Goal: Task Accomplishment & Management: Manage account settings

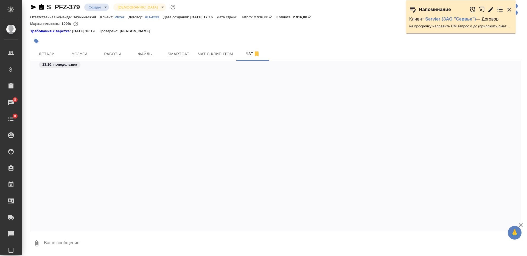
scroll to position [597, 0]
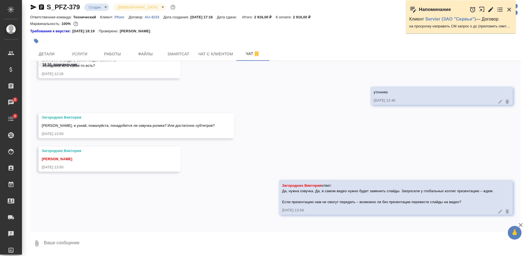
click at [254, 243] on textarea at bounding box center [281, 244] width 477 height 19
type textarea """
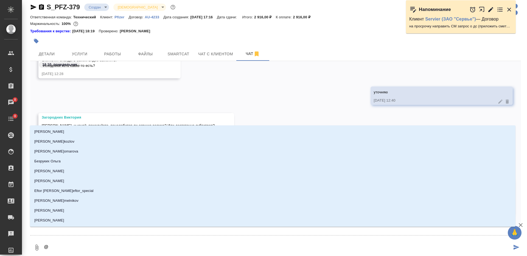
type textarea "@З"
type input "З"
type textarea "@За"
type input "За"
type textarea "@Заг"
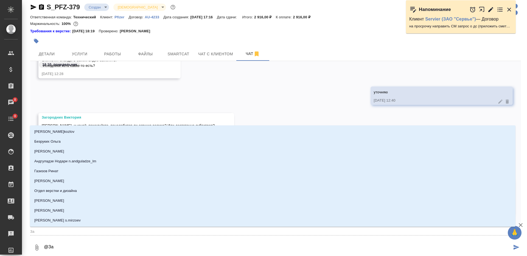
type input "Заг"
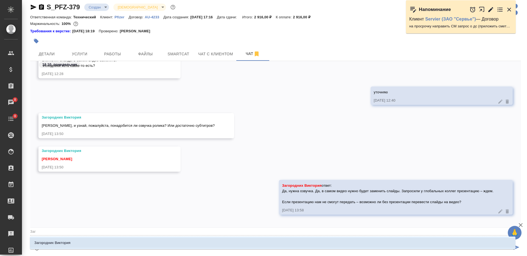
type textarea "@Заго"
type input "Заго"
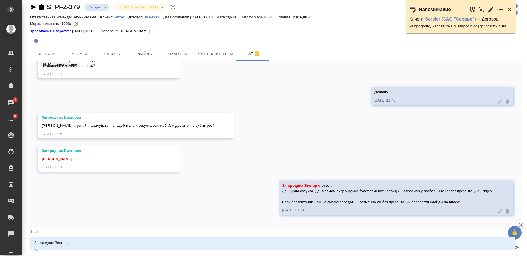
click at [252, 234] on input "Заго" at bounding box center [266, 231] width 473 height 7
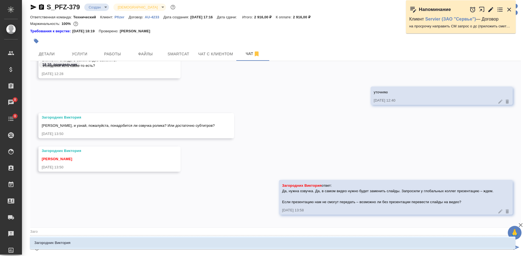
click at [256, 244] on li "Загородних Виктория" at bounding box center [272, 243] width 485 height 10
click at [247, 236] on div "Загородних Виктория" at bounding box center [272, 243] width 485 height 15
click at [253, 247] on li "Загородних Виктория" at bounding box center [272, 243] width 485 height 10
click at [255, 247] on li "Загородних Виктория" at bounding box center [272, 243] width 485 height 10
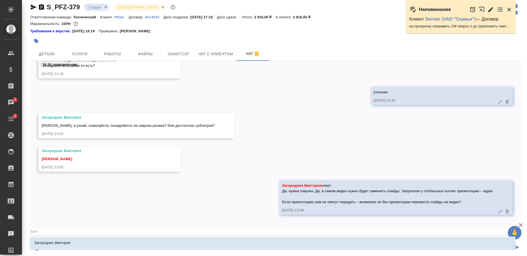
click at [256, 245] on li "Загородних Виктория" at bounding box center [272, 243] width 485 height 10
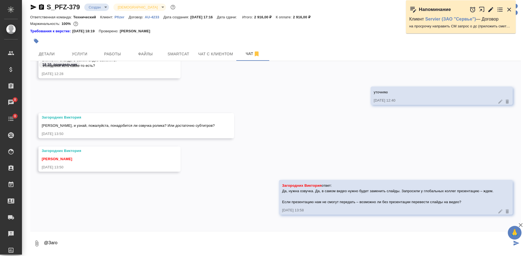
click at [263, 242] on textarea "@Заго" at bounding box center [277, 244] width 468 height 19
type textarea "@Загородних Виктория очень жду тут инфо"
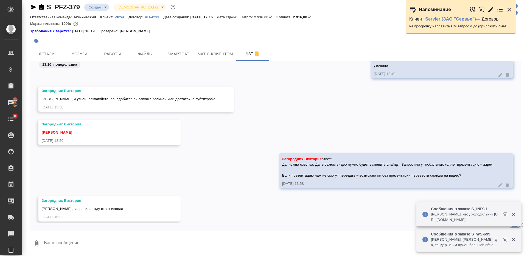
click at [236, 244] on textarea at bounding box center [281, 244] width 477 height 19
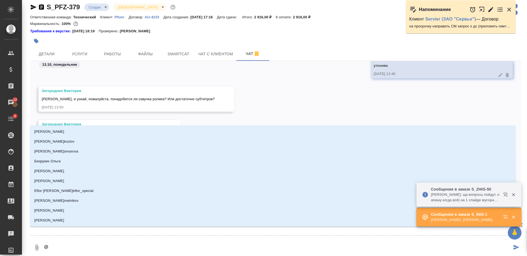
type textarea "@З"
type input "З"
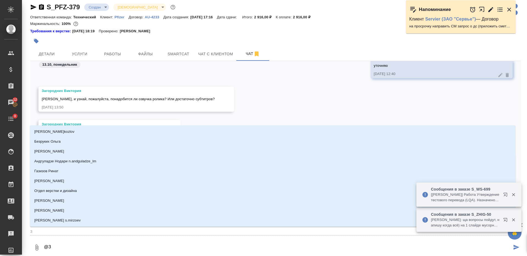
type textarea "@За"
type input "За"
type textarea "@Заб"
type input "Заб"
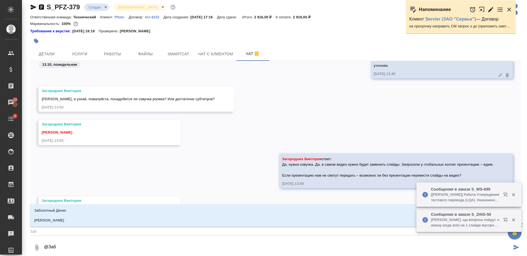
type textarea "@Забо"
type input "Забо"
type textarea "@Забор"
type input "Забор"
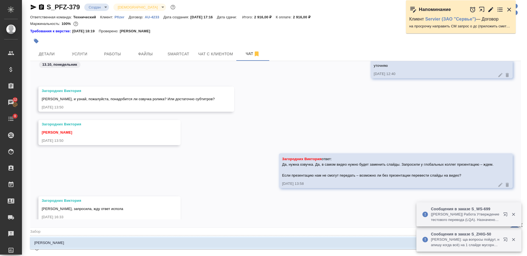
type textarea "@Заборо"
type input "Заборо"
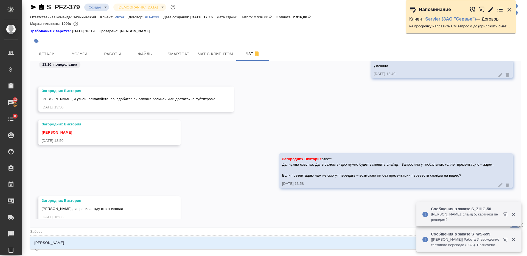
click at [236, 244] on li "[PERSON_NAME]" at bounding box center [272, 243] width 485 height 10
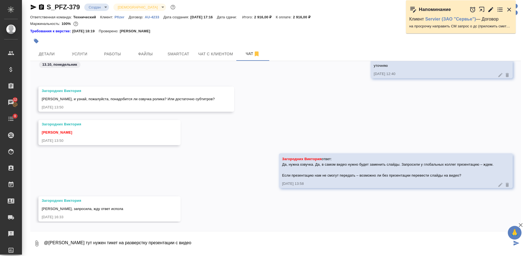
type textarea "@Заборова Александра тут нужен тикет на разверстку презентации с видео"
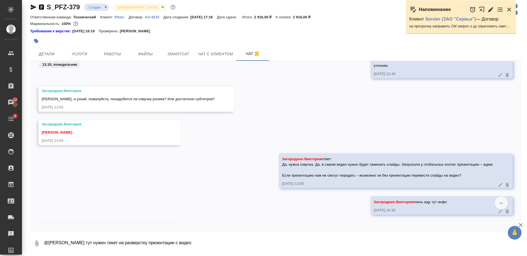
scroll to position [684, 0]
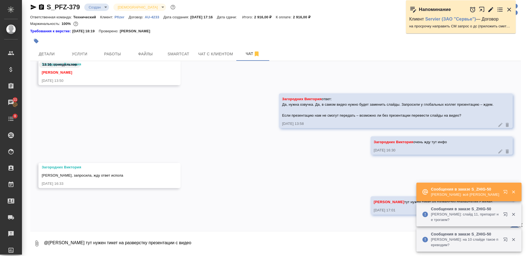
click at [201, 250] on textarea "@Заборова Александра тут нужен тикет на разверстку презентации с видео" at bounding box center [281, 244] width 477 height 19
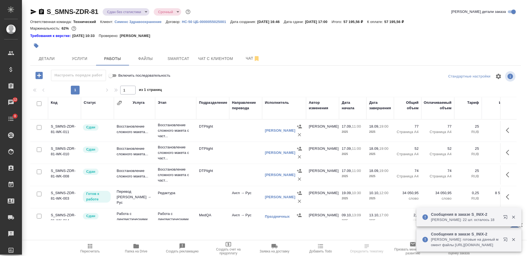
click at [42, 12] on icon "button" at bounding box center [41, 11] width 5 height 5
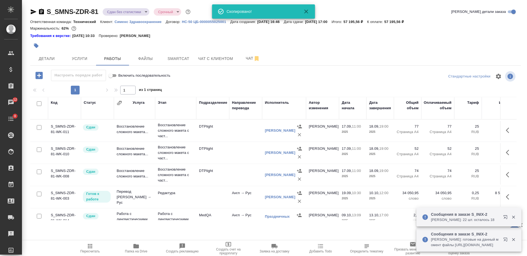
click at [40, 46] on button "button" at bounding box center [36, 46] width 12 height 12
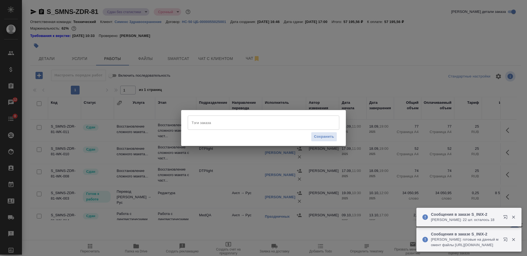
click at [257, 116] on div "Тэги заказа" at bounding box center [263, 123] width 151 height 14
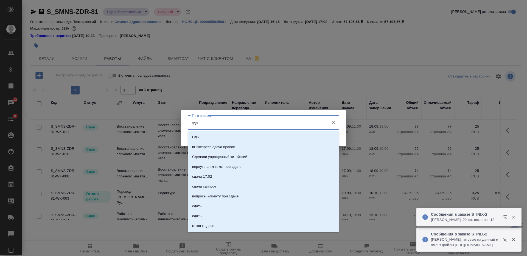
type input "сдан"
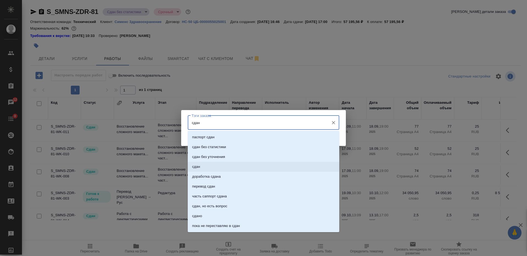
click at [258, 168] on li "сдан" at bounding box center [263, 167] width 151 height 10
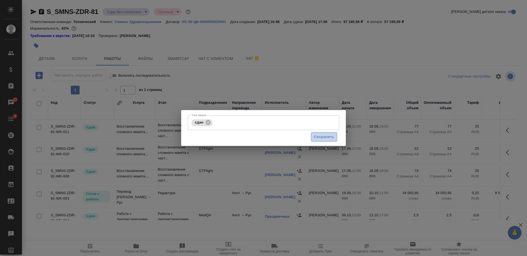
click at [328, 135] on span "Сохранить" at bounding box center [324, 137] width 20 height 6
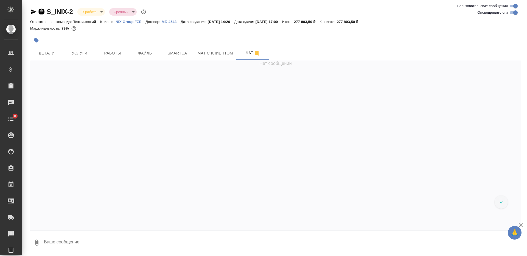
click at [42, 14] on icon "button" at bounding box center [41, 11] width 5 height 5
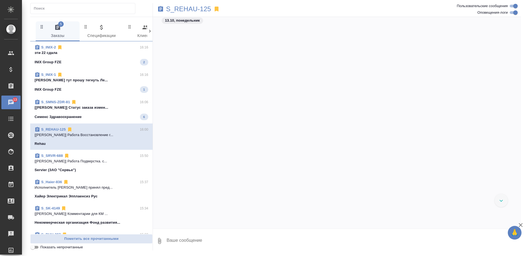
scroll to position [4815, 0]
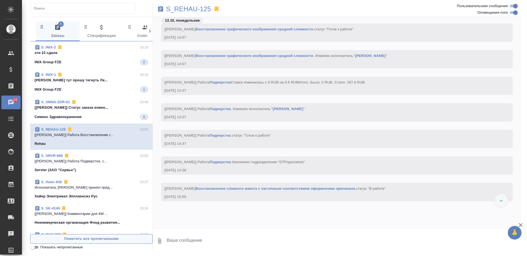
click at [108, 236] on span "Пометить все прочитанными" at bounding box center [91, 239] width 116 height 6
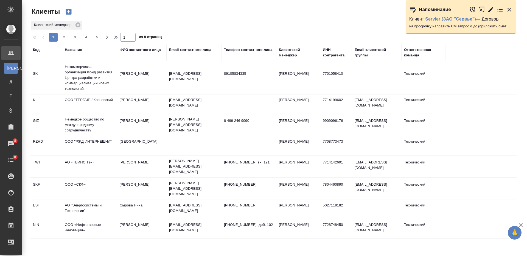
select select "RU"
click at [78, 49] on div "Название" at bounding box center [73, 49] width 17 height 5
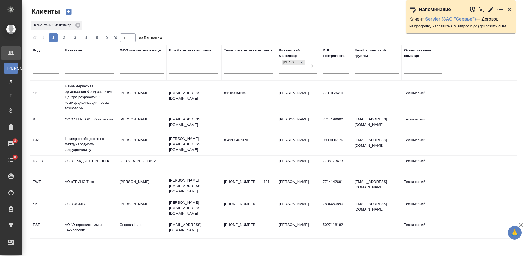
click at [83, 68] on input "text" at bounding box center [89, 70] width 49 height 7
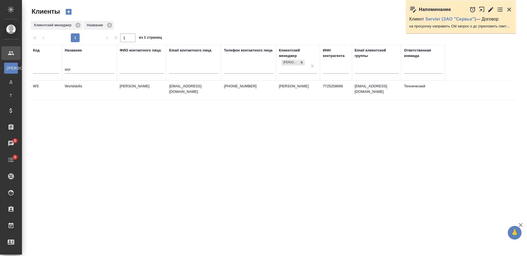
click at [97, 91] on td "Worldskills" at bounding box center [89, 90] width 55 height 19
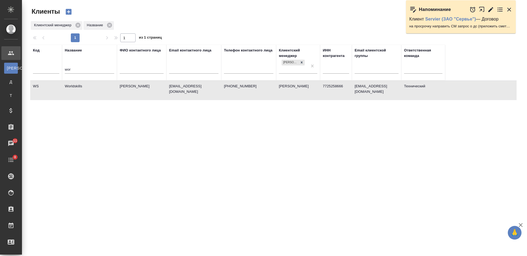
click at [68, 69] on input "wor" at bounding box center [89, 70] width 49 height 7
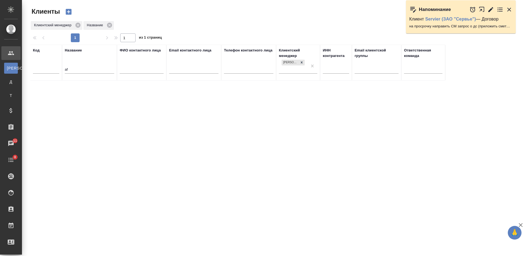
click at [81, 69] on input "af" at bounding box center [89, 70] width 49 height 7
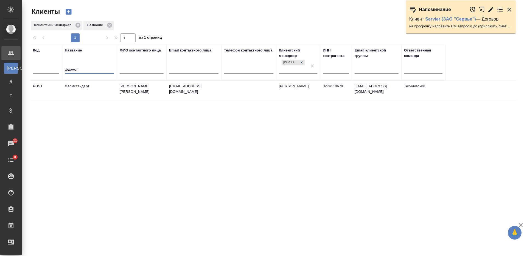
click at [94, 91] on td "Фармстандарт" at bounding box center [89, 90] width 55 height 19
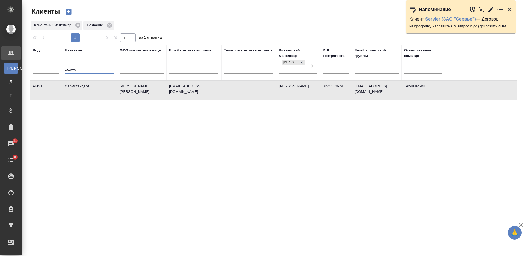
click at [74, 72] on input "фармст" at bounding box center [89, 70] width 49 height 7
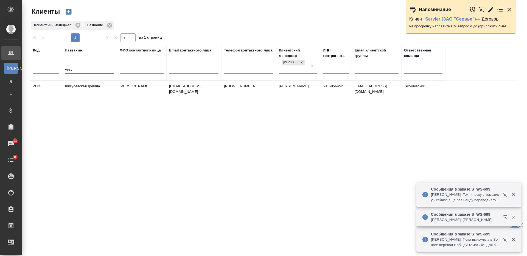
type input "жигу"
drag, startPoint x: 85, startPoint y: 79, endPoint x: 96, endPoint y: 91, distance: 16.1
click at [96, 91] on td "Жигулевская долина" at bounding box center [89, 90] width 55 height 19
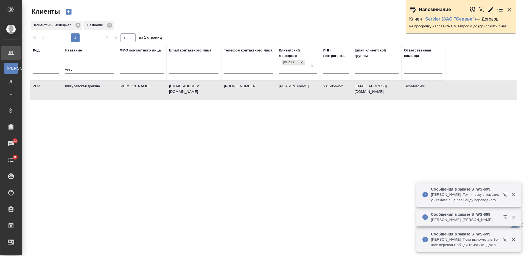
click at [96, 91] on td "Жигулевская долина" at bounding box center [89, 90] width 55 height 19
click at [89, 96] on td "Жигулевская долина" at bounding box center [89, 90] width 55 height 19
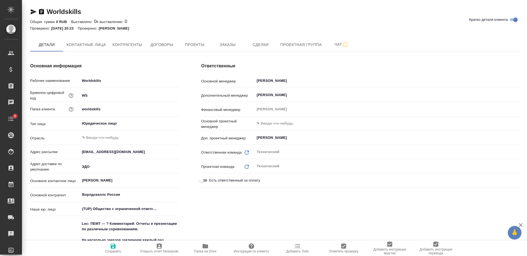
click at [232, 51] on button "Заказы" at bounding box center [227, 45] width 33 height 14
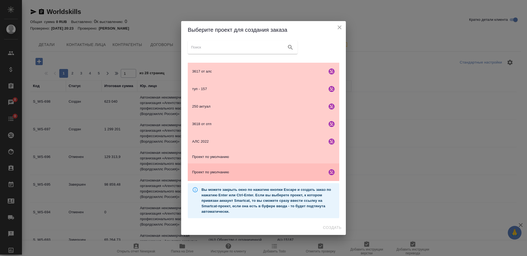
click at [268, 174] on span "Проект по умолчанию" at bounding box center [258, 172] width 133 height 5
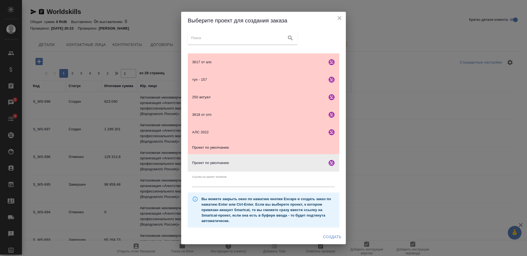
click at [342, 238] on button "Создать" at bounding box center [332, 237] width 23 height 10
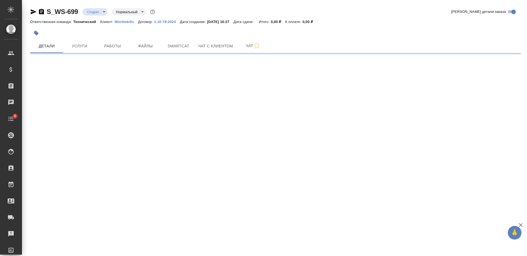
click at [137, 13] on body "🙏 .cls-1 fill:#fff; AWATERA [PERSON_NAME] Спецификации Заказы Чаты 8 Todo Проек…" at bounding box center [263, 128] width 527 height 256
select select "RU"
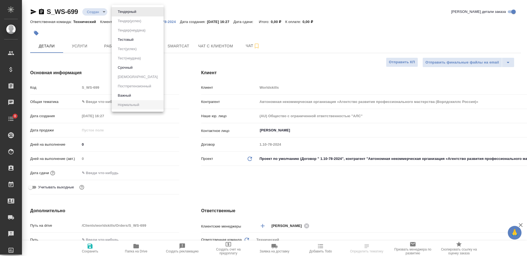
type textarea "x"
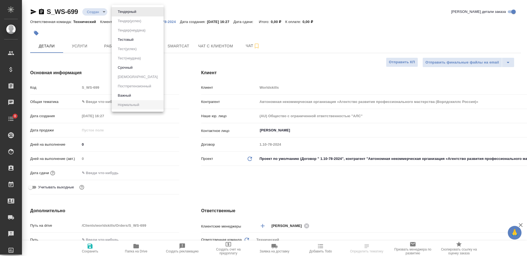
type textarea "x"
click at [142, 41] on li "Тестовый" at bounding box center [138, 39] width 52 height 9
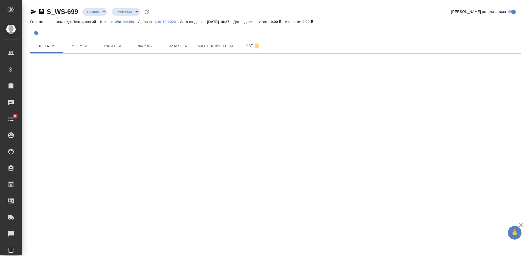
select select "RU"
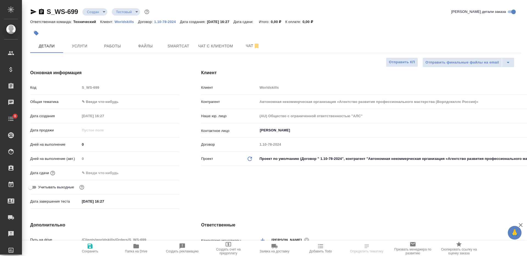
type textarea "x"
click at [137, 47] on span "Файлы" at bounding box center [145, 46] width 26 height 7
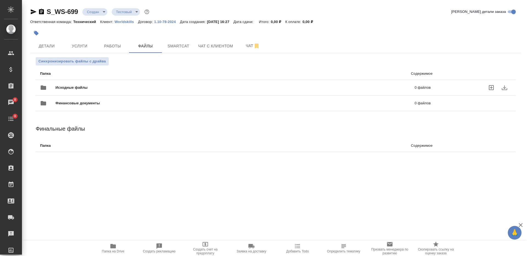
click at [98, 84] on div "Исходные файлы 0 файлов" at bounding box center [235, 87] width 390 height 13
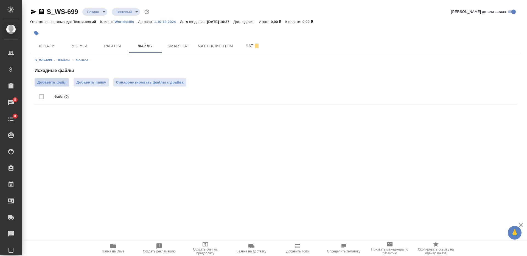
click at [57, 85] on label "Добавить файл" at bounding box center [52, 82] width 35 height 8
click at [0, 0] on input "Добавить файл" at bounding box center [0, 0] width 0 height 0
click at [53, 46] on span "Детали" at bounding box center [46, 46] width 26 height 7
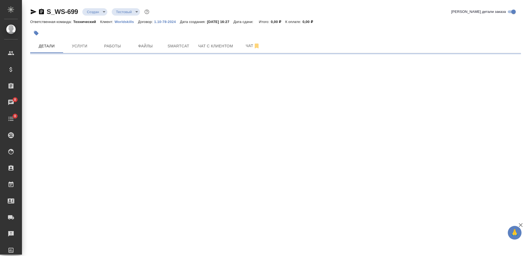
select select "RU"
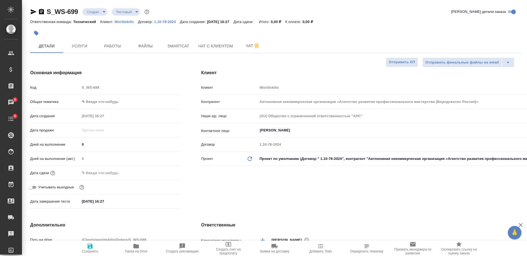
type textarea "x"
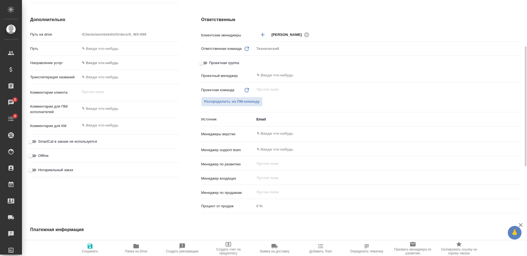
scroll to position [69, 0]
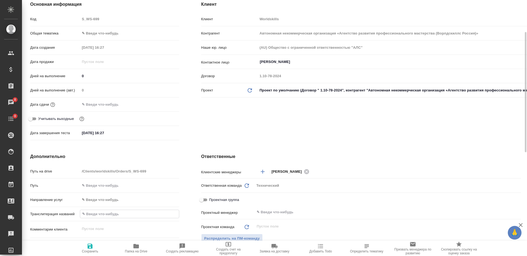
click at [109, 217] on input "text" at bounding box center [129, 214] width 99 height 8
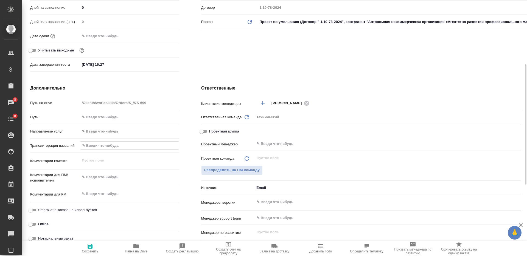
scroll to position [206, 0]
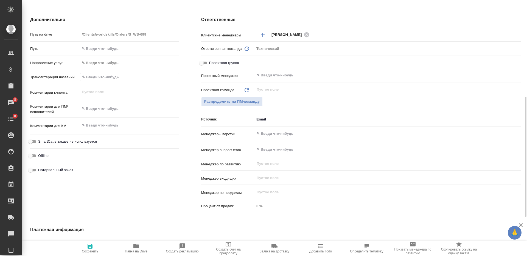
type textarea "x"
click at [97, 108] on textarea at bounding box center [129, 109] width 99 height 9
type textarea "т"
type textarea "x"
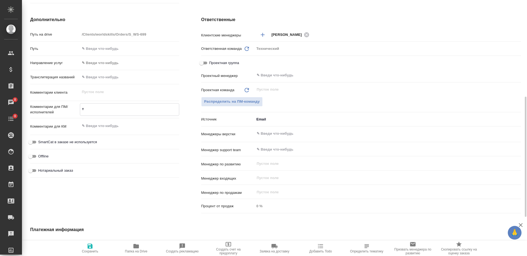
type textarea "x"
type textarea "те"
type textarea "x"
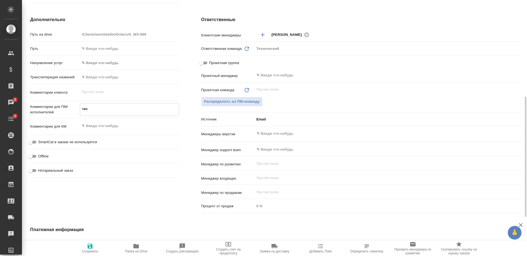
type textarea "тест"
type textarea "x"
type textarea "тестов"
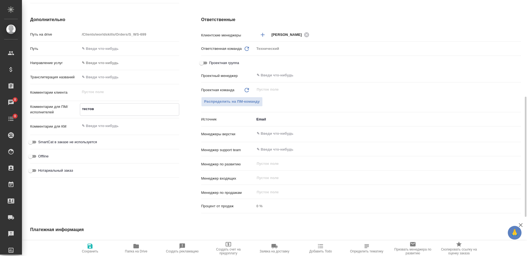
type textarea "x"
type textarea "тестовы"
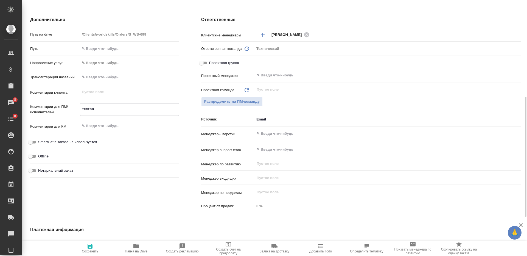
type textarea "x"
type textarea "тестовый"
type textarea "x"
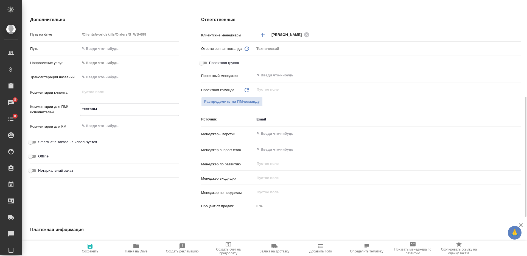
type textarea "x"
type textarea "тестовый"
type textarea "x"
click at [94, 249] on span "Сохранить" at bounding box center [90, 248] width 40 height 10
type textarea "x"
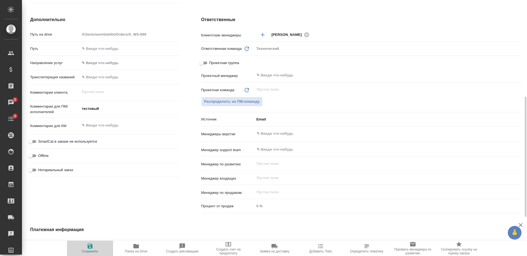
type textarea "x"
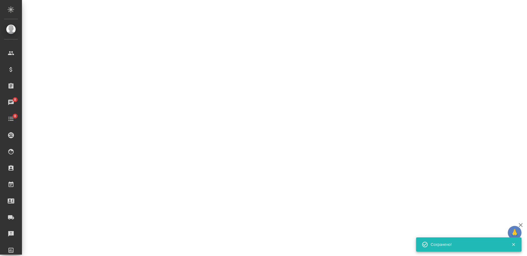
select select "RU"
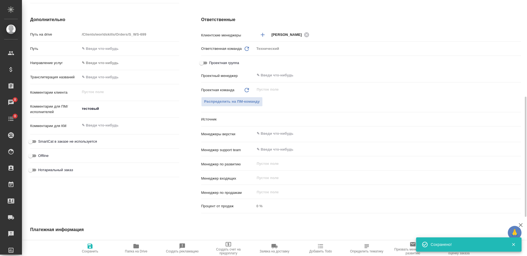
type textarea "x"
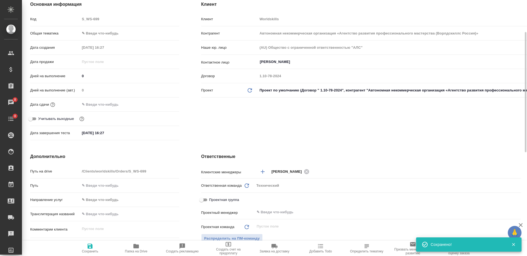
scroll to position [0, 0]
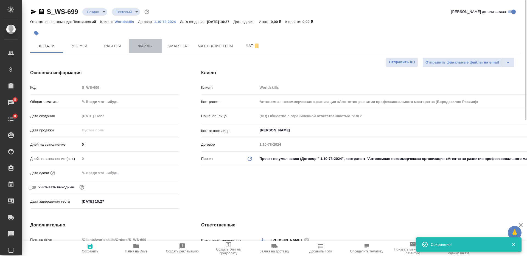
click at [138, 47] on span "Файлы" at bounding box center [145, 46] width 26 height 7
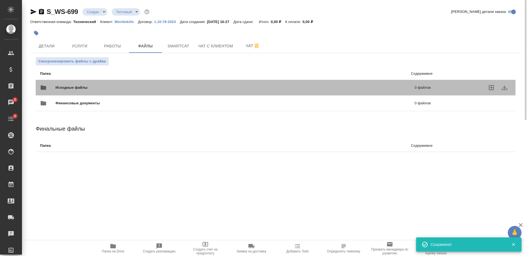
click at [123, 81] on div "Исходные файлы 0 файлов" at bounding box center [235, 88] width 401 height 24
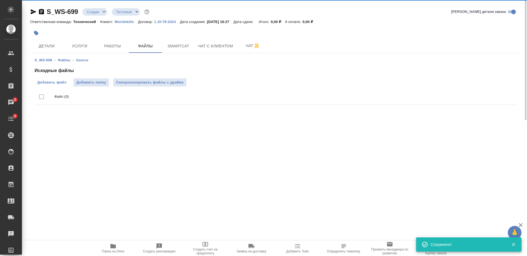
click at [56, 80] on label "Добавить файл" at bounding box center [52, 82] width 35 height 8
click at [0, 0] on input "Добавить файл" at bounding box center [0, 0] width 0 height 0
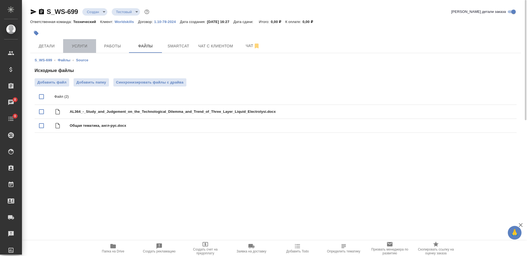
click at [83, 50] on button "Услуги" at bounding box center [79, 46] width 33 height 14
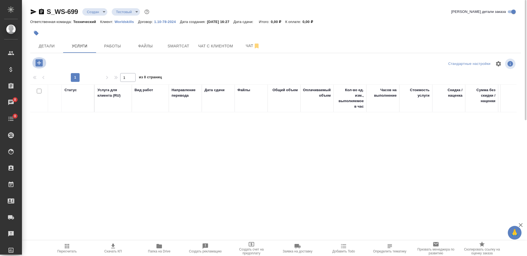
click at [41, 67] on icon "button" at bounding box center [39, 63] width 10 height 10
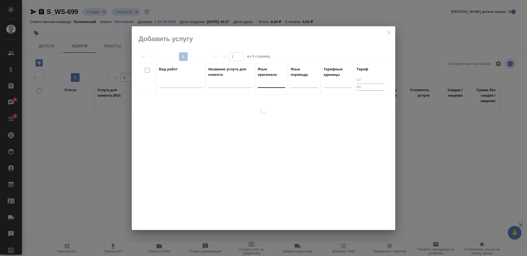
click at [266, 84] on div at bounding box center [271, 82] width 27 height 8
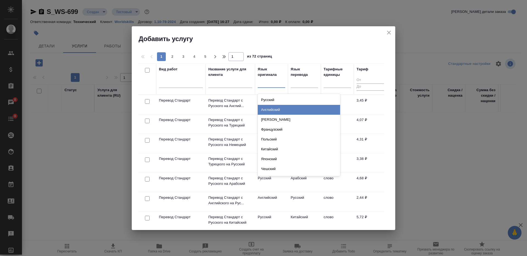
click at [278, 111] on div "Английский" at bounding box center [299, 110] width 82 height 10
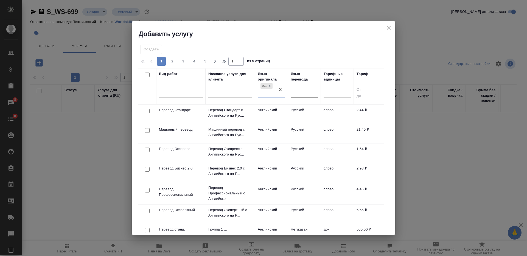
click at [298, 89] on div at bounding box center [303, 92] width 27 height 8
click at [302, 91] on div at bounding box center [303, 92] width 27 height 8
click at [303, 95] on div at bounding box center [303, 92] width 27 height 8
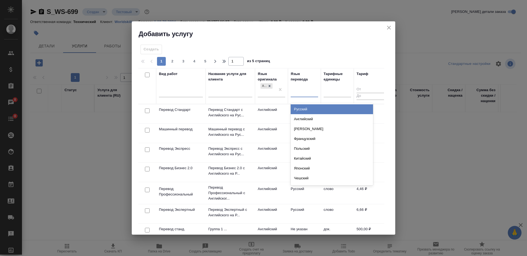
click at [305, 108] on div "Русский" at bounding box center [331, 110] width 82 height 10
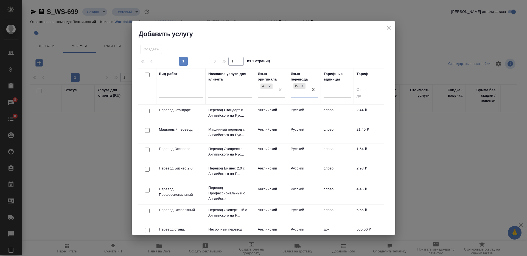
click at [146, 191] on input "checkbox" at bounding box center [147, 190] width 5 height 5
checkbox input "true"
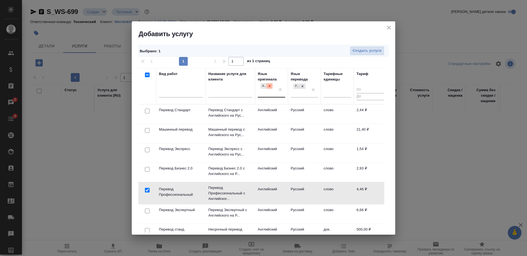
click at [270, 86] on icon at bounding box center [269, 86] width 4 height 4
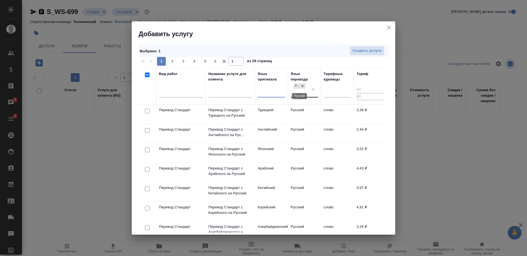
click at [307, 87] on div "Русский" at bounding box center [299, 89] width 18 height 15
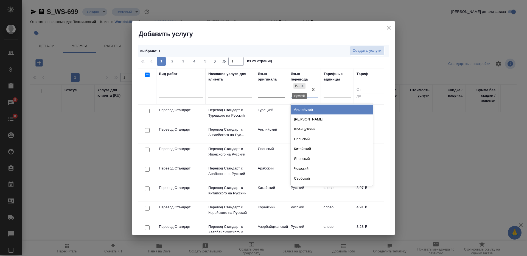
click at [304, 86] on icon at bounding box center [302, 86] width 4 height 4
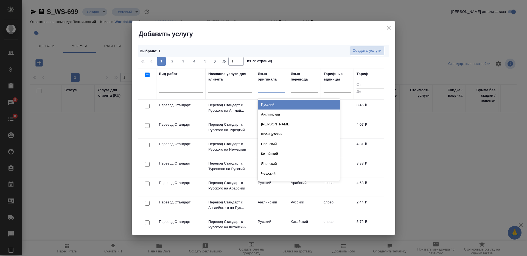
click at [266, 89] on div at bounding box center [271, 87] width 27 height 8
click at [272, 101] on div "Русский" at bounding box center [299, 105] width 82 height 10
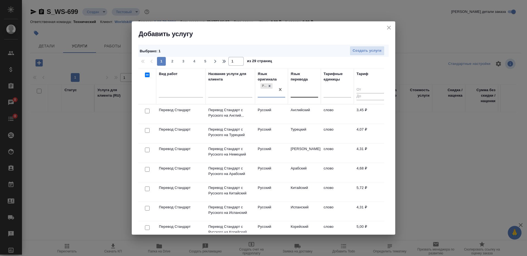
drag, startPoint x: 299, startPoint y: 92, endPoint x: 301, endPoint y: 99, distance: 8.0
click at [299, 92] on div at bounding box center [303, 92] width 27 height 8
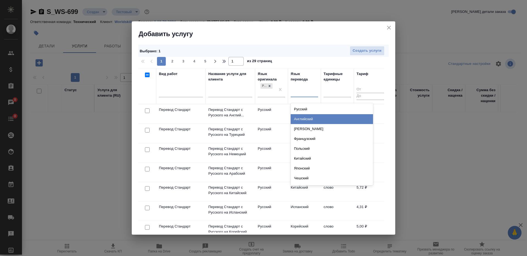
click at [302, 117] on div "Английский" at bounding box center [331, 119] width 82 height 10
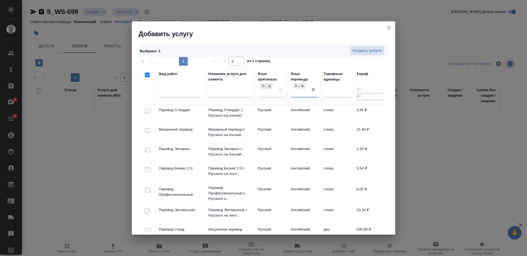
click at [147, 190] on input "checkbox" at bounding box center [147, 190] width 5 height 5
checkbox input "true"
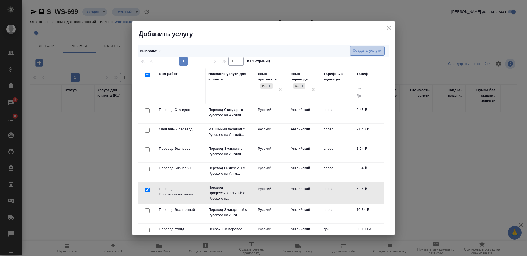
click at [353, 50] on span "Создать услуги" at bounding box center [366, 51] width 29 height 6
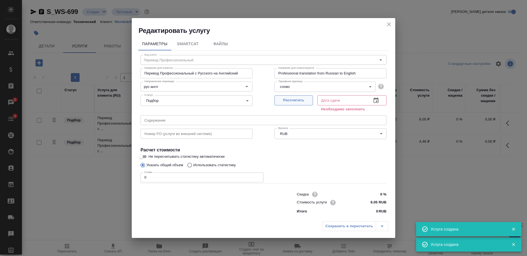
click at [304, 98] on span "Рассчитать" at bounding box center [293, 100] width 32 height 6
type input "13.10.2025 16:28"
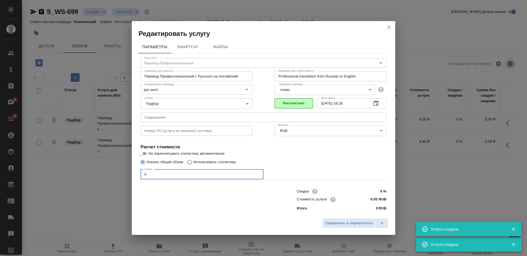
drag, startPoint x: 154, startPoint y: 174, endPoint x: 127, endPoint y: 173, distance: 26.9
click at [127, 173] on div "Редактировать услугу Параметры SmartCat Файлы Вид работ Перевод Профессиональны…" at bounding box center [263, 128] width 527 height 256
type input "1"
click at [350, 221] on span "Сохранить и пересчитать" at bounding box center [349, 224] width 48 height 6
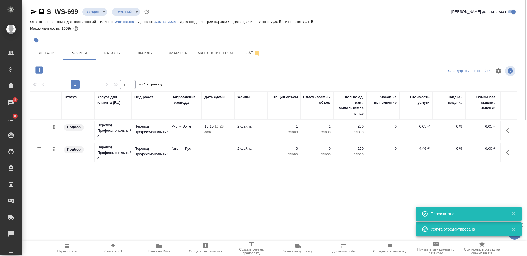
click at [262, 133] on td "2 файла" at bounding box center [251, 130] width 33 height 19
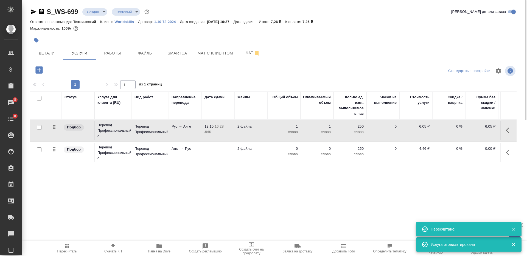
click at [262, 133] on td "2 файла" at bounding box center [251, 130] width 33 height 19
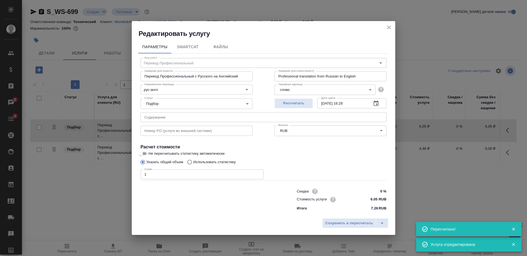
click at [372, 202] on input "6.05 RUB" at bounding box center [376, 200] width 21 height 8
click at [372, 202] on input "6.05 RUB" at bounding box center [376, 200] width 20 height 8
type input "0 RUB"
click at [349, 219] on button "Сохранить и пересчитать" at bounding box center [349, 224] width 54 height 10
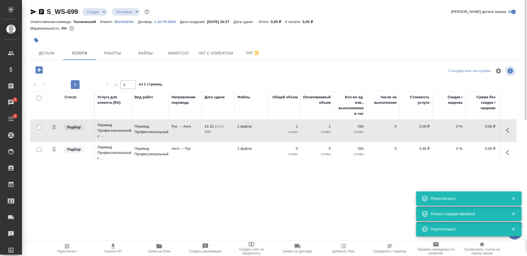
click at [211, 154] on td at bounding box center [218, 152] width 33 height 19
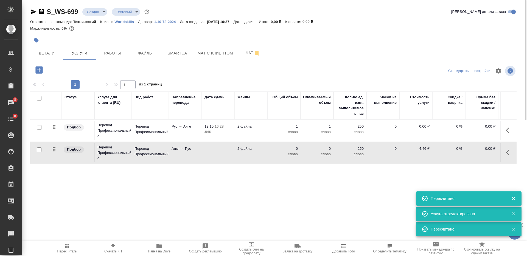
click at [211, 154] on td at bounding box center [218, 152] width 33 height 19
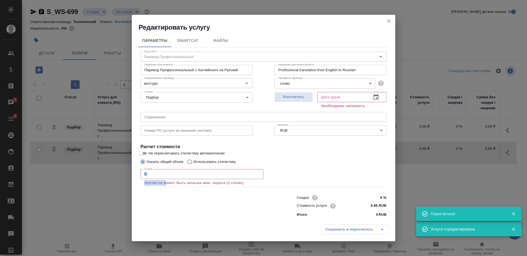
drag, startPoint x: 131, startPoint y: 174, endPoint x: 126, endPoint y: 172, distance: 5.0
click at [126, 172] on div "Редактировать услугу Параметры SmartCat Файлы Вид работ Перевод Профессиональны…" at bounding box center [263, 128] width 527 height 256
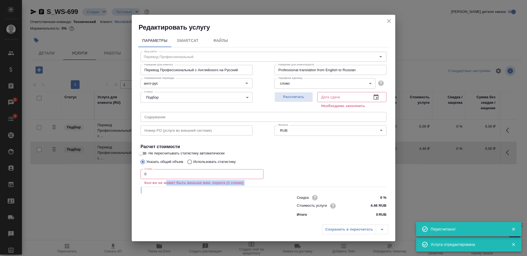
click at [145, 171] on input "0" at bounding box center [201, 175] width 123 height 10
drag, startPoint x: 148, startPoint y: 174, endPoint x: 134, endPoint y: 171, distance: 14.3
click at [134, 171] on div "Параметры SmartCat Файлы Вид работ Перевод Профессиональный Вид работ Название …" at bounding box center [263, 127] width 263 height 190
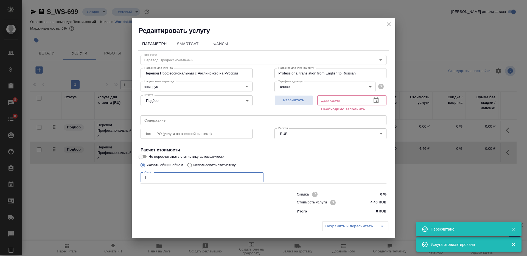
type input "1"
click at [377, 203] on input "4.46 RUB" at bounding box center [376, 203] width 21 height 8
click at [372, 202] on input "4.46 RUB" at bounding box center [376, 203] width 20 height 8
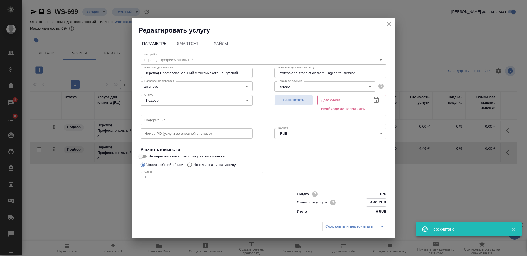
click at [372, 202] on input "4.46 RUB" at bounding box center [376, 203] width 20 height 8
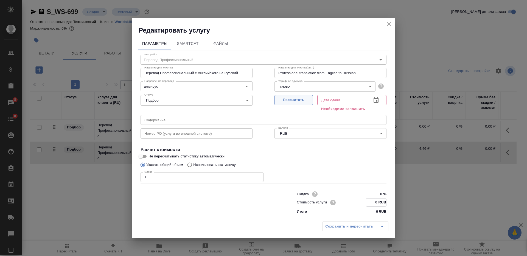
type input "0 RUB"
click at [287, 99] on span "Рассчитать" at bounding box center [293, 100] width 32 height 6
type input "13.10.2025 16:28"
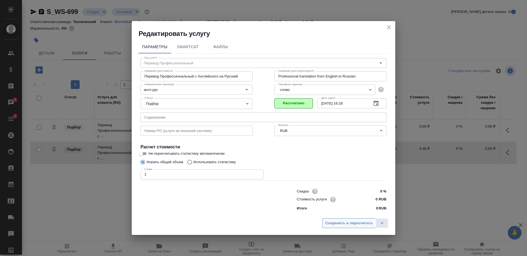
click at [345, 224] on span "Сохранить и пересчитать" at bounding box center [349, 224] width 48 height 6
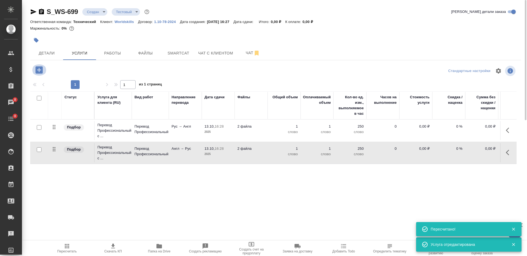
click at [38, 71] on icon "button" at bounding box center [38, 69] width 7 height 7
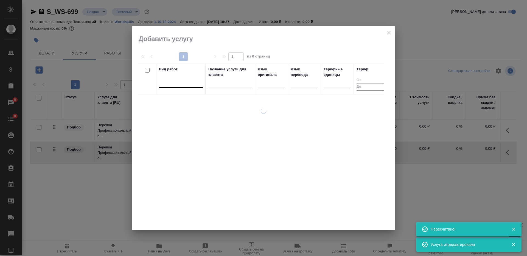
click at [185, 84] on div at bounding box center [181, 82] width 44 height 8
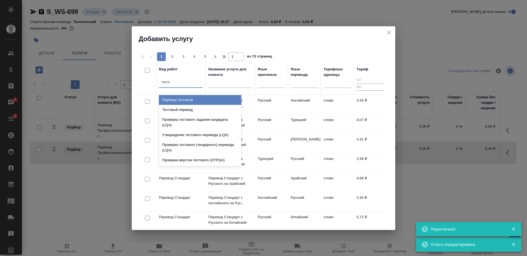
type input "тестов"
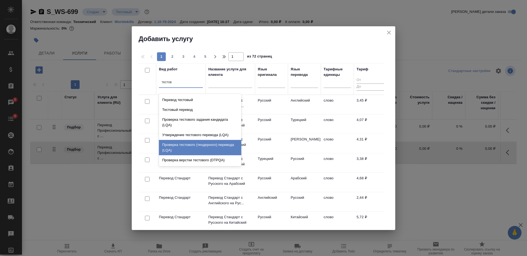
click at [217, 145] on div "Проверка тестового (тендерного) перевода (LQA)" at bounding box center [200, 147] width 82 height 15
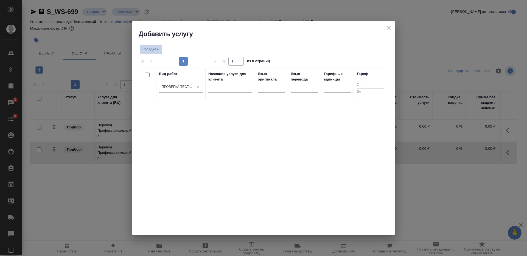
click at [143, 50] on span "Создать" at bounding box center [150, 49] width 15 height 6
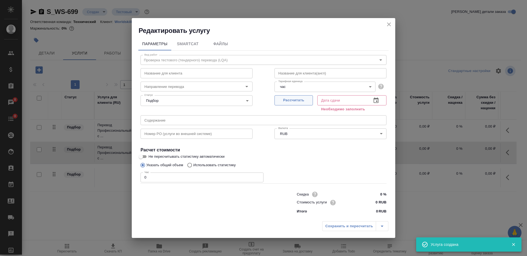
click at [301, 102] on span "Рассчитать" at bounding box center [293, 100] width 32 height 6
type input "13.10.2025 16:29"
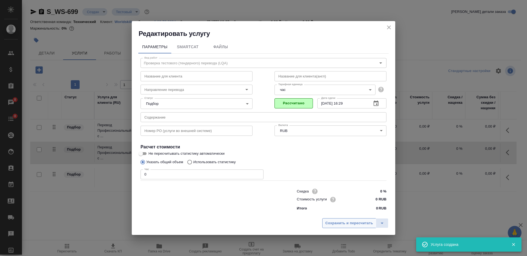
click at [355, 222] on span "Сохранить и пересчитать" at bounding box center [349, 224] width 48 height 6
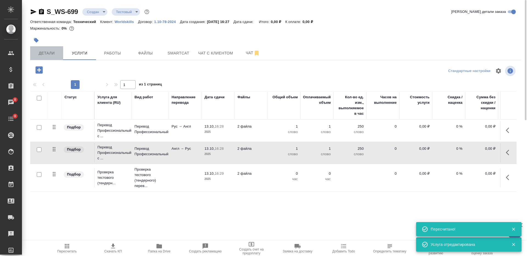
click at [46, 49] on button "Детали" at bounding box center [46, 53] width 33 height 14
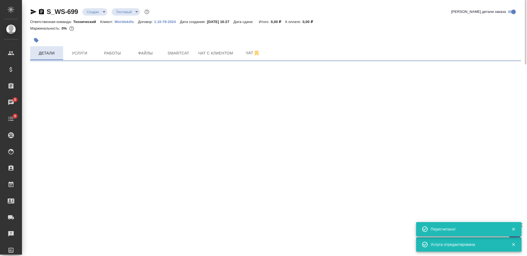
select select "RU"
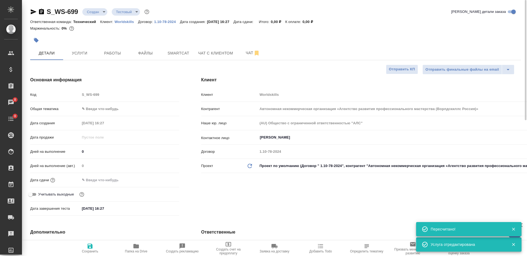
type textarea "x"
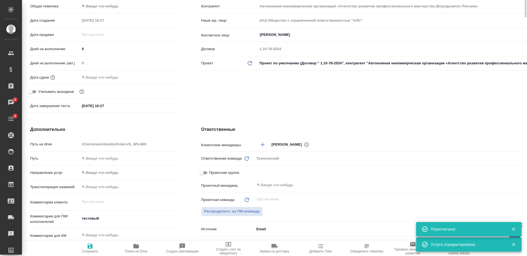
scroll to position [137, 0]
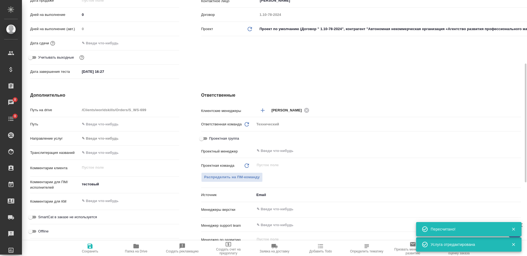
type textarea "x"
click at [120, 182] on textarea "тестовый" at bounding box center [129, 184] width 99 height 9
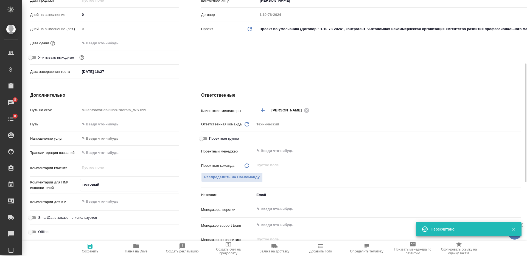
type textarea "тестовый"
type textarea "x"
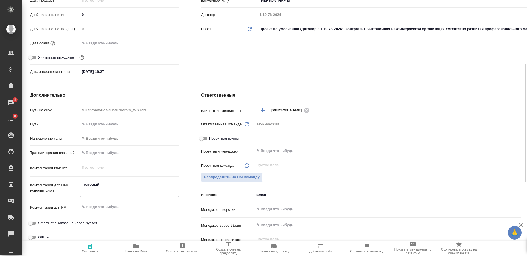
type textarea "тестовый ф"
type textarea "x"
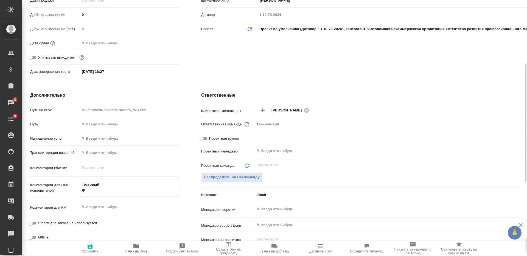
type textarea "тестовый фа"
type textarea "x"
type textarea "тестовый фай"
type textarea "x"
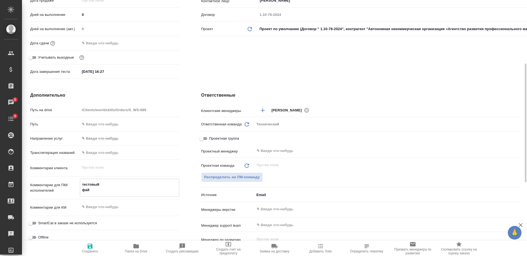
type textarea "x"
type textarea "тестовый файл"
type textarea "x"
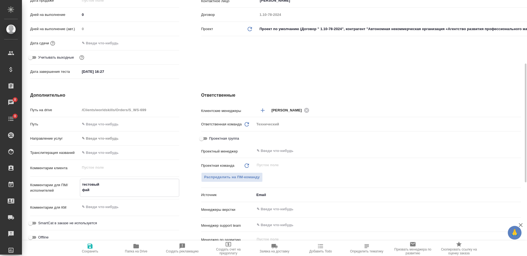
type textarea "x"
type textarea "тестовый файлы"
type textarea "x"
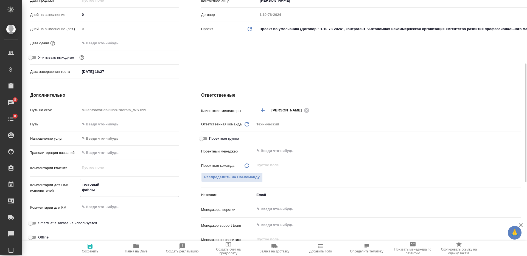
type textarea "x"
type textarea "тестовый файлы"
type textarea "x"
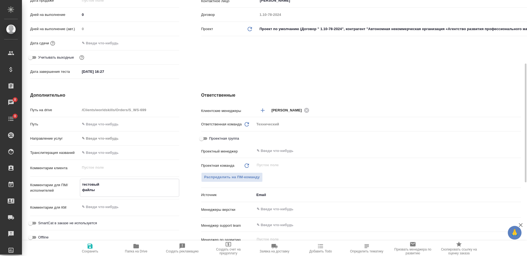
type textarea "тестовый файлы п"
type textarea "x"
type textarea "тестовый файлы по"
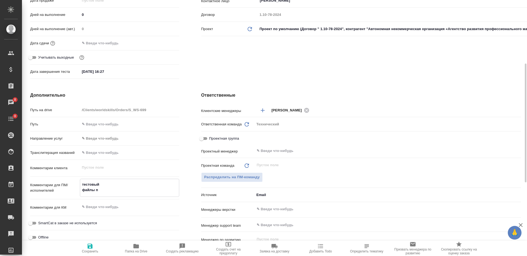
type textarea "x"
type textarea "тестовый файлы под"
type textarea "x"
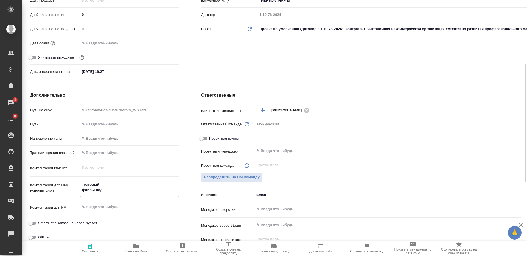
type textarea "x"
type textarea "тестовый файлы подг"
type textarea "x"
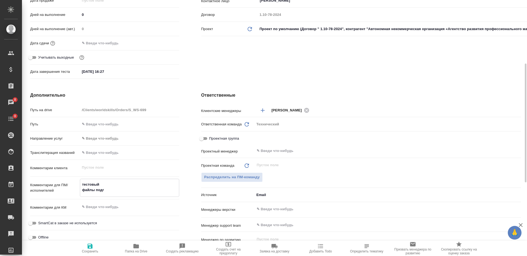
type textarea "x"
type textarea "тестовый файлы подгр"
type textarea "x"
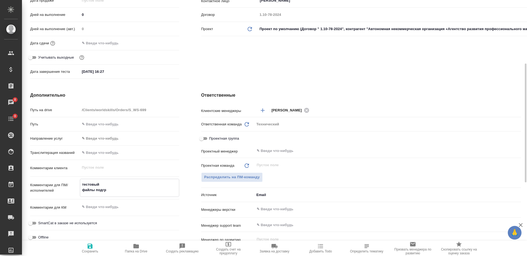
type textarea "тестовый файлы подгру"
type textarea "x"
type textarea "тестовый файлы подгруз"
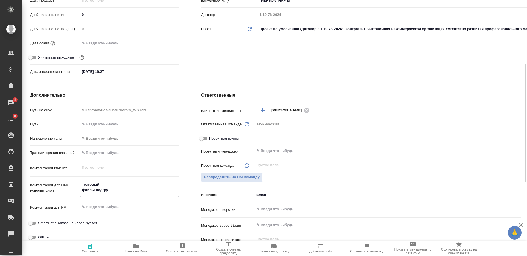
type textarea "x"
type textarea "тестовый файлы подгрузи"
type textarea "x"
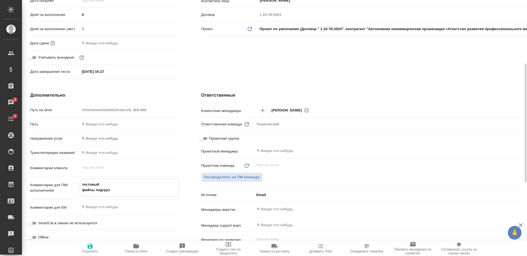
type textarea "x"
type textarea "тестовый файлы подгрузил"
type textarea "x"
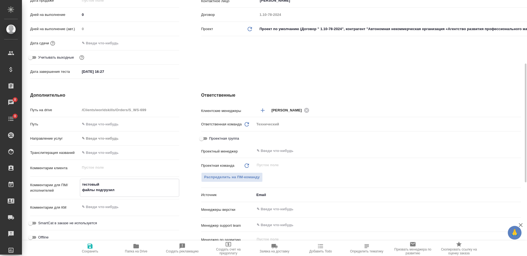
type textarea "x"
type textarea "тестовый файлы подгрузила"
type textarea "x"
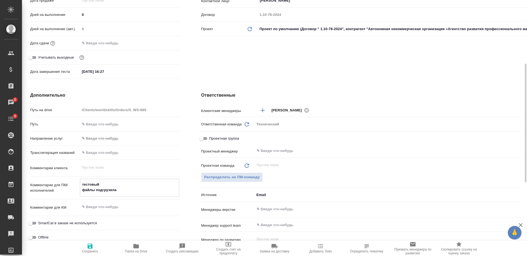
type textarea "тестовый файлы подгрузила"
type textarea "x"
type textarea "тестовый файлы подгрузила в"
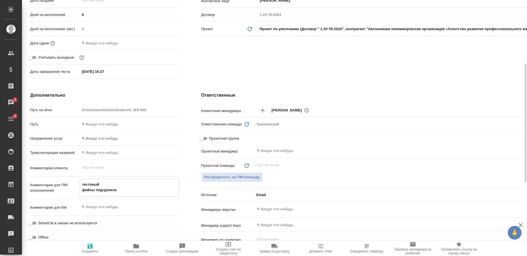
type textarea "x"
type textarea "тестовый файлы подгрузила в"
type textarea "x"
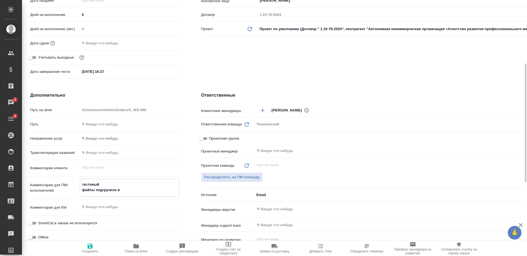
type textarea "x"
type textarea "тестовый файлы подгрузила в с"
type textarea "x"
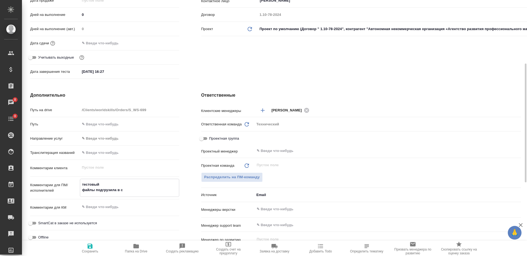
type textarea "x"
type textarea "тестовый файлы подгрузила в со"
type textarea "x"
type textarea "тестовый файлы подгрузила в сор"
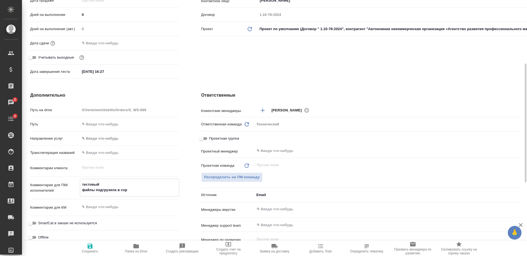
type textarea "x"
type textarea "тестовый файлы подгрузила в сорс"
type textarea "x"
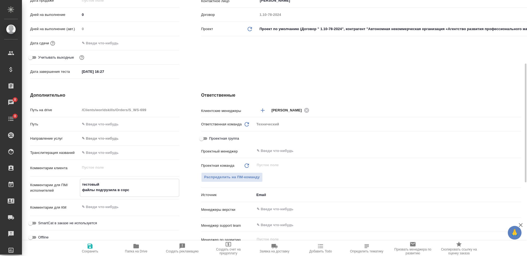
type textarea "x"
type textarea "тестовый файлы подгрузила в сорс"
type textarea "x"
click at [94, 251] on span "Сохранить" at bounding box center [90, 252] width 16 height 4
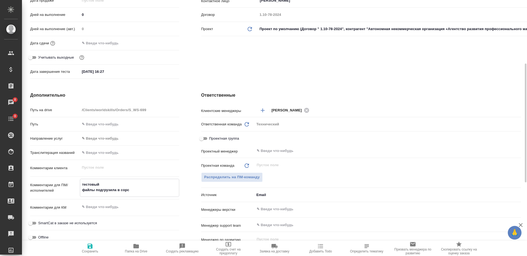
type textarea "x"
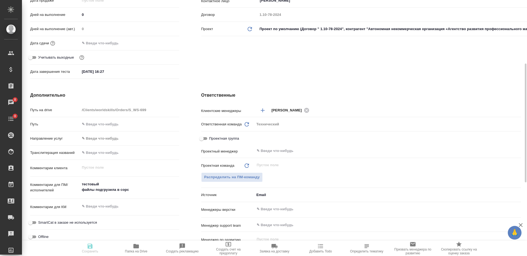
type textarea "x"
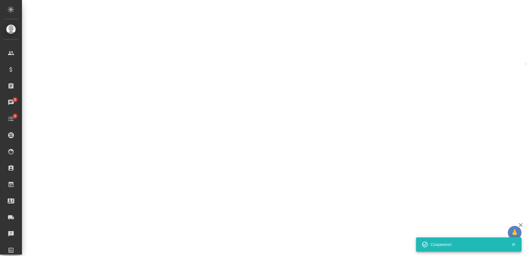
select select "RU"
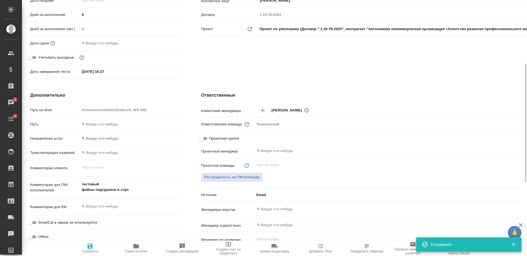
type textarea "x"
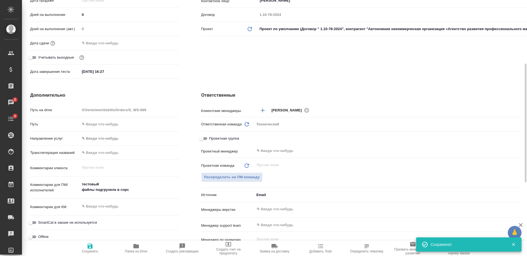
type textarea "x"
click at [269, 150] on input "text" at bounding box center [378, 151] width 245 height 7
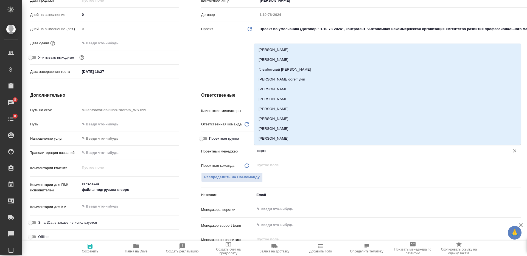
type input "сергее"
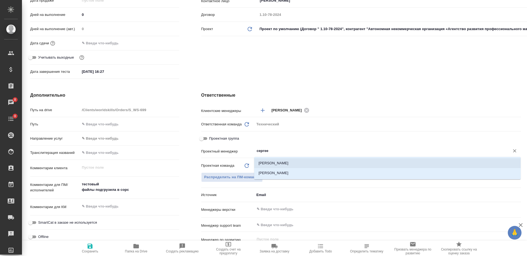
click at [274, 163] on li "Сергеева Анастасия" at bounding box center [387, 164] width 266 height 10
type textarea "x"
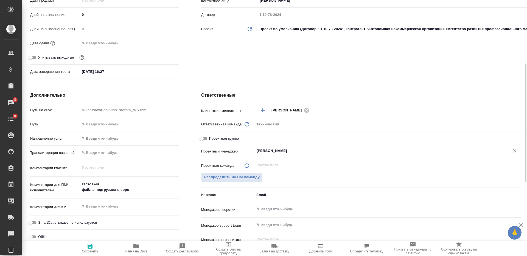
type input "Сергеева Анастасия"
click at [89, 249] on icon "button" at bounding box center [90, 246] width 5 height 5
type textarea "x"
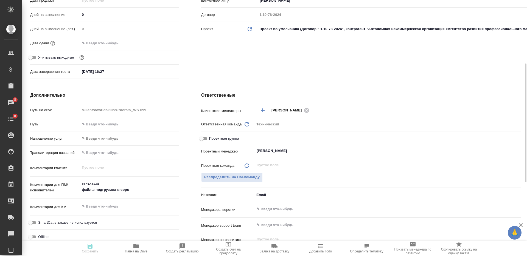
type textarea "x"
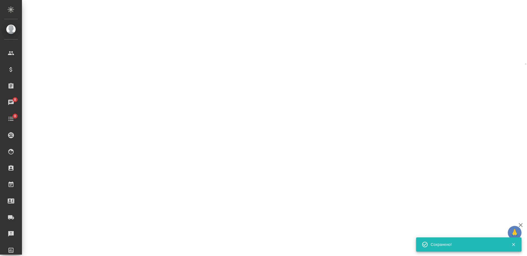
select select "RU"
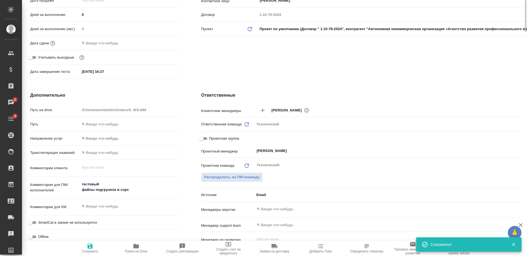
scroll to position [0, 0]
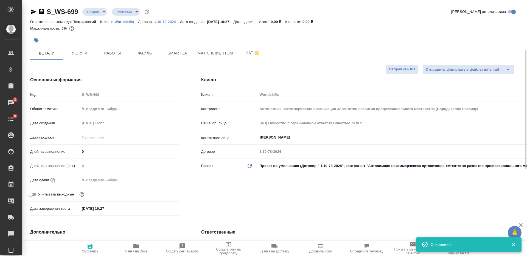
type textarea "x"
click at [101, 11] on body "🙏 .cls-1 fill:#fff; AWATERA Nikiforova Valeria Клиенты Спецификации Заказы 8 Ча…" at bounding box center [263, 128] width 527 height 256
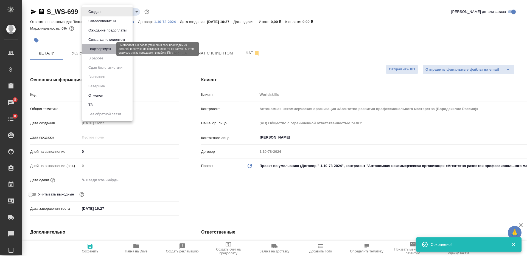
drag, startPoint x: 108, startPoint y: 51, endPoint x: 106, endPoint y: 47, distance: 4.1
click at [108, 51] on button "Подтвержден" at bounding box center [100, 49] width 26 height 6
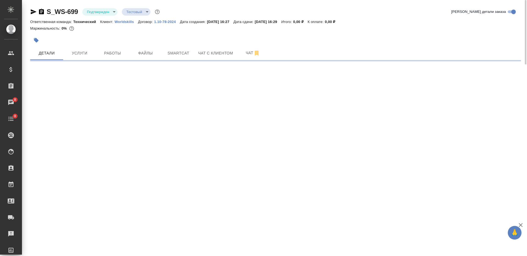
select select "RU"
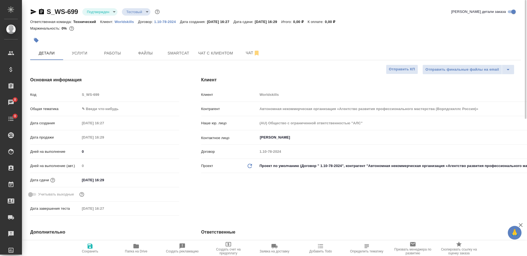
type textarea "x"
click at [32, 12] on icon "button" at bounding box center [33, 12] width 7 height 7
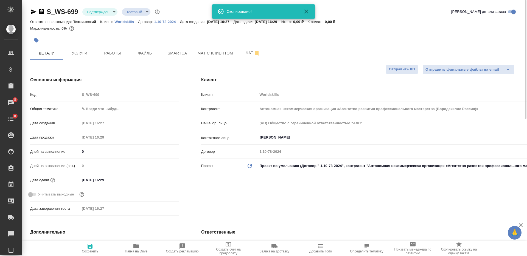
type textarea "x"
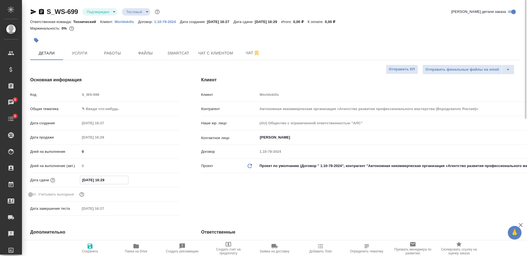
drag, startPoint x: 118, startPoint y: 179, endPoint x: 72, endPoint y: 180, distance: 46.1
click at [72, 180] on div "Дата сдачи 13.10.2025 16:29" at bounding box center [104, 181] width 149 height 10
click at [94, 250] on span "Сохранить" at bounding box center [90, 252] width 16 height 4
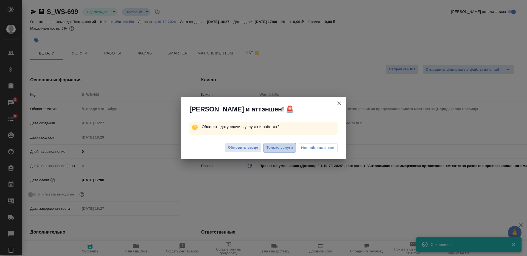
click at [274, 148] on span "Только услуги" at bounding box center [279, 148] width 27 height 6
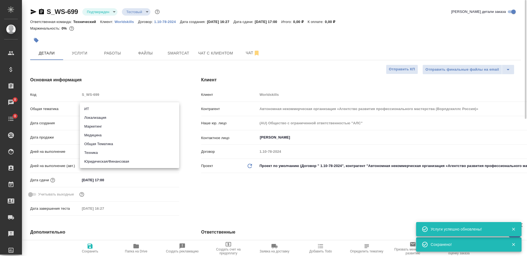
click at [99, 112] on body "🙏 .cls-1 fill:#fff; AWATERA Nikiforova Valeria Клиенты Спецификации Заказы 8 Ча…" at bounding box center [263, 128] width 527 height 256
drag, startPoint x: 108, startPoint y: 154, endPoint x: 118, endPoint y: 187, distance: 34.3
click at [108, 154] on li "Техника" at bounding box center [129, 153] width 99 height 9
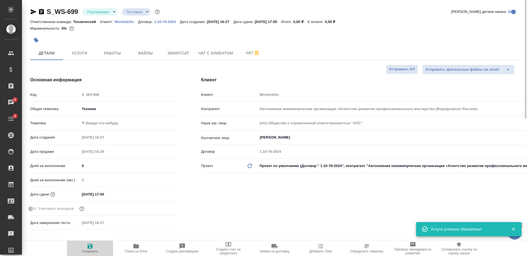
click at [98, 248] on span "Сохранить" at bounding box center [90, 248] width 40 height 10
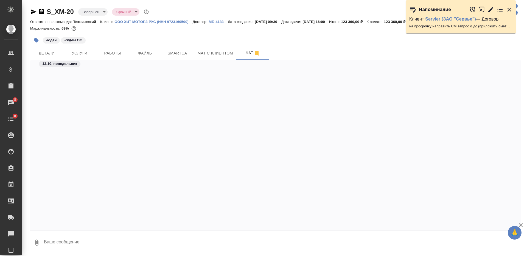
scroll to position [2965, 0]
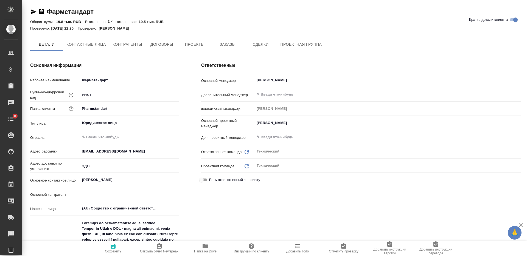
type textarea "x"
click at [204, 252] on span "Папка на Drive" at bounding box center [205, 252] width 22 height 4
type textarea "x"
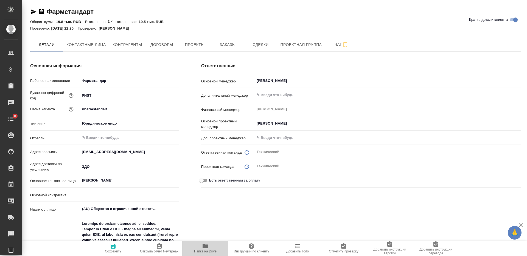
type textarea "x"
type input "АО «Фармстандарт»"
type textarea "x"
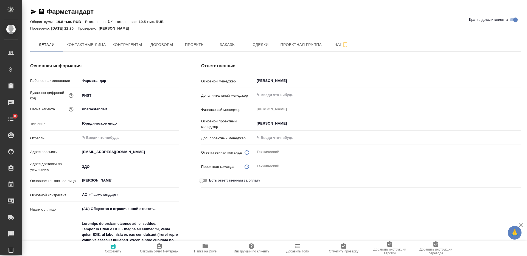
type textarea "x"
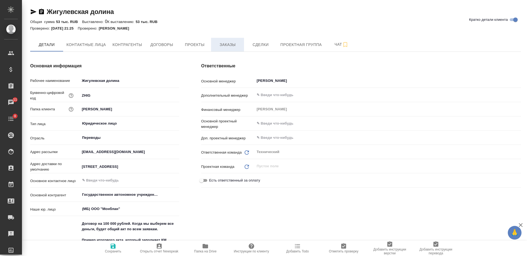
click at [228, 45] on span "Заказы" at bounding box center [227, 44] width 26 height 7
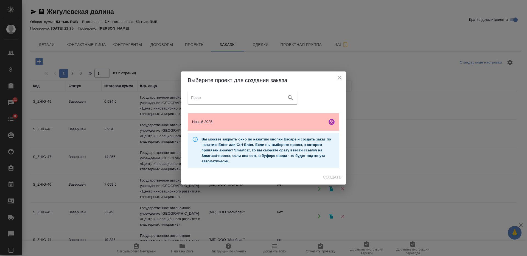
click at [258, 121] on span "Новый 2025" at bounding box center [258, 121] width 133 height 5
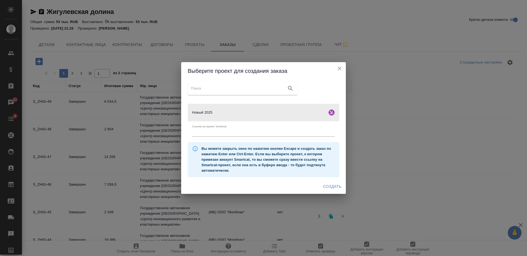
click at [334, 188] on span "Создать" at bounding box center [332, 187] width 18 height 7
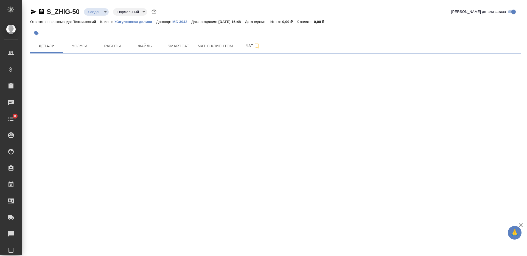
select select "RU"
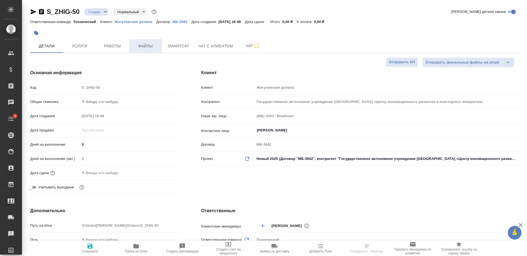
type textarea "x"
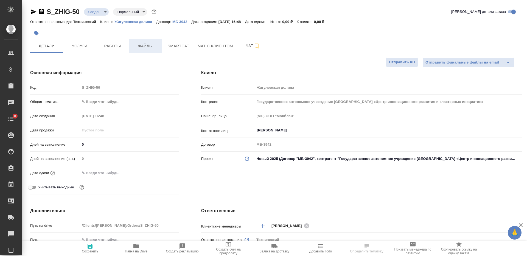
type textarea "x"
click at [147, 47] on span "Файлы" at bounding box center [145, 46] width 26 height 7
type textarea "x"
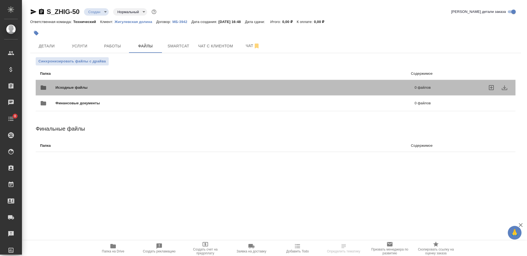
click at [142, 84] on div "Исходные файлы 0 файлов" at bounding box center [235, 87] width 390 height 13
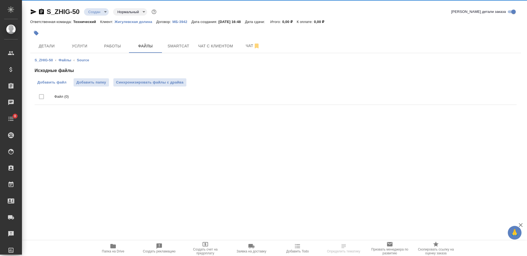
click at [52, 80] on label "Добавить файл" at bounding box center [52, 82] width 35 height 8
click at [0, 0] on input "Добавить файл" at bounding box center [0, 0] width 0 height 0
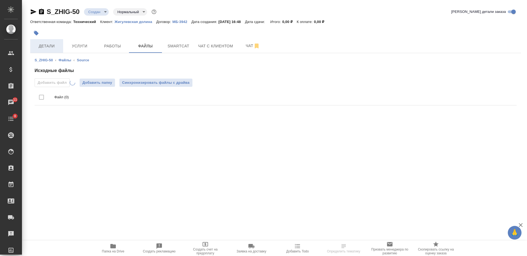
click at [57, 49] on span "Детали" at bounding box center [46, 46] width 26 height 7
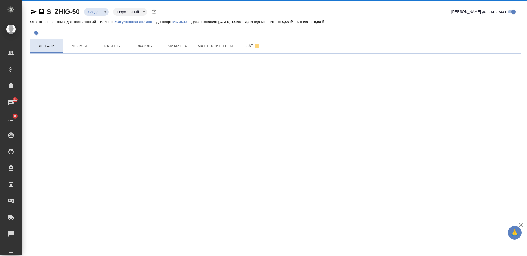
select select "RU"
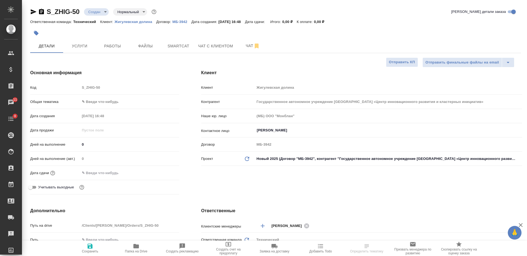
type textarea "x"
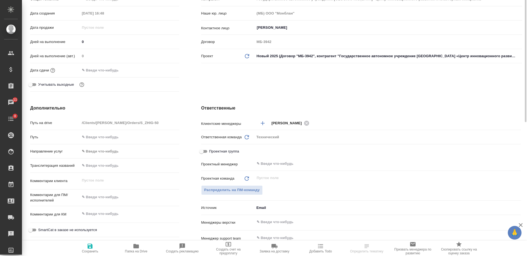
type textarea "x"
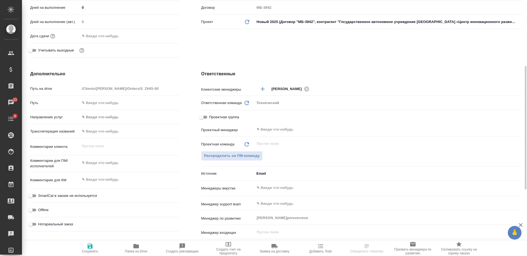
click at [117, 162] on textarea at bounding box center [129, 163] width 99 height 9
type textarea "x"
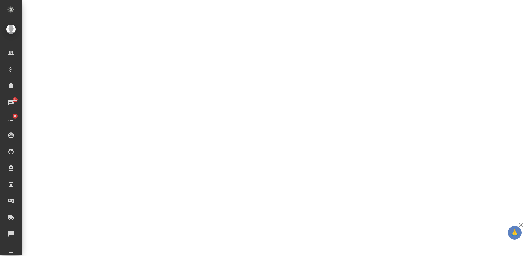
select select "RU"
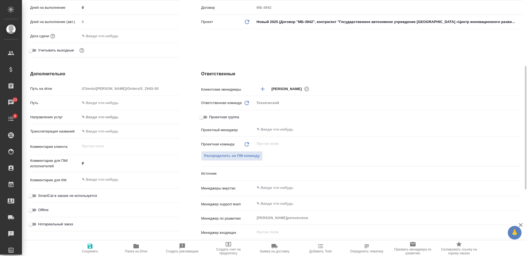
type textarea "x"
click at [121, 160] on textarea "р" at bounding box center [129, 163] width 99 height 9
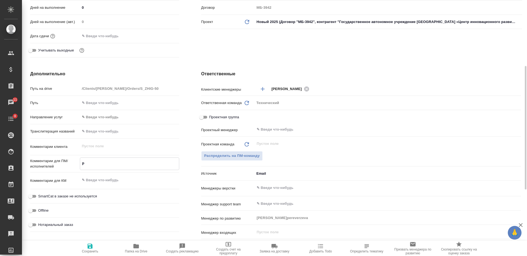
type textarea "ру"
type textarea "x"
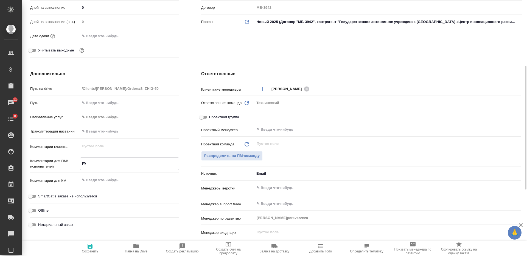
type textarea "рус"
type textarea "x"
type textarea "рус-"
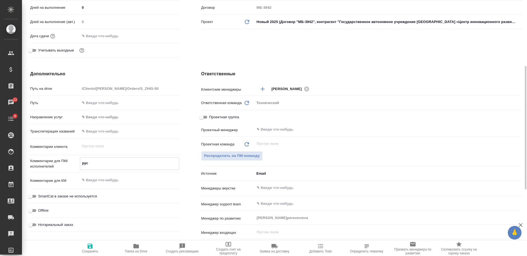
type textarea "x"
type textarea "рус-а"
type textarea "x"
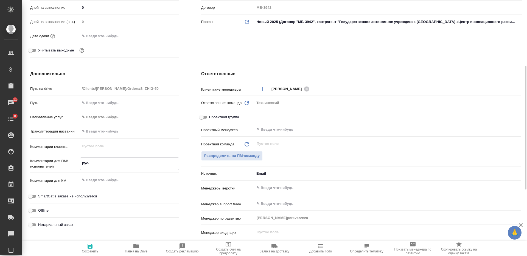
type textarea "x"
type textarea "рус-ан"
type textarea "x"
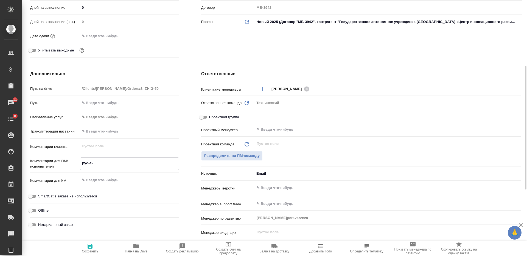
type textarea "x"
type textarea "рус-анг"
type textarea "x"
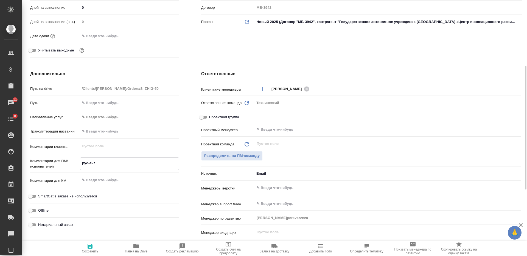
type textarea "рус-англ"
type textarea "x"
type textarea "рус-англ"
type textarea "x"
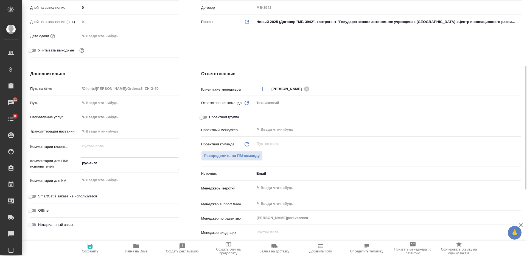
click at [91, 244] on icon "button" at bounding box center [90, 246] width 7 height 7
type textarea "x"
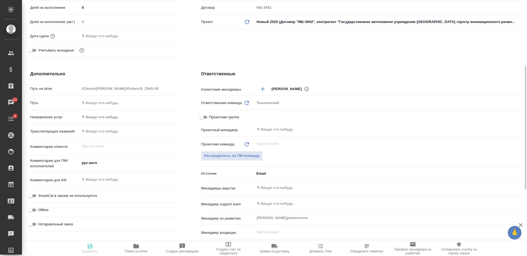
type textarea "x"
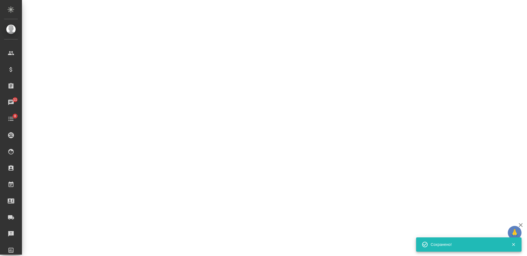
select select "RU"
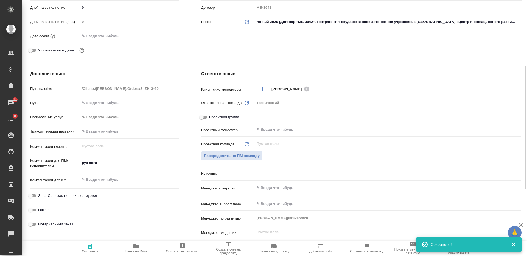
type textarea "x"
click at [271, 190] on input "text" at bounding box center [378, 188] width 245 height 7
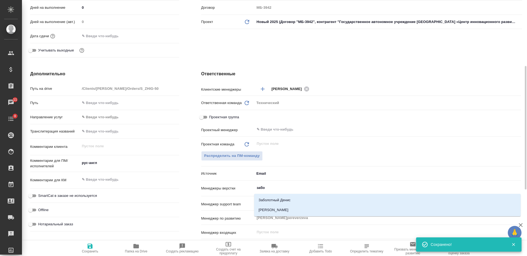
type input "забор"
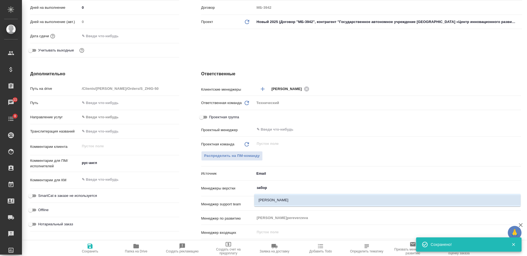
click at [275, 198] on li "Заборова Александра" at bounding box center [387, 201] width 266 height 10
type textarea "x"
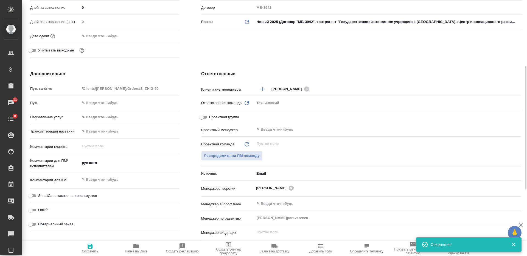
type textarea "x"
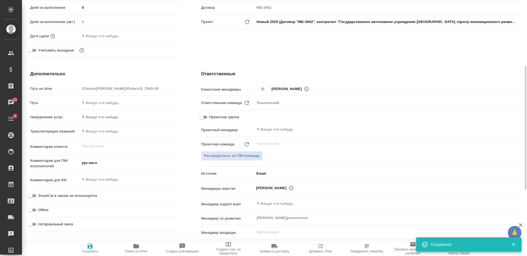
type textarea "x"
click at [95, 249] on span "Сохранить" at bounding box center [90, 248] width 40 height 10
type textarea "x"
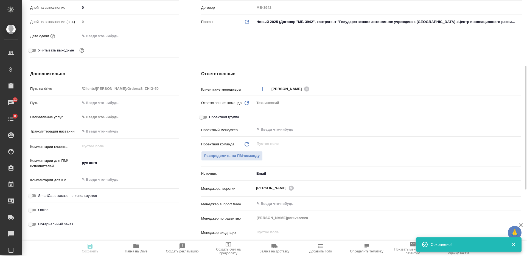
type textarea "x"
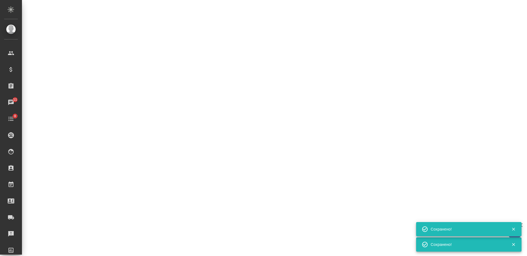
select select "RU"
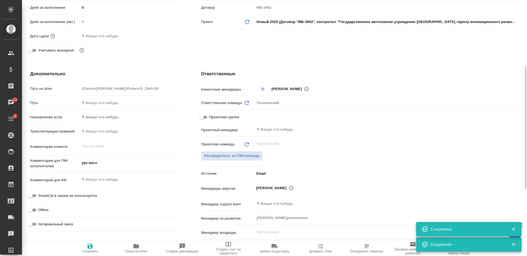
type textarea "x"
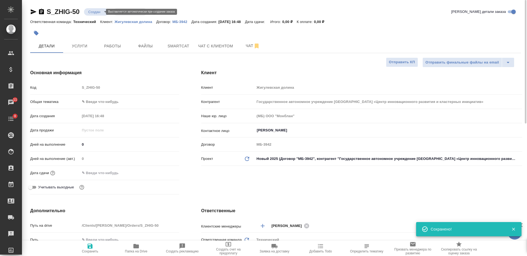
click at [100, 11] on body "🙏 .cls-1 fill:#fff; AWATERA Nikiforova Valeria Клиенты Спецификации Заказы 11 Ч…" at bounding box center [263, 128] width 527 height 256
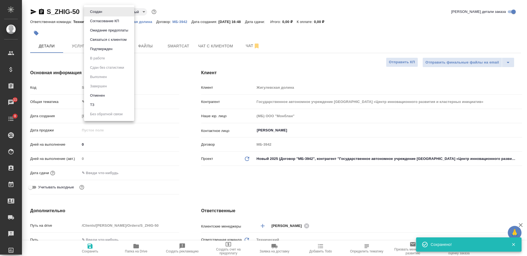
click at [114, 103] on li "ТЗ" at bounding box center [109, 104] width 50 height 9
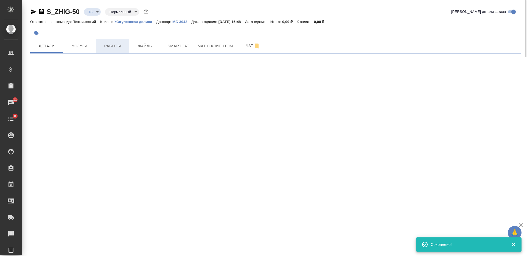
select select "RU"
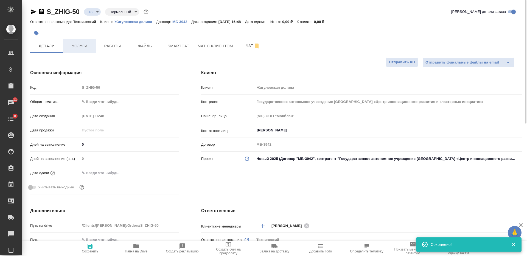
type textarea "x"
click at [70, 46] on span "Услуги" at bounding box center [79, 46] width 26 height 7
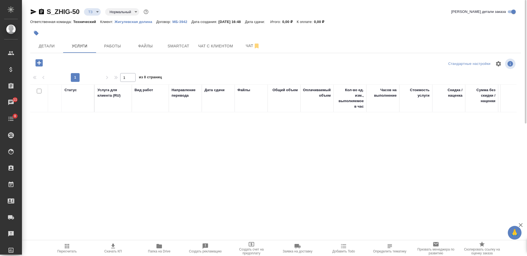
click at [42, 63] on icon "button" at bounding box center [38, 62] width 7 height 7
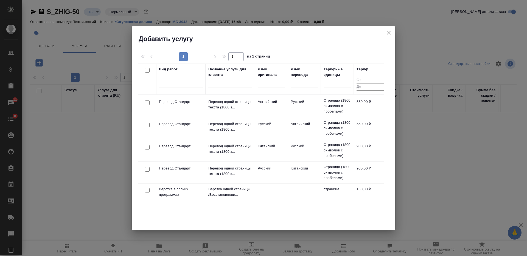
click at [147, 125] on input "checkbox" at bounding box center [147, 125] width 5 height 5
checkbox input "true"
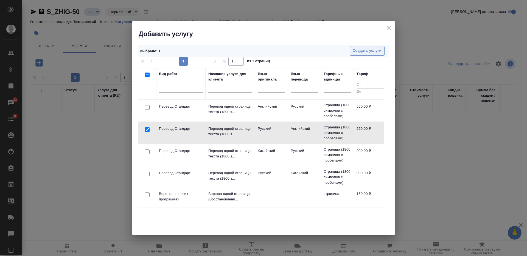
click at [367, 50] on span "Создать услуги" at bounding box center [366, 51] width 29 height 6
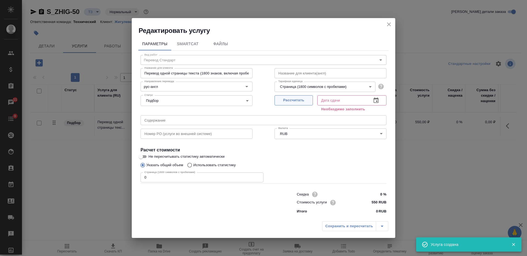
click at [289, 102] on span "Рассчитать" at bounding box center [293, 100] width 32 height 6
type input "13.10.2025 16:48"
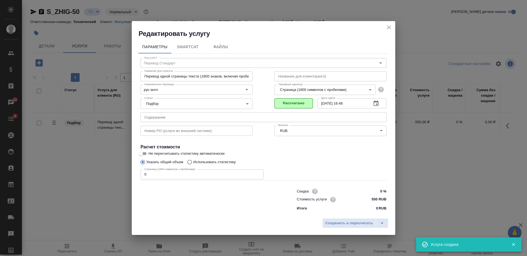
click at [132, 176] on div "Параметры SmartCat Файлы Вид работ Перевод Стандарт Вид работ Название для клие…" at bounding box center [263, 127] width 263 height 178
click at [136, 176] on div "Параметры SmartCat Файлы Вид работ Перевод Стандарт Вид работ Название для клие…" at bounding box center [263, 127] width 263 height 178
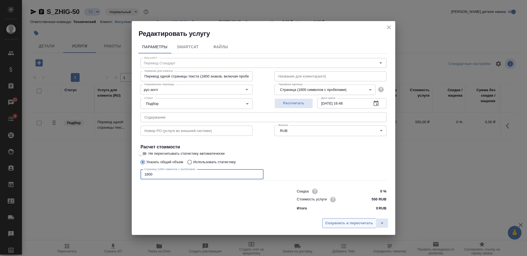
type input "1800"
click at [349, 225] on span "Сохранить и пересчитать" at bounding box center [349, 224] width 48 height 6
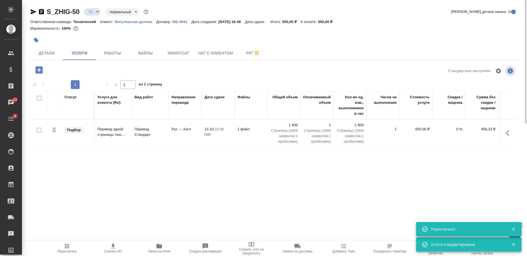
click at [39, 129] on input "checkbox" at bounding box center [39, 130] width 5 height 5
checkbox input "true"
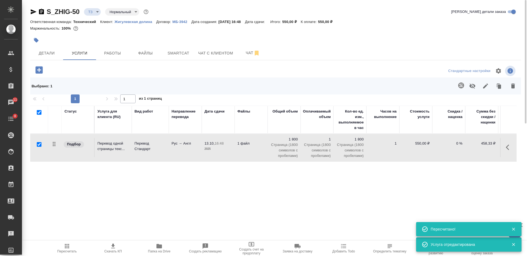
click at [457, 84] on button "button" at bounding box center [460, 85] width 13 height 13
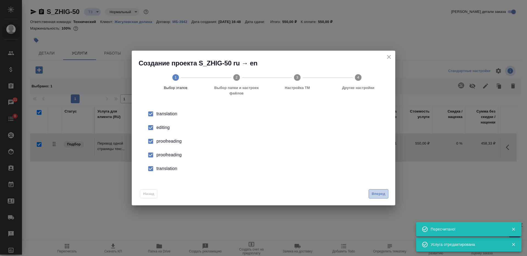
click at [377, 196] on span "Вперед" at bounding box center [378, 194] width 14 height 6
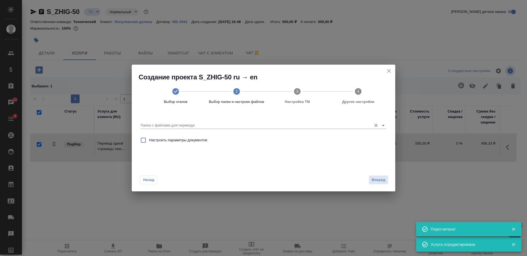
click at [290, 128] on input "Папка с файлами для перевода" at bounding box center [254, 125] width 228 height 7
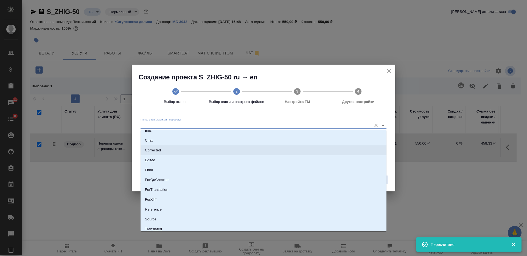
scroll to position [29, 0]
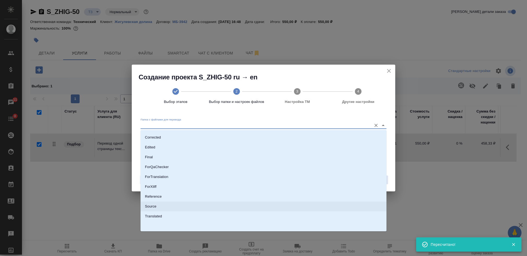
drag, startPoint x: 283, startPoint y: 208, endPoint x: 290, endPoint y: 209, distance: 7.6
click at [283, 208] on li "Source" at bounding box center [263, 207] width 246 height 10
type input "Source"
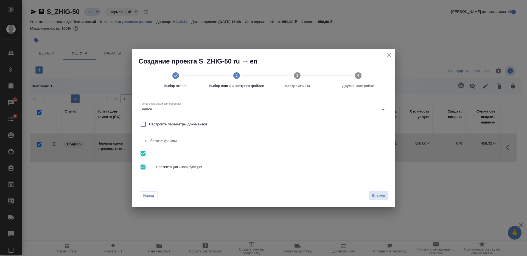
click at [379, 202] on div "Назад Вперед" at bounding box center [263, 195] width 263 height 26
click at [376, 194] on span "Вперед" at bounding box center [378, 196] width 14 height 6
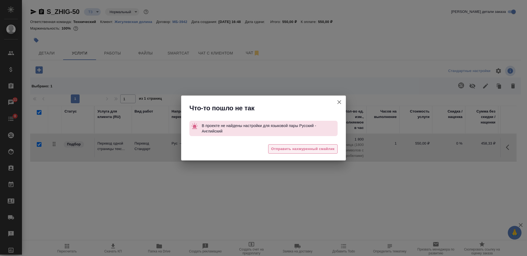
click at [307, 149] on span "Отправить нахмуренный смайлик" at bounding box center [302, 149] width 63 height 6
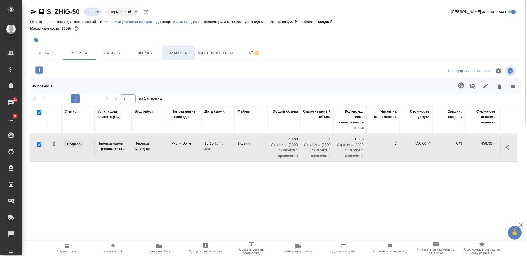
click at [176, 53] on span "Smartcat" at bounding box center [178, 53] width 26 height 7
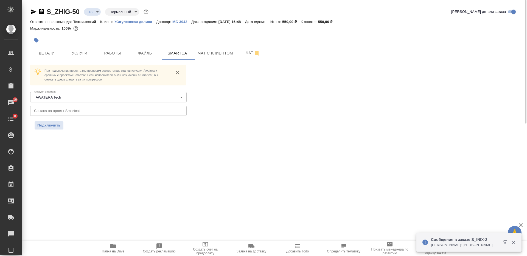
click at [410, 41] on div at bounding box center [275, 40] width 490 height 12
click at [117, 247] on span "Папка на Drive" at bounding box center [113, 248] width 40 height 10
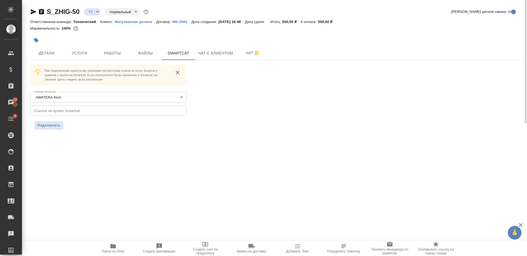
click at [43, 11] on icon "button" at bounding box center [41, 11] width 5 height 5
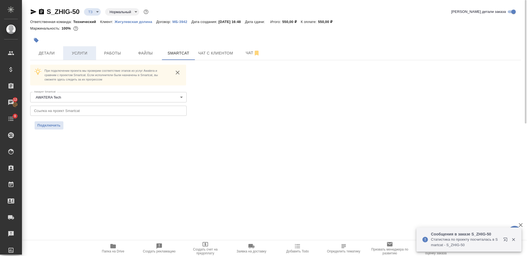
click at [78, 50] on span "Услуги" at bounding box center [79, 53] width 26 height 7
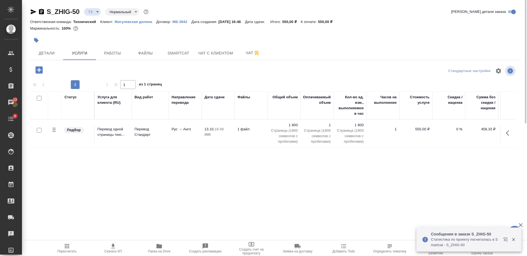
click at [237, 133] on td "1 файл" at bounding box center [251, 133] width 33 height 19
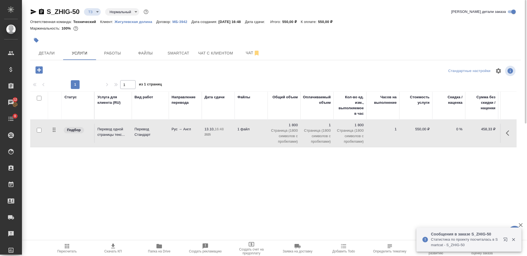
click at [237, 133] on td "1 файл" at bounding box center [251, 133] width 33 height 19
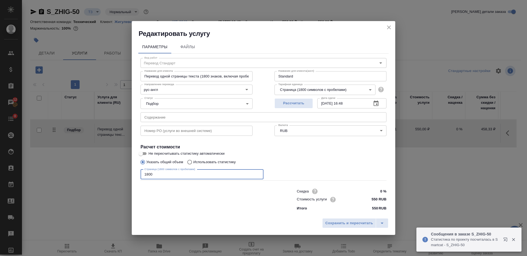
click at [147, 178] on input "1800" at bounding box center [201, 175] width 123 height 10
paste input "4245"
type input "14245"
click at [329, 221] on span "Сохранить и пересчитать" at bounding box center [349, 224] width 48 height 6
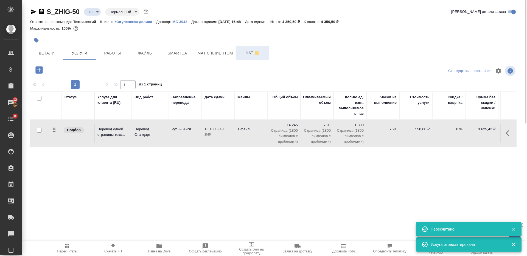
click at [238, 55] on button "Чат" at bounding box center [252, 53] width 33 height 14
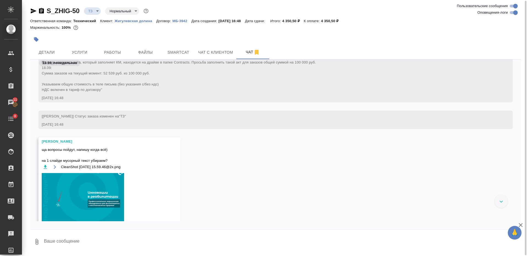
scroll to position [103, 0]
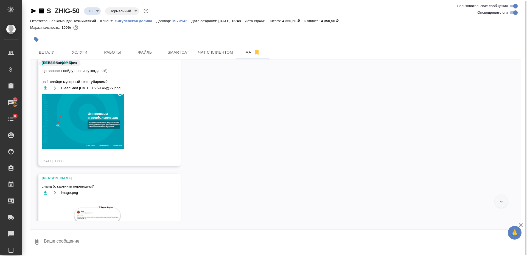
click at [89, 121] on img at bounding box center [83, 121] width 82 height 55
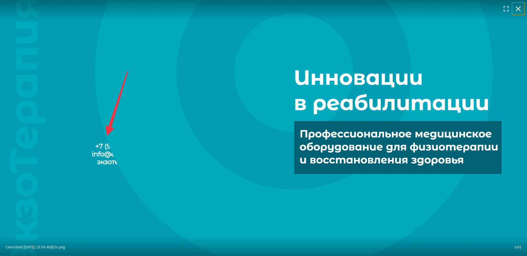
click at [517, 11] on icon "button" at bounding box center [518, 8] width 9 height 9
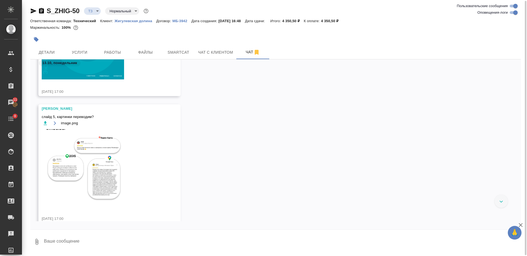
scroll to position [206, 0]
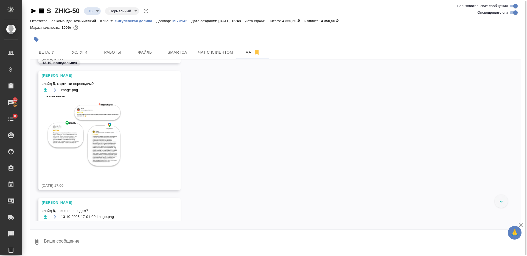
click at [90, 129] on img at bounding box center [83, 134] width 82 height 77
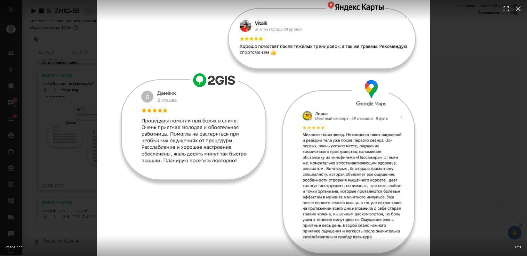
click at [486, 131] on div "image.png 1 of 1" at bounding box center [263, 128] width 527 height 256
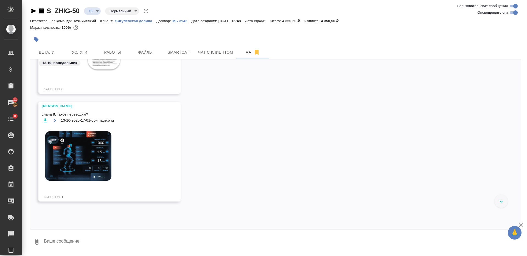
scroll to position [309, 0]
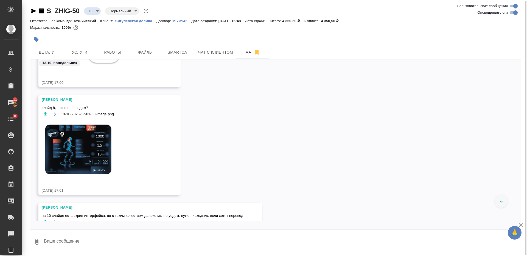
click at [108, 161] on img at bounding box center [83, 149] width 82 height 58
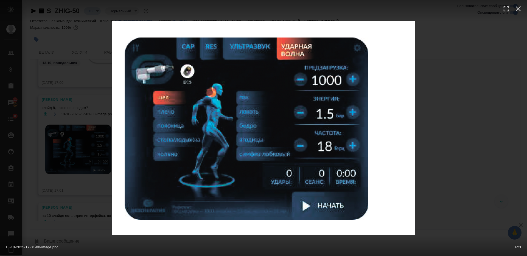
click at [449, 129] on div "13-10-2025-17-01-00-image.png 1 of 1" at bounding box center [263, 128] width 527 height 256
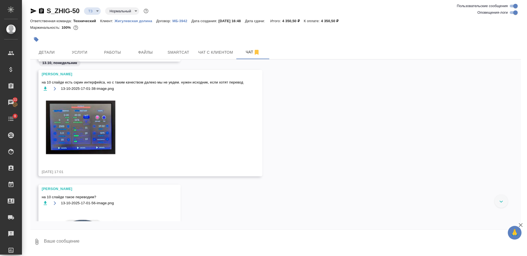
scroll to position [446, 0]
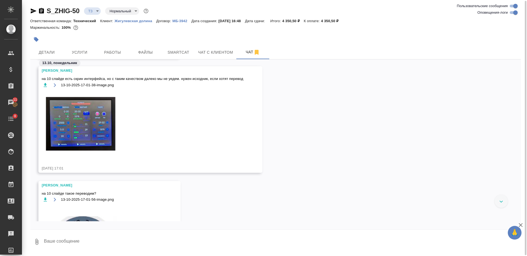
click at [100, 131] on img at bounding box center [83, 123] width 82 height 65
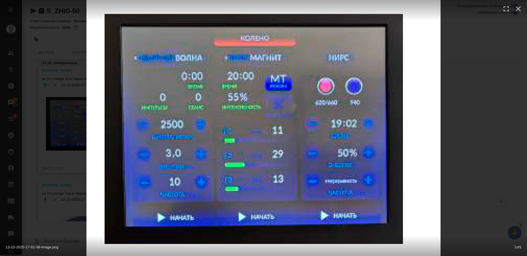
click at [441, 112] on div "13-10-2025-17-01-38-image.png 1 of 1" at bounding box center [263, 128] width 527 height 256
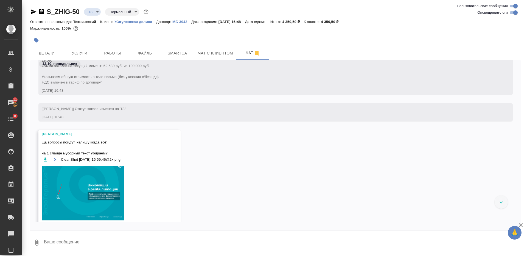
scroll to position [75, 0]
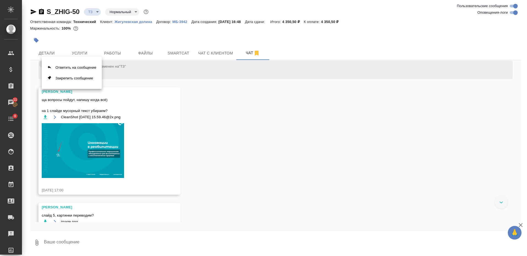
drag, startPoint x: 83, startPoint y: 67, endPoint x: 146, endPoint y: 156, distance: 108.1
click at [83, 67] on button "Ответить на сообщение" at bounding box center [72, 67] width 60 height 11
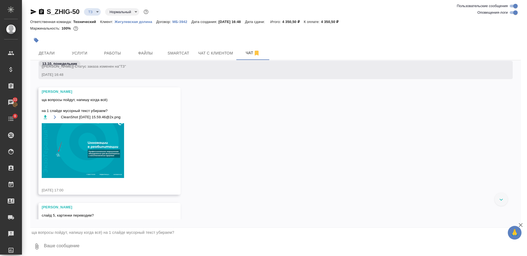
click at [188, 253] on textarea at bounding box center [281, 247] width 477 height 19
click at [184, 247] on textarea at bounding box center [281, 247] width 477 height 19
paste textarea
type textarea "странно, у меня по другому отображается"
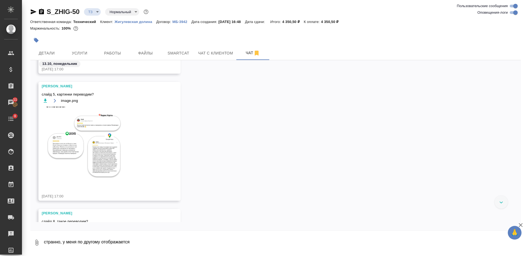
scroll to position [160, 0]
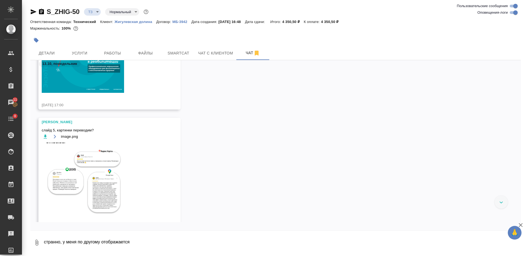
click at [47, 136] on icon "button" at bounding box center [45, 136] width 5 height 5
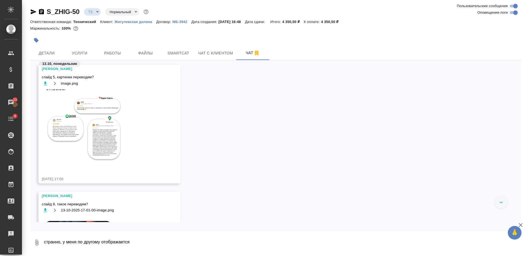
scroll to position [297, 0]
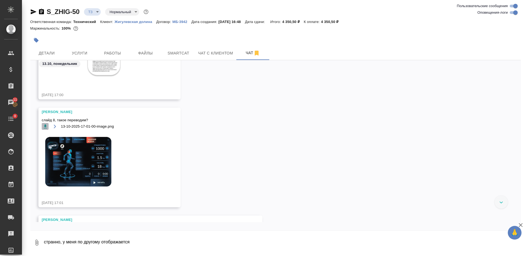
click at [46, 129] on icon "button" at bounding box center [45, 126] width 5 height 5
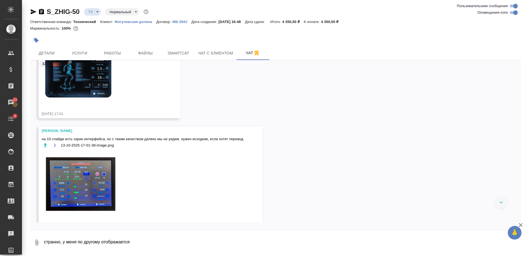
scroll to position [434, 0]
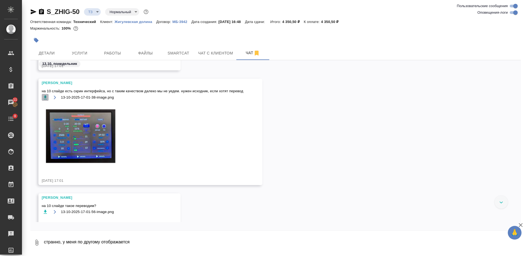
click at [45, 97] on icon "button" at bounding box center [45, 97] width 3 height 4
click at [47, 98] on icon "button" at bounding box center [45, 97] width 5 height 5
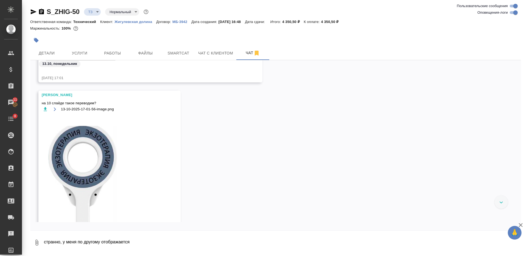
click at [46, 108] on icon "button" at bounding box center [45, 109] width 5 height 5
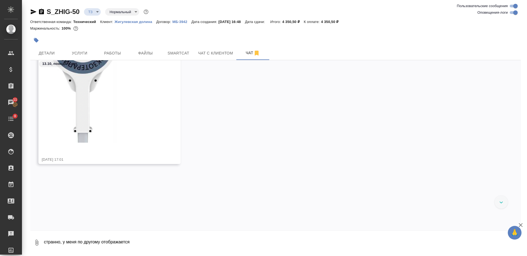
scroll to position [674, 0]
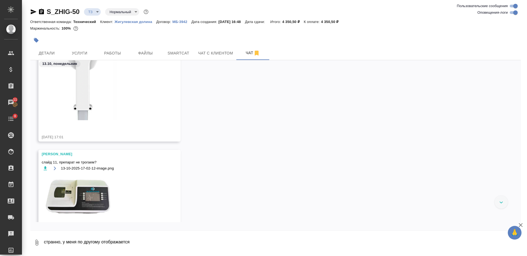
click at [390, 134] on div "Заборова Александра на 10 слайде такое переводим? 13-10-2025-17-01-56-image.png…" at bounding box center [275, 52] width 490 height 196
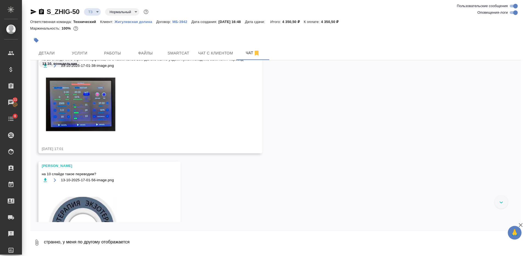
scroll to position [469, 0]
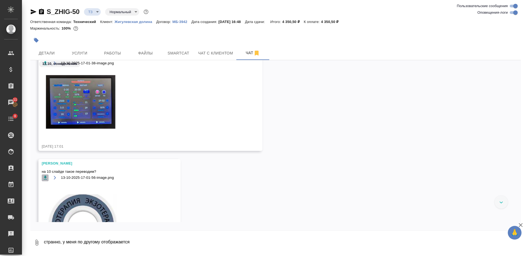
click at [43, 177] on icon "button" at bounding box center [45, 177] width 5 height 5
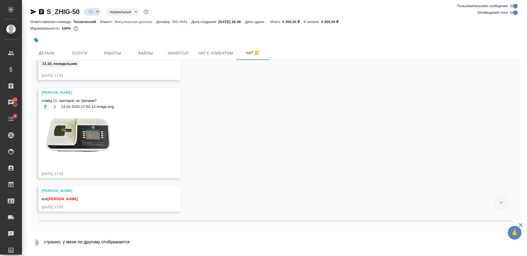
scroll to position [743, 0]
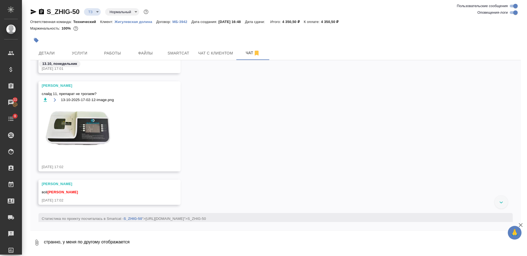
click at [71, 122] on img at bounding box center [83, 130] width 82 height 49
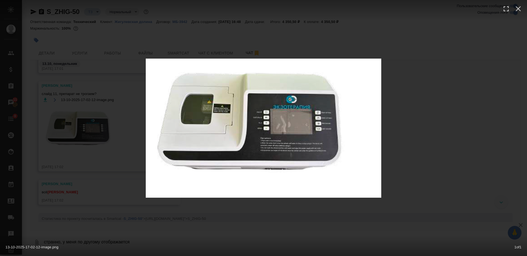
click at [240, 219] on div "13-10-2025-17-02-12-image.png 1 of 1" at bounding box center [263, 128] width 527 height 256
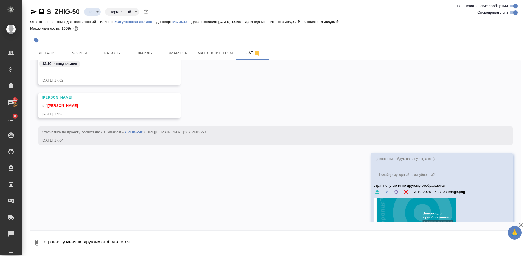
scroll to position [830, 0]
click at [42, 11] on icon "button" at bounding box center [41, 11] width 5 height 5
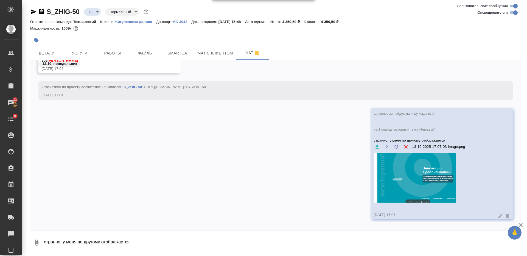
scroll to position [880, 0]
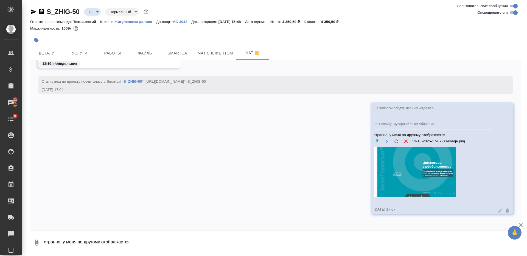
click at [266, 239] on textarea "странно, у меня по другому отображается" at bounding box center [281, 243] width 477 height 19
type textarea "уточняю остальное"
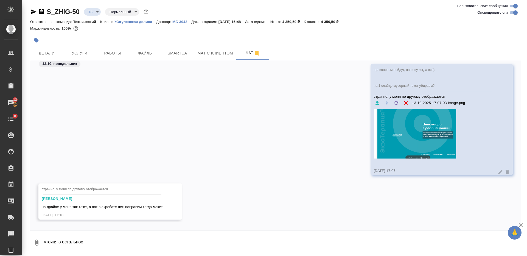
scroll to position [925, 0]
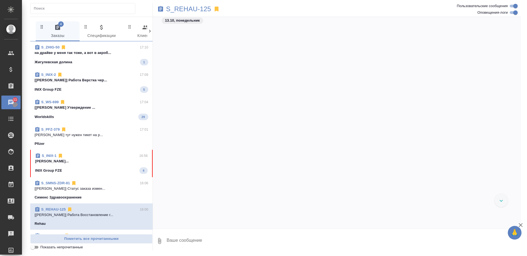
scroll to position [4815, 0]
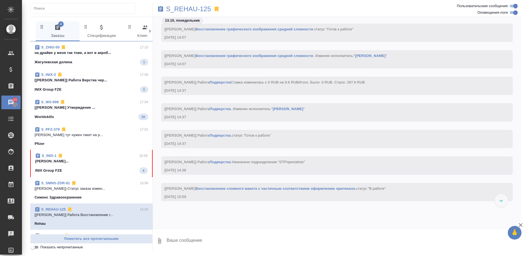
click at [80, 163] on p "[PERSON_NAME]..." at bounding box center [91, 161] width 112 height 5
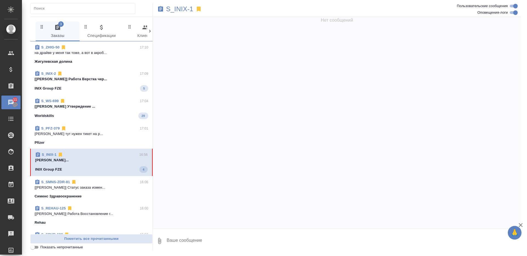
scroll to position [34366, 0]
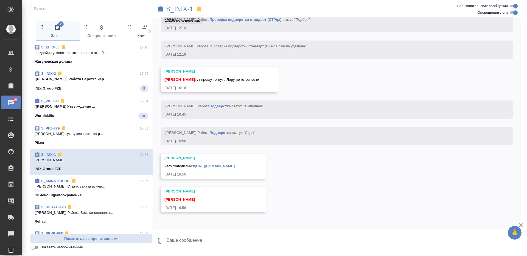
click at [51, 153] on link "S_INIX-1" at bounding box center [48, 155] width 15 height 4
click at [235, 165] on link "https://drive.awatera.com/apps/files/files/10374879?dir=/Shares/INIX%20/Orders/…" at bounding box center [215, 166] width 40 height 4
click at [236, 237] on textarea at bounding box center [343, 241] width 355 height 19
type textarea "тут поймала, сдала)"
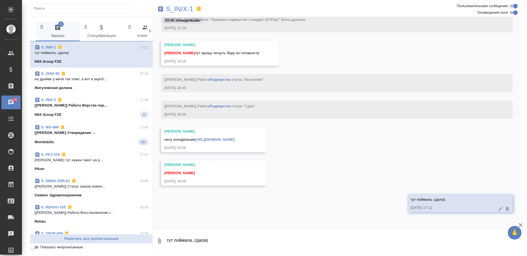
click at [85, 81] on p "на драйве у меня так тоже, а вот в акроб..." at bounding box center [92, 79] width 114 height 5
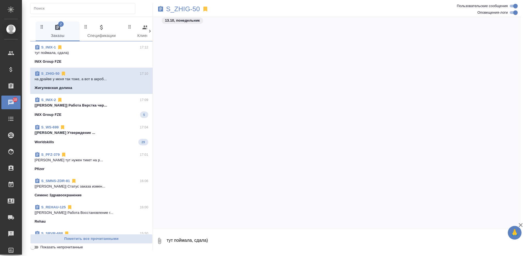
scroll to position [809, 0]
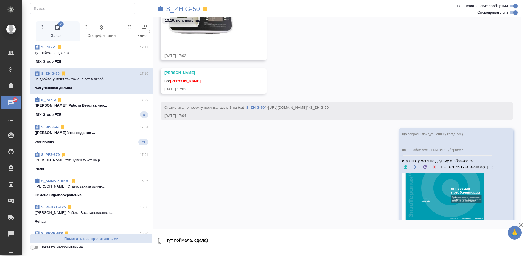
click at [90, 107] on p "[Заборова Александра] Работа Верстка чер..." at bounding box center [92, 105] width 114 height 5
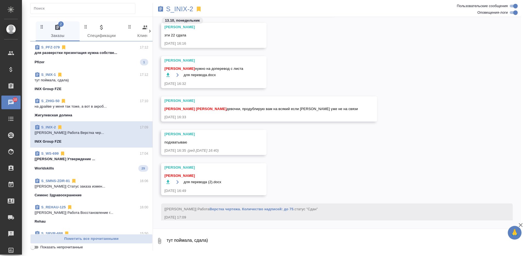
scroll to position [37575, 0]
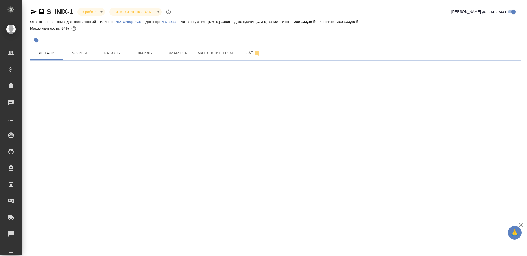
select select "RU"
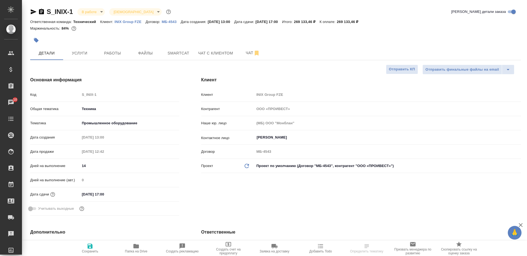
type textarea "x"
click at [38, 13] on icon "button" at bounding box center [41, 12] width 7 height 7
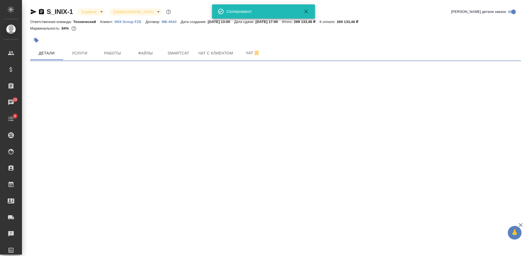
select select "RU"
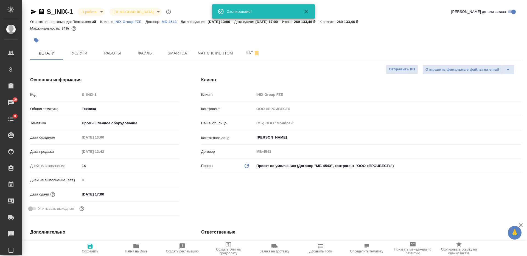
type textarea "x"
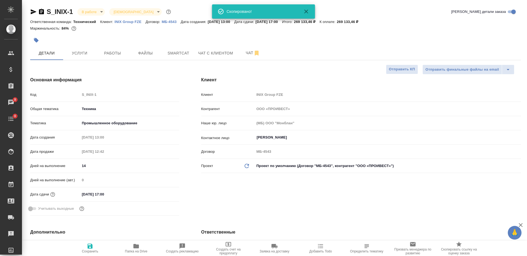
type textarea "x"
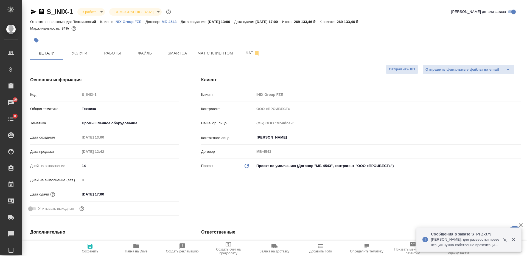
click at [34, 40] on icon "button" at bounding box center [36, 40] width 5 height 5
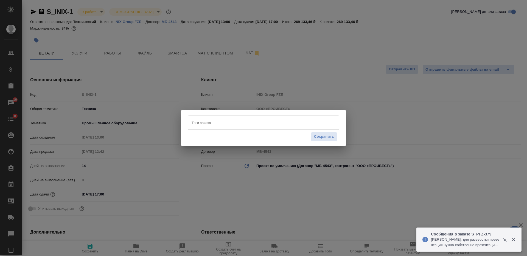
click at [233, 125] on input "Тэги заказа" at bounding box center [258, 122] width 136 height 9
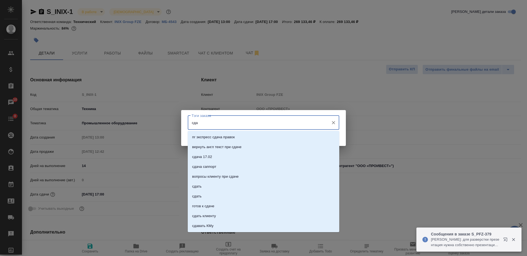
type input "сдан"
click at [243, 171] on li "сдан" at bounding box center [263, 167] width 151 height 10
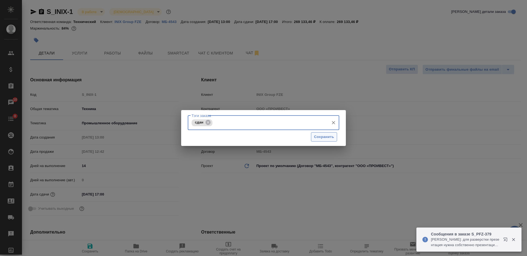
click at [323, 139] on span "Сохранить" at bounding box center [324, 137] width 20 height 6
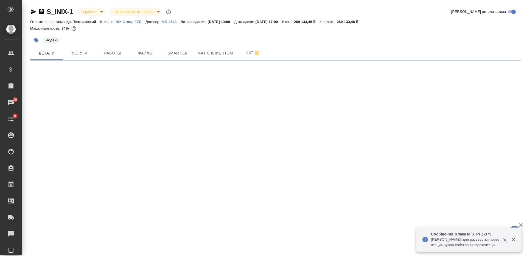
select select "RU"
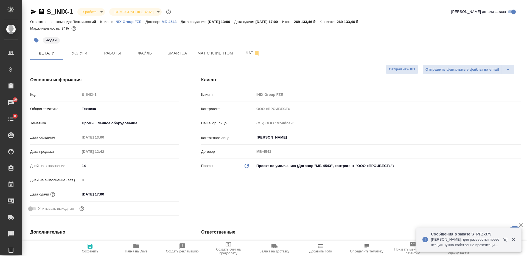
type textarea "x"
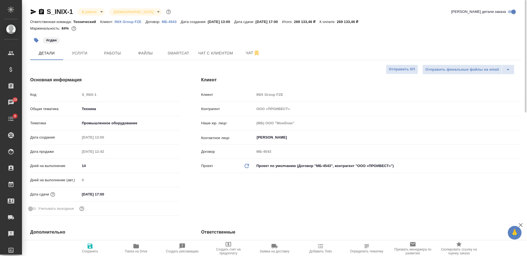
click at [98, 13] on body "🙏 .cls-1 fill:#fff; AWATERA [PERSON_NAME] Спецификации Заказы 10 Чаты 8 Todo Пр…" at bounding box center [263, 128] width 527 height 256
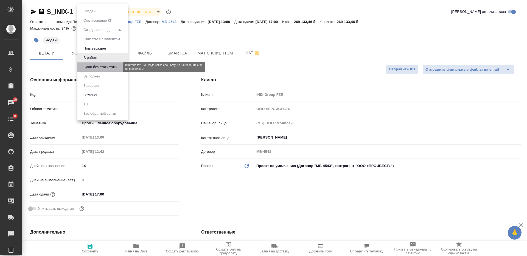
click at [108, 66] on button "Сдан без статистики" at bounding box center [100, 67] width 37 height 6
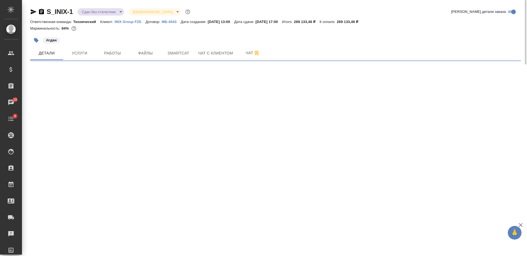
select select "RU"
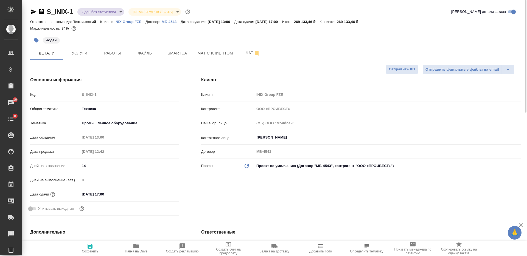
type textarea "x"
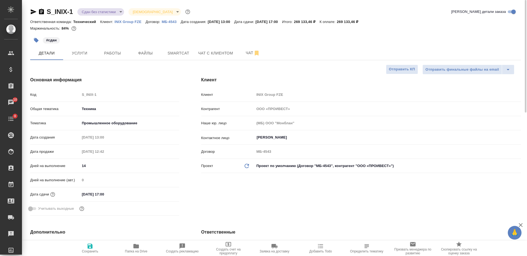
type textarea "x"
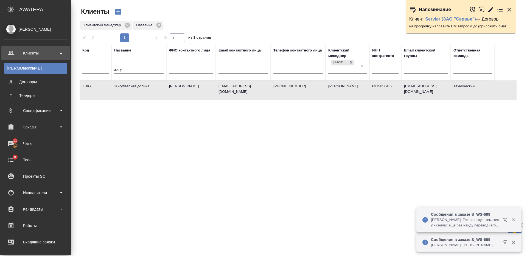
select select "RU"
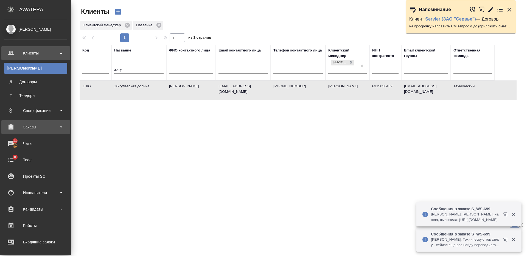
drag, startPoint x: 32, startPoint y: 127, endPoint x: 37, endPoint y: 134, distance: 8.8
click at [32, 127] on div "Заказы" at bounding box center [35, 127] width 63 height 8
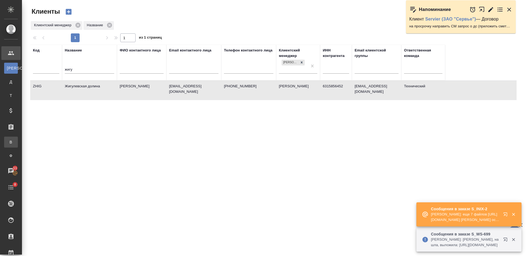
click at [8, 142] on div "Все заказы" at bounding box center [4, 142] width 8 height 5
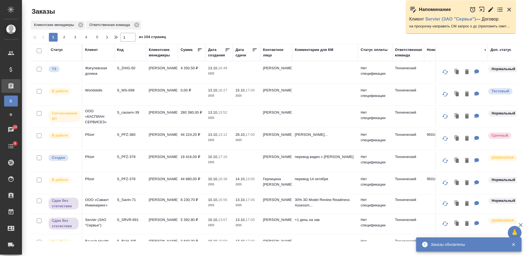
click at [107, 120] on p "ООО «КАСПИАН СЕРВИСЕЗ»" at bounding box center [98, 117] width 26 height 16
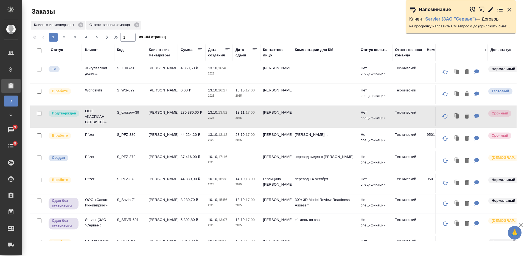
click at [122, 51] on div "Код" at bounding box center [120, 49] width 7 height 5
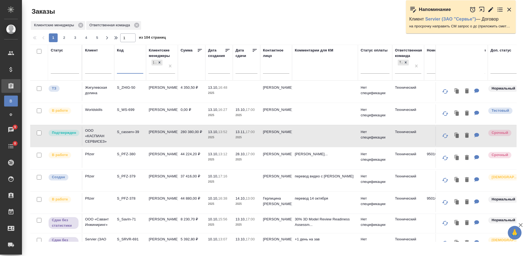
click at [126, 69] on input "text" at bounding box center [130, 70] width 26 height 7
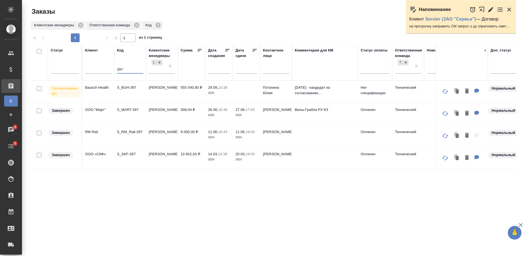
click at [136, 92] on td "S_BUH-397" at bounding box center [130, 91] width 32 height 19
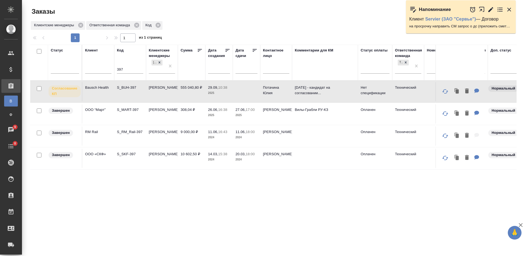
click at [136, 92] on td "S_BUH-397" at bounding box center [130, 91] width 32 height 19
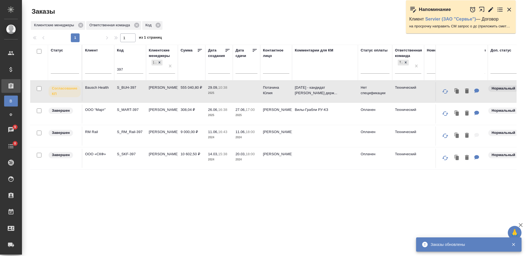
click at [123, 72] on input "397" at bounding box center [130, 70] width 26 height 7
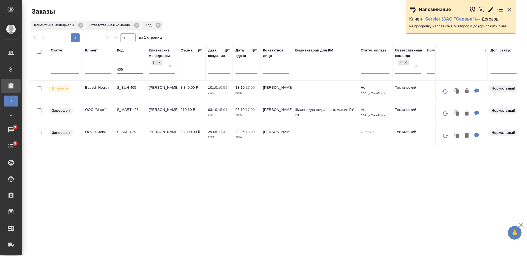
type input "405"
click at [137, 94] on td "S_BUH-405" at bounding box center [130, 91] width 32 height 19
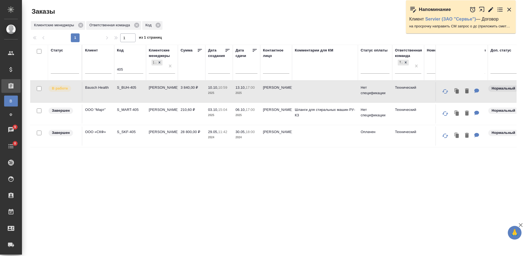
click at [137, 94] on td "S_BUH-405" at bounding box center [130, 91] width 32 height 19
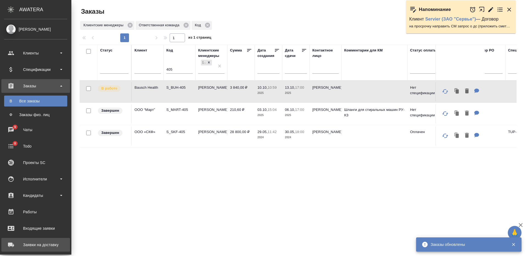
click at [40, 241] on div "Заявки на доставку" at bounding box center [35, 245] width 63 height 8
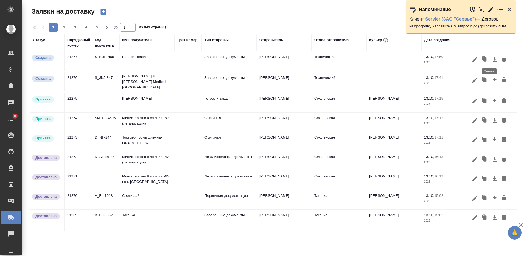
click at [491, 62] on icon "button" at bounding box center [494, 59] width 7 height 7
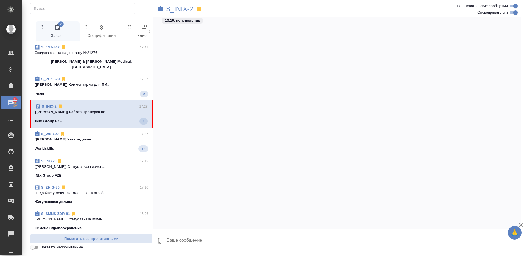
scroll to position [37664, 0]
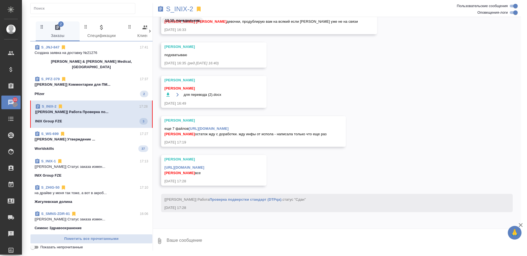
click at [204, 167] on link "[URL][DOMAIN_NAME]" at bounding box center [184, 168] width 40 height 4
click at [185, 9] on p "S_INIX-2" at bounding box center [179, 8] width 27 height 5
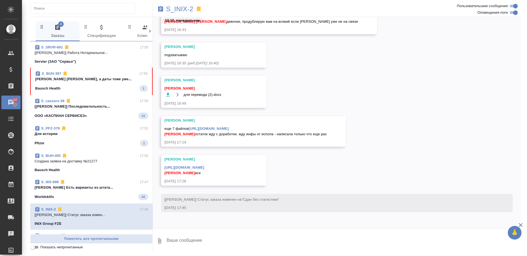
click at [89, 78] on p "[PERSON_NAME] [PERSON_NAME], а даты тоже уже..." at bounding box center [91, 79] width 112 height 5
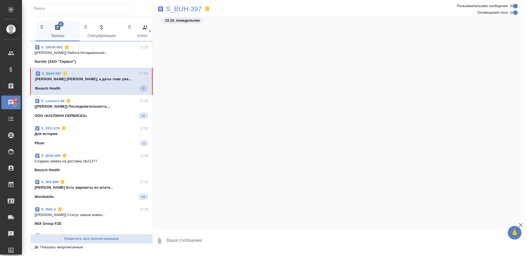
scroll to position [5022, 0]
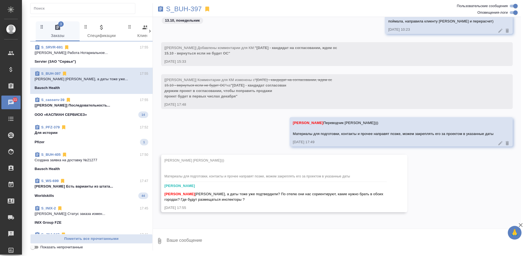
click at [232, 236] on textarea at bounding box center [343, 241] width 355 height 19
type textarea "все инфо направят, покамест ориентируемся именно на эти даты - об изменениях пр…"
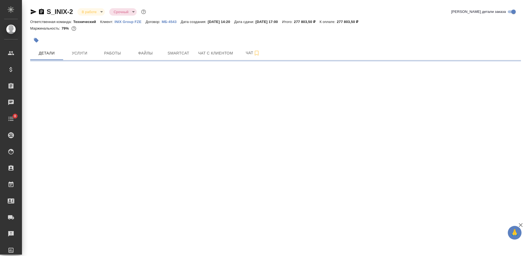
click at [42, 11] on icon "button" at bounding box center [41, 11] width 5 height 5
select select "RU"
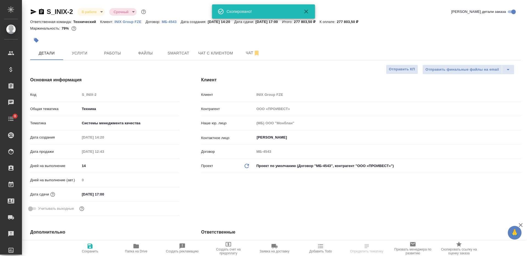
type textarea "x"
select select "RU"
type textarea "x"
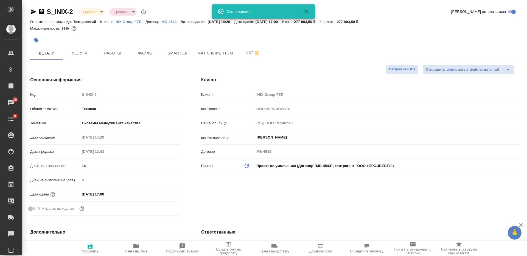
type textarea "x"
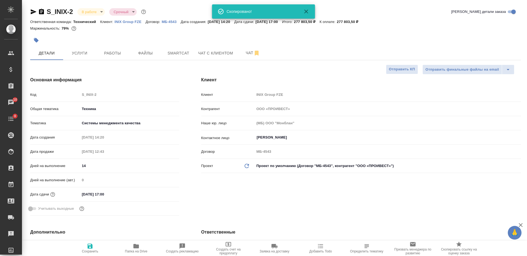
click at [38, 44] on button "button" at bounding box center [36, 40] width 12 height 12
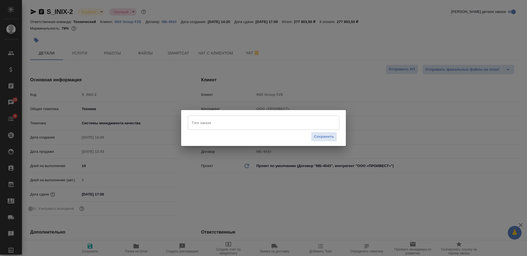
click at [267, 122] on input "Тэги заказа" at bounding box center [258, 122] width 136 height 9
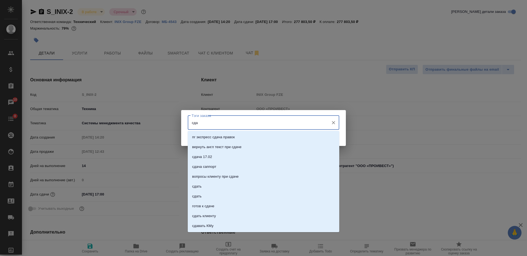
type input "сдан"
drag, startPoint x: 277, startPoint y: 165, endPoint x: 313, endPoint y: 152, distance: 38.4
click at [277, 165] on li "сдан" at bounding box center [263, 167] width 151 height 10
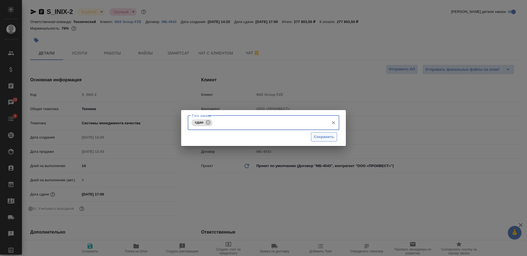
click at [332, 139] on span "Сохранить" at bounding box center [324, 137] width 20 height 6
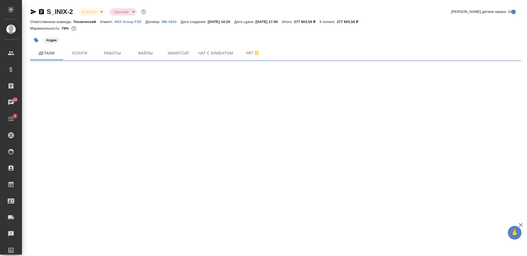
click at [92, 10] on body "🙏 .cls-1 fill:#fff; AWATERA Nikiforova Valeria Клиенты Спецификации Заказы 10 Ч…" at bounding box center [263, 128] width 527 height 256
select select "RU"
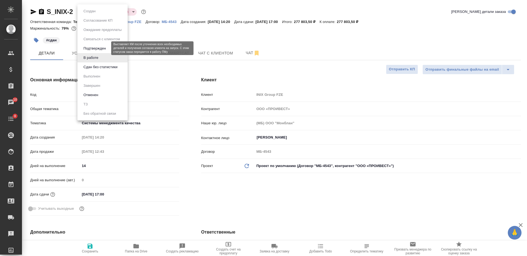
type textarea "x"
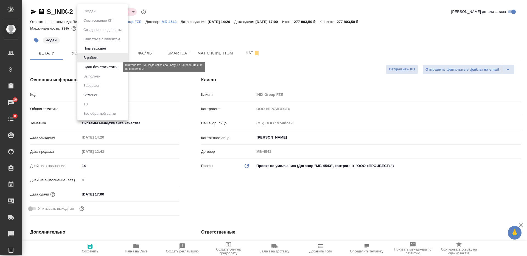
click at [99, 69] on button "Сдан без статистики" at bounding box center [100, 67] width 37 height 6
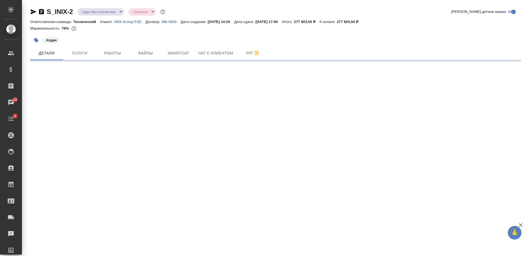
select select "RU"
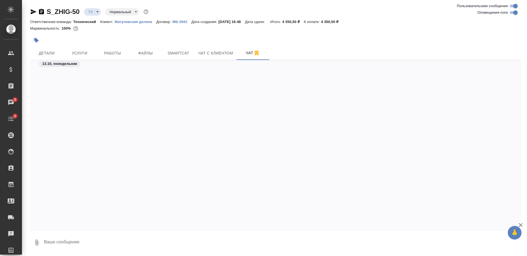
scroll to position [925, 0]
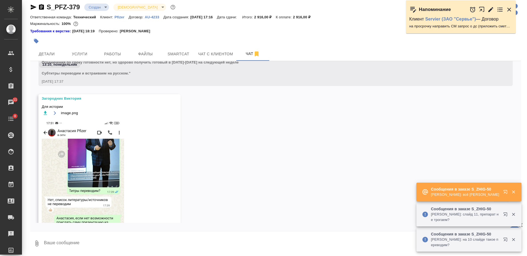
scroll to position [953, 0]
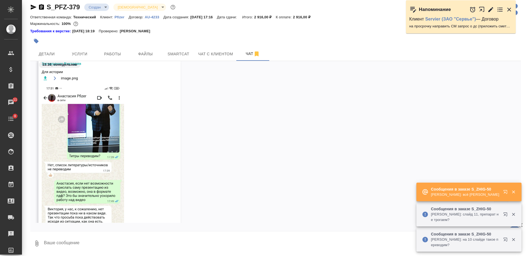
click at [105, 150] on img at bounding box center [83, 175] width 82 height 183
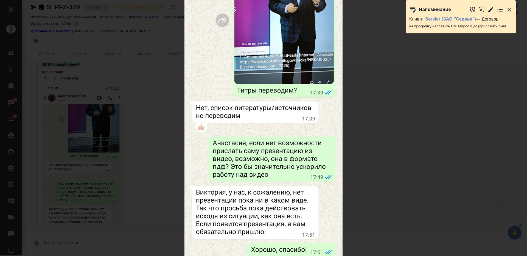
click at [376, 158] on div "image.png 1 of 1" at bounding box center [263, 128] width 527 height 256
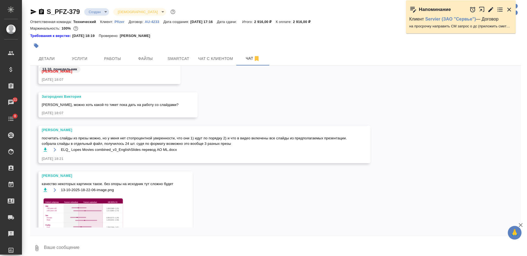
scroll to position [1125, 0]
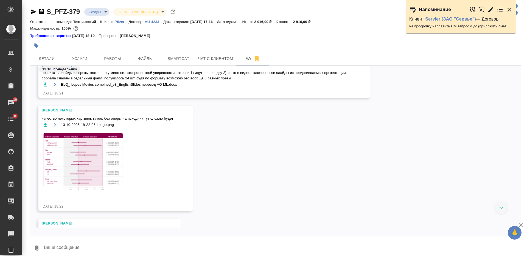
click at [110, 154] on img at bounding box center [83, 162] width 82 height 63
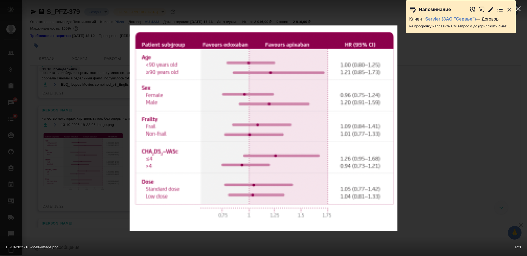
click at [420, 135] on div "13-10-2025-18-22-06-image.png 1 of 1" at bounding box center [263, 128] width 527 height 256
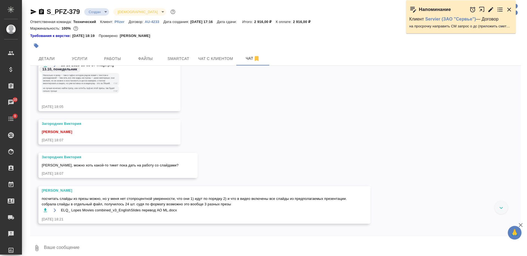
scroll to position [964, 0]
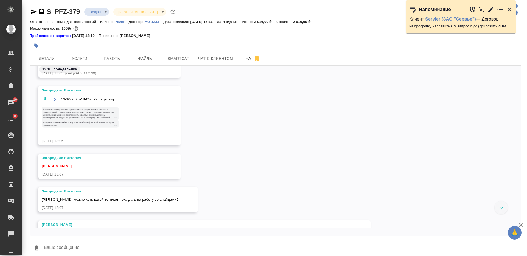
click at [91, 128] on img at bounding box center [83, 117] width 82 height 23
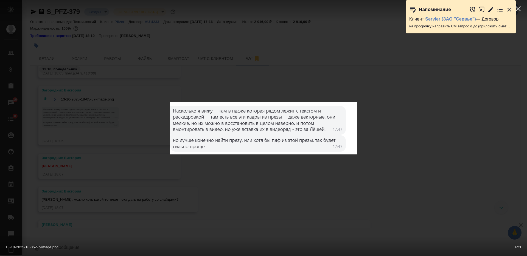
click at [195, 155] on div "13-10-2025-18-05-57-image.png 1 of 1" at bounding box center [263, 128] width 527 height 256
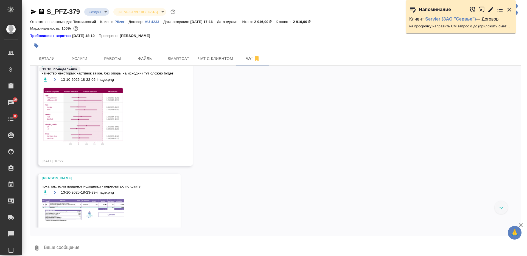
scroll to position [1189, 0]
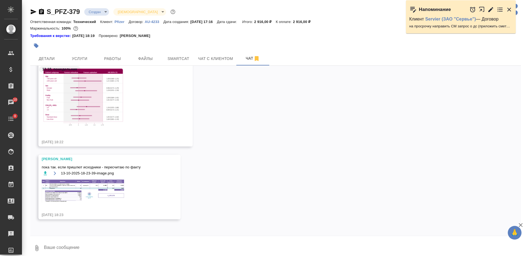
click at [121, 191] on img at bounding box center [83, 191] width 82 height 23
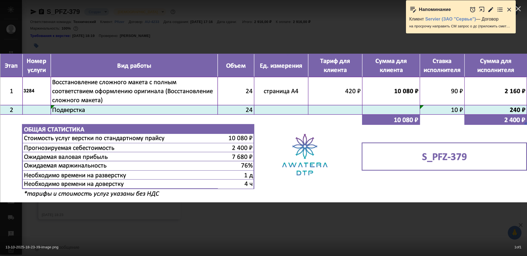
click at [228, 218] on div "13-10-2025-18-23-39-image.png 1 of 1" at bounding box center [263, 128] width 527 height 256
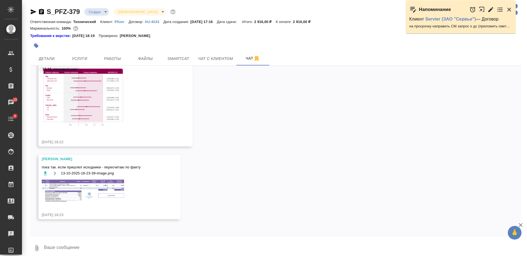
scroll to position [1150, 0]
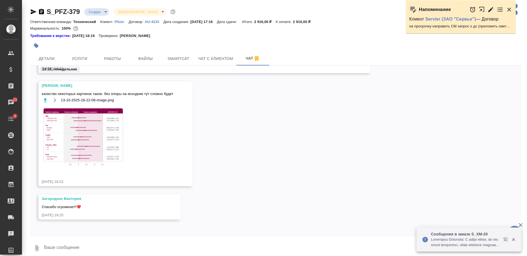
click at [379, 184] on div "Заборова Александра качество некоторых картинок такое. без опоры на исходник ту…" at bounding box center [275, 137] width 490 height 113
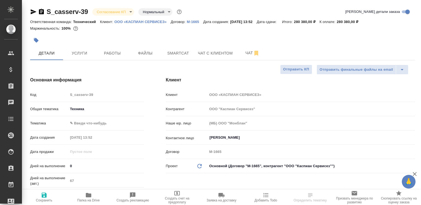
select select "RU"
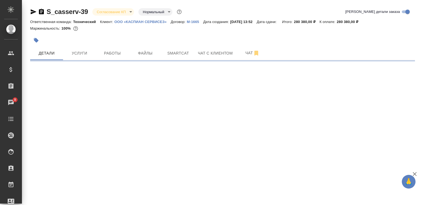
select select "RU"
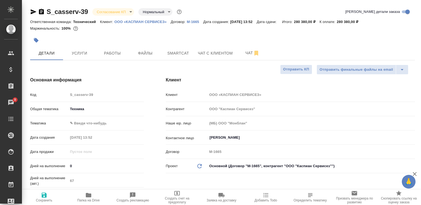
type textarea "x"
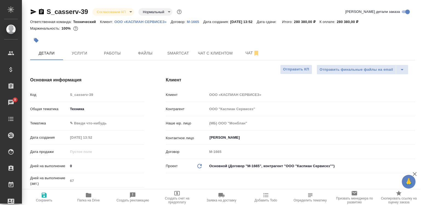
type textarea "x"
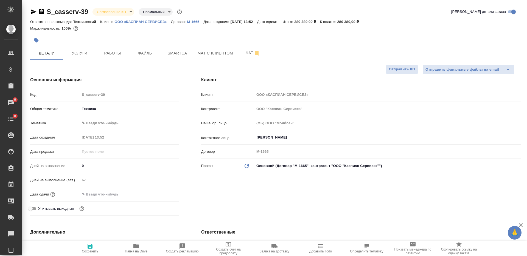
click at [95, 195] on input "text" at bounding box center [104, 195] width 48 height 8
type input "1_.__.____ __:__"
type textarea "x"
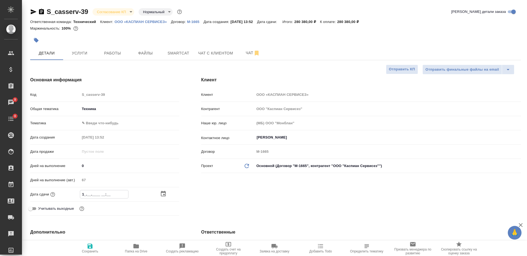
type input "13.__.____ __:__"
type textarea "x"
type input "13.1_.____ __:__"
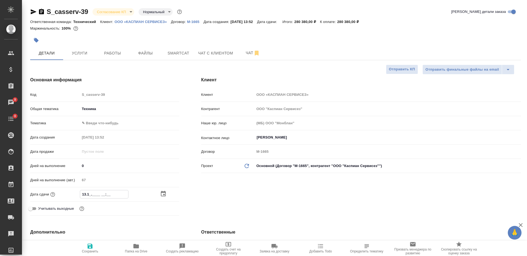
type textarea "x"
type input "13.11.____ __:__"
type textarea "x"
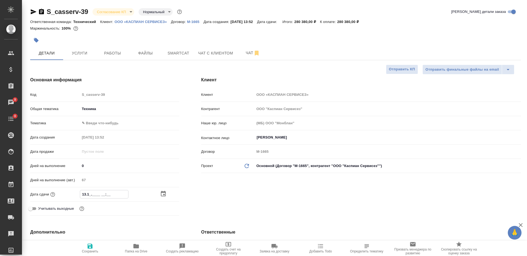
type textarea "x"
type input "13.11.2___ __:__"
type textarea "x"
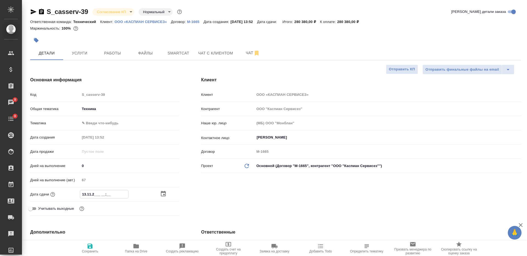
type textarea "x"
type input "13.11.20__ __:__"
type textarea "x"
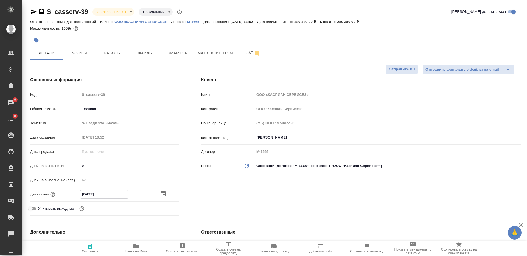
type input "13.11.202_ __:__"
type textarea "x"
type input "13.11.2025 __:__"
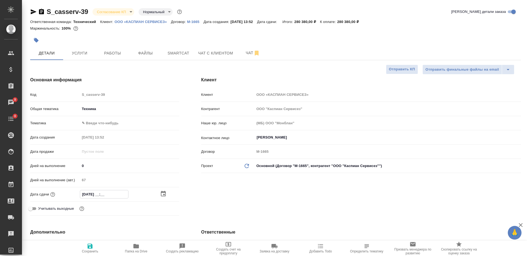
type textarea "x"
type input "13.11.2025 1_:__"
type textarea "x"
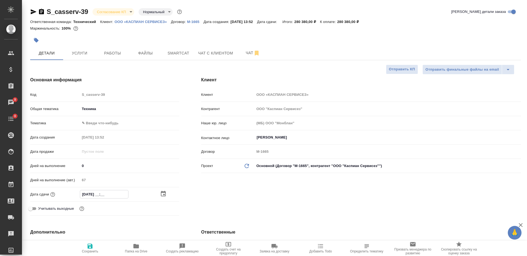
type textarea "x"
type input "13.11.2025 17:00"
type textarea "x"
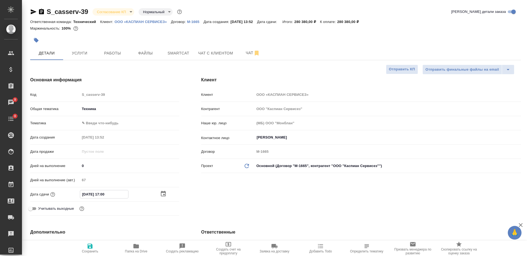
type textarea "x"
type input "13.11.2025 17:00"
click at [97, 205] on span "Сохранить" at bounding box center [90, 252] width 16 height 4
type textarea "x"
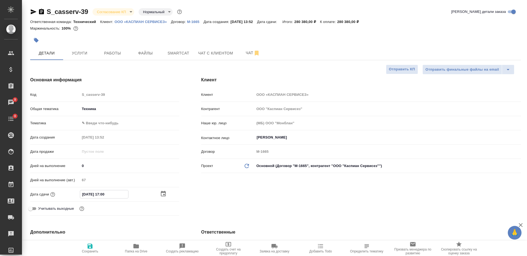
type textarea "x"
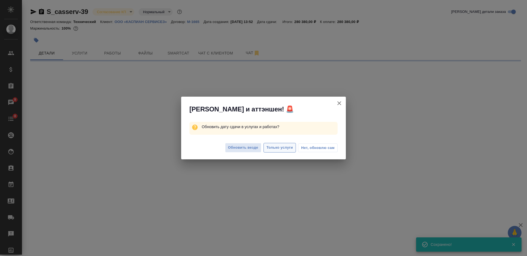
click at [278, 149] on span "Только услуги" at bounding box center [279, 148] width 27 height 6
select select "RU"
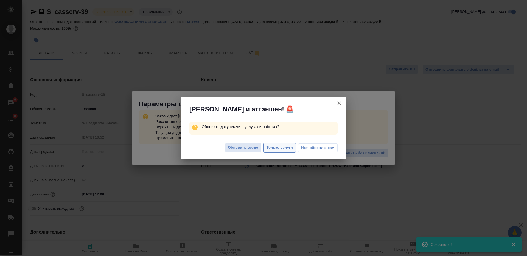
type textarea "x"
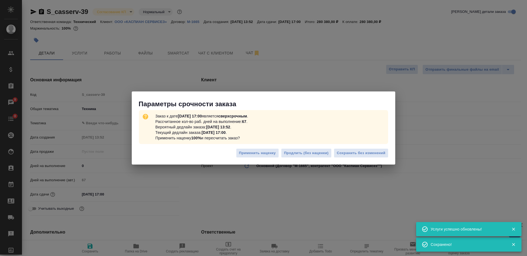
type textarea "x"
click at [351, 150] on span "Сохранить без изменений" at bounding box center [361, 153] width 49 height 6
type textarea "x"
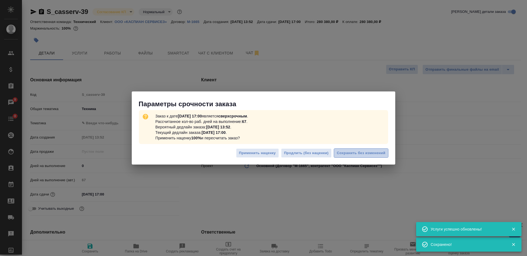
type textarea "x"
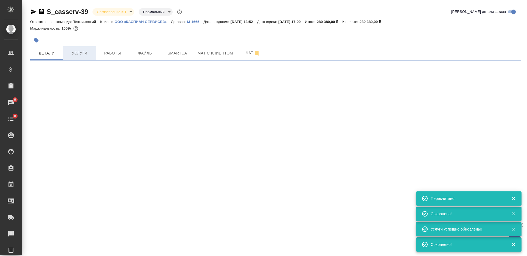
click at [87, 53] on span "Услуги" at bounding box center [79, 53] width 26 height 7
type input "urgent"
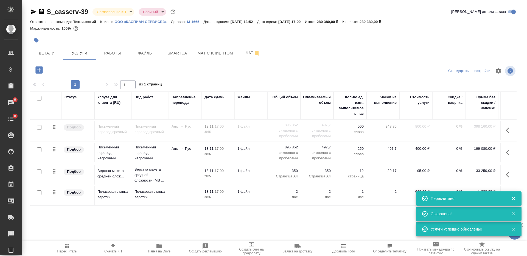
click at [421, 128] on icon "button" at bounding box center [509, 130] width 7 height 7
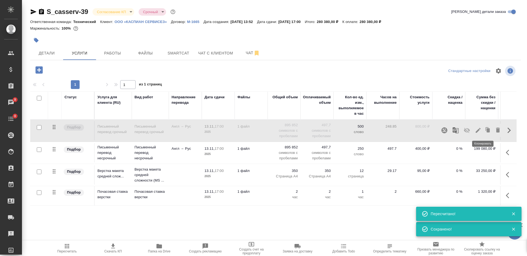
click at [421, 130] on icon "button" at bounding box center [487, 130] width 3 height 4
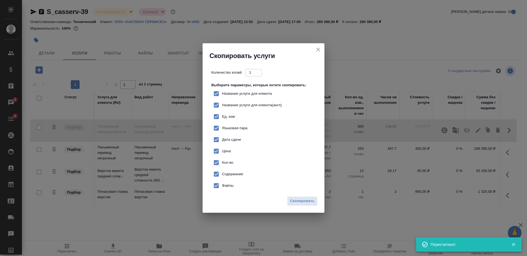
click at [317, 50] on icon "close" at bounding box center [318, 49] width 7 height 7
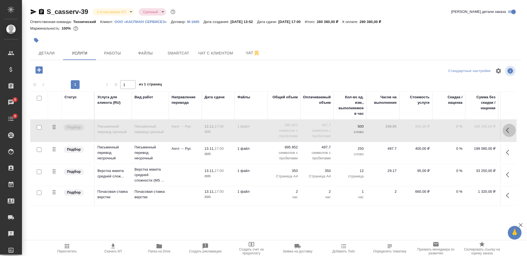
click at [421, 129] on icon "button" at bounding box center [507, 130] width 3 height 5
click at [421, 129] on icon "button" at bounding box center [497, 130] width 7 height 7
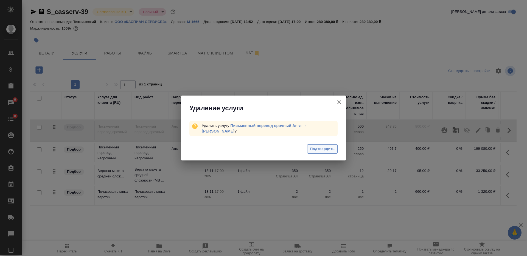
click at [330, 149] on span "Подтвердить" at bounding box center [322, 149] width 24 height 6
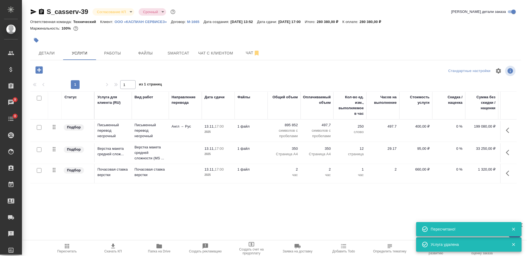
click at [67, 205] on icon "button" at bounding box center [67, 246] width 4 height 4
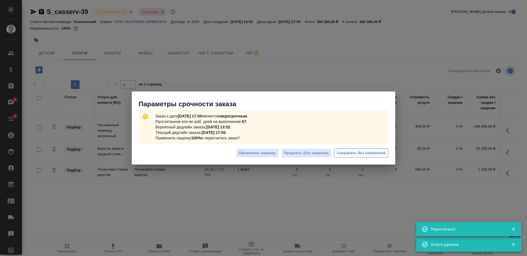
click at [342, 153] on span "Сохранить без изменений" at bounding box center [361, 153] width 49 height 6
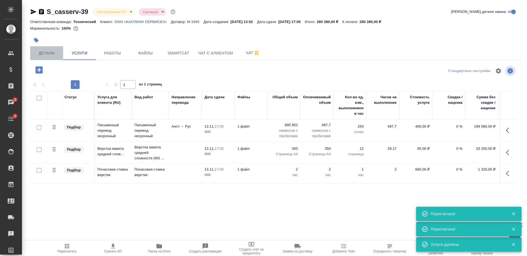
click at [53, 55] on span "Детали" at bounding box center [46, 53] width 26 height 7
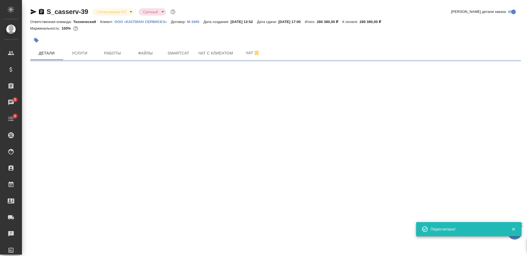
select select "RU"
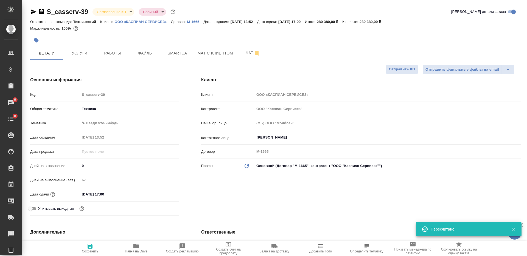
type textarea "x"
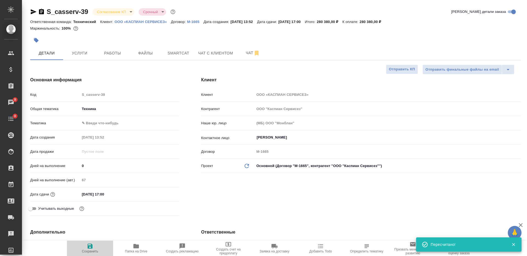
click at [79, 205] on span "Сохранить" at bounding box center [90, 248] width 40 height 10
type textarea "x"
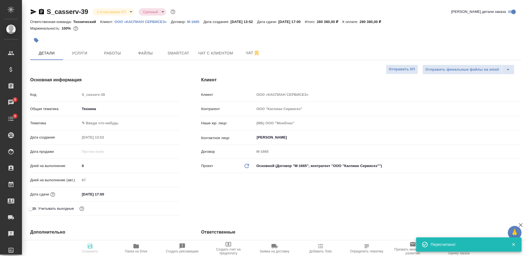
type textarea "x"
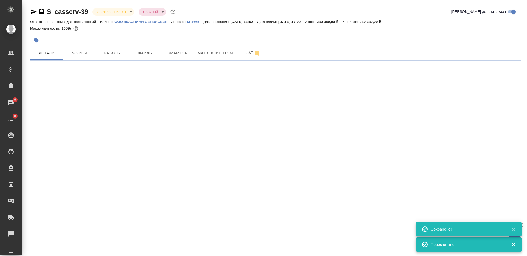
select select "RU"
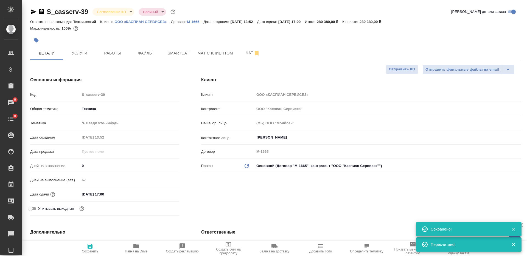
type textarea "x"
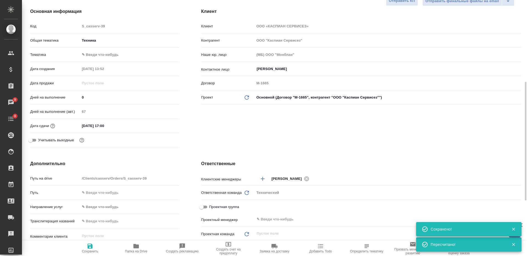
scroll to position [137, 0]
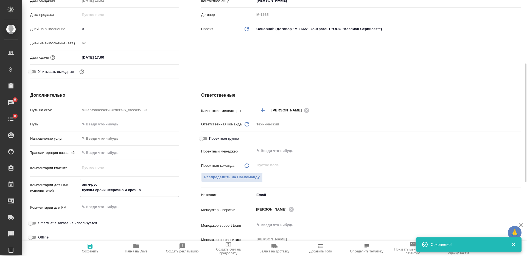
click at [140, 192] on textarea "англ-рус нужны сроки несрочно и срочно" at bounding box center [129, 187] width 99 height 15
type textarea "x"
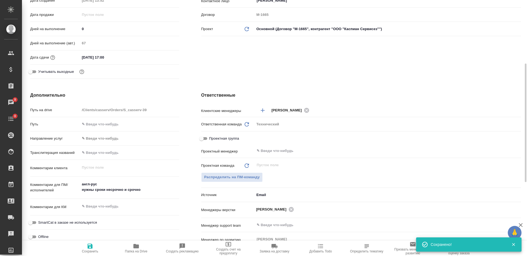
type textarea "x"
type textarea "англ-рус нужны сроки несрочно и срочно"
type textarea "x"
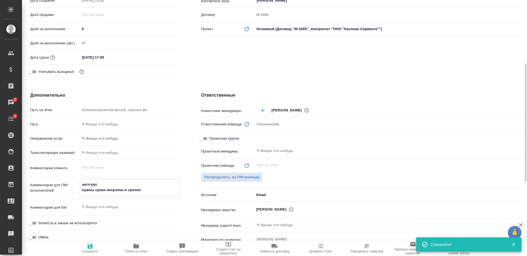
type textarea "x"
type textarea "англ-рус нужны сроки несрочно и срочно"
type textarea "x"
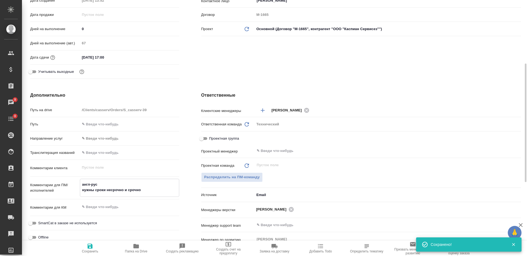
type textarea "x"
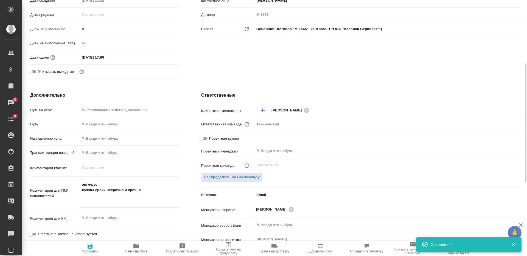
paste textarea "Кстати, вы этот документ уже делали в 23-м году. Он конечно изменился, но многи…"
type textarea "x"
type textarea "англ-рус нужны сроки несрочно и срочно Кстати, вы этот документ уже делали в 23…"
type textarea "x"
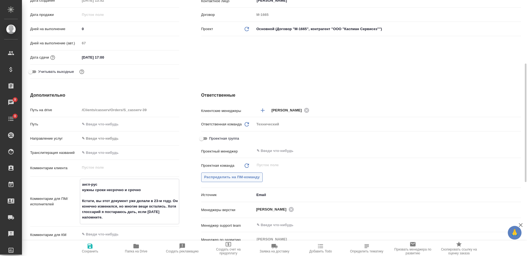
type textarea "англ-рус нужны сроки несрочно и срочно Кстати, вы этот документ уже делали в 23…"
type textarea "x"
click at [233, 182] on button "Распределить на ПМ-команду" at bounding box center [232, 178] width 62 height 10
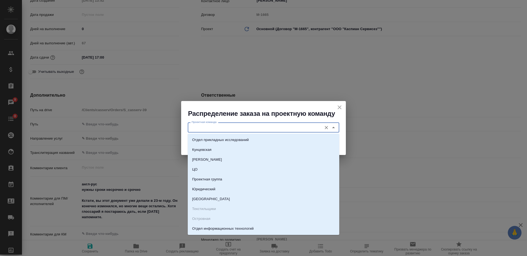
click at [218, 128] on input "Проектная команда" at bounding box center [254, 127] width 130 height 7
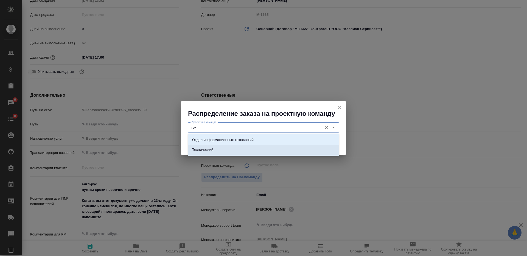
click at [230, 151] on li "Технический" at bounding box center [263, 150] width 151 height 10
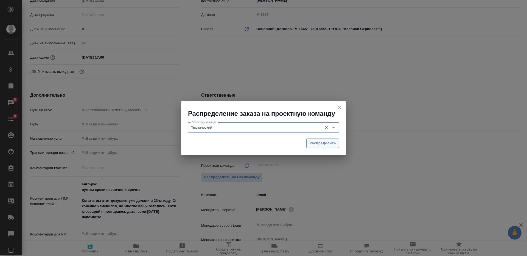
type input "Технический"
click at [322, 147] on button "Распределить" at bounding box center [322, 144] width 33 height 10
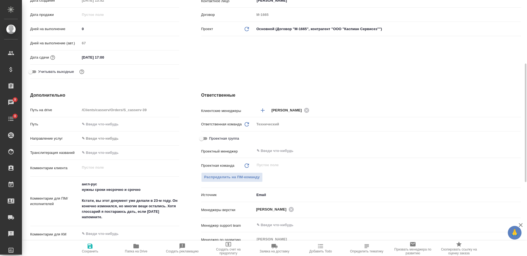
type textarea "x"
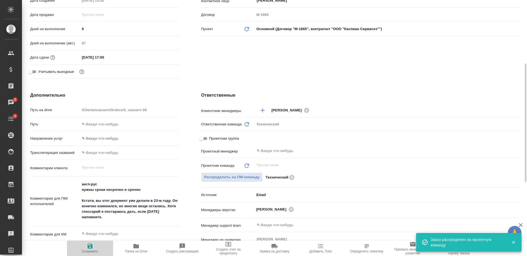
click at [92, 205] on icon "button" at bounding box center [90, 246] width 7 height 7
type textarea "x"
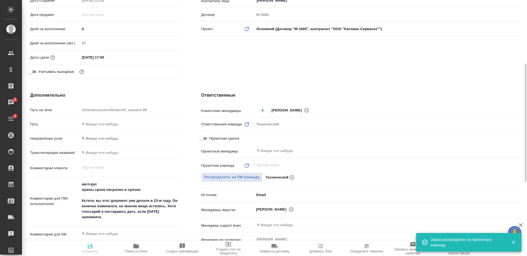
type textarea "x"
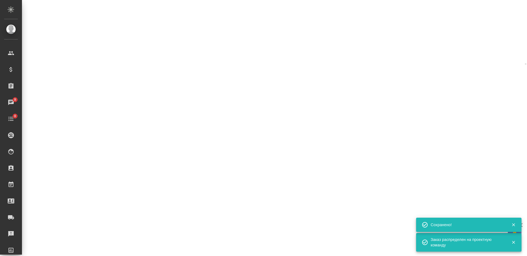
select select "RU"
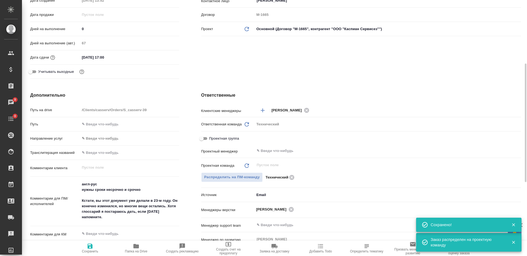
type textarea "x"
click at [91, 205] on icon "button" at bounding box center [90, 246] width 5 height 5
type textarea "x"
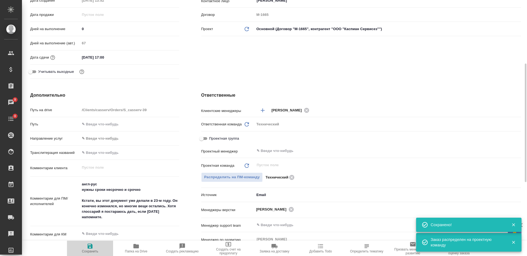
type textarea "x"
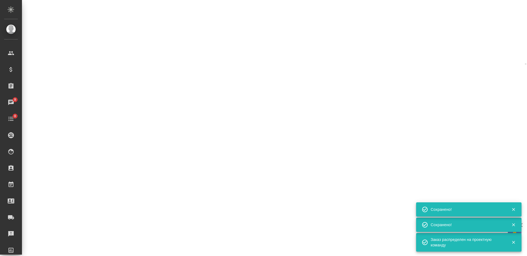
select select "RU"
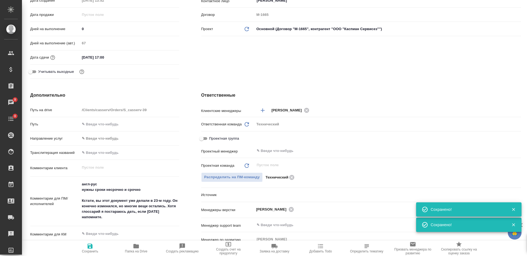
scroll to position [0, 0]
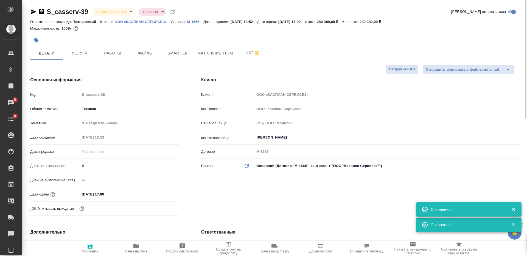
type textarea "x"
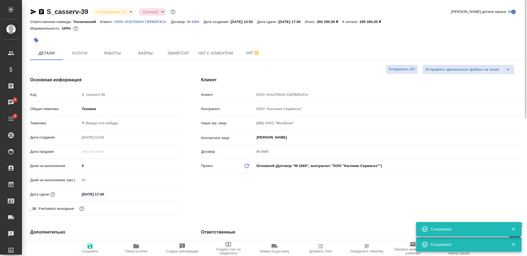
click at [109, 11] on body "🙏 .cls-1 fill:#fff; AWATERA Nikiforova Valeria Клиенты Спецификации Заказы 9 Ча…" at bounding box center [263, 128] width 527 height 256
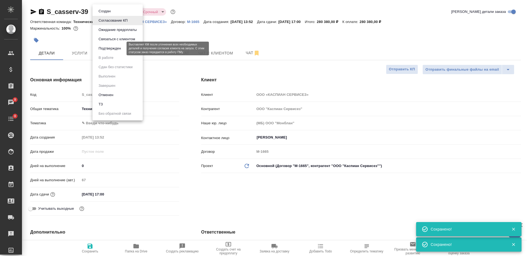
click at [111, 47] on button "Подтвержден" at bounding box center [110, 49] width 26 height 6
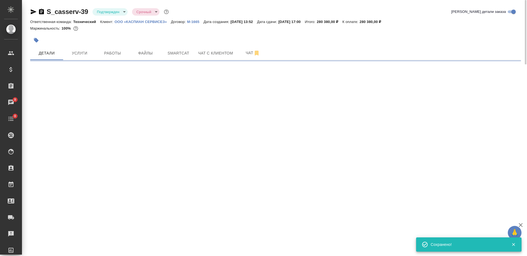
select select "RU"
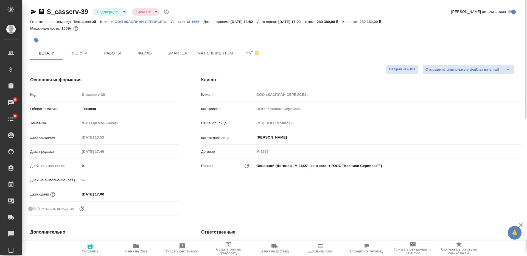
type textarea "x"
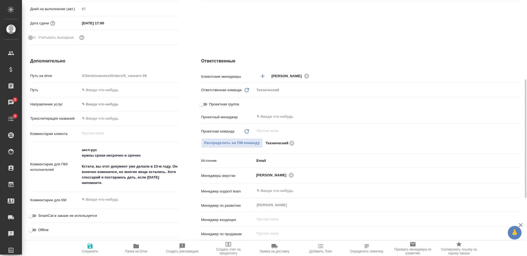
type textarea "x"
click at [123, 181] on textarea "англ-рус нужны сроки несрочно и срочно Кстати, вы этот документ уже делали в 23…" at bounding box center [129, 167] width 99 height 42
type textarea "x"
type textarea "англ-рус нужны сроки несрочно и срочно Кстати, вы этот документ уже делали в 23…"
type textarea "x"
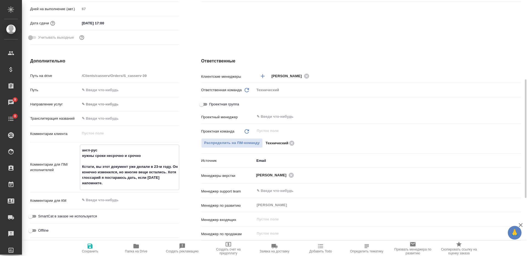
type textarea "x"
type textarea "англ-рус нужны сроки несрочно и срочно Кстати, вы этот документ уже делали в 23…"
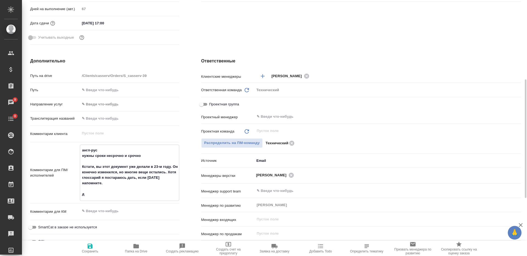
type textarea "x"
type textarea "англ-рус нужны сроки несрочно и срочно Кстати, вы этот документ уже делали в 23…"
type textarea "x"
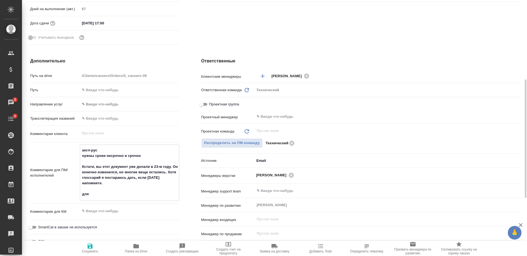
type textarea "x"
type textarea "англ-рус нужны сроки несрочно и срочно Кстати, вы этот документ уже делали в 23…"
type textarea "x"
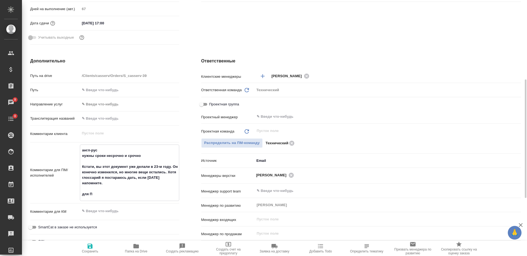
type textarea "x"
type textarea "англ-рус нужны сроки несрочно и срочно Кстати, вы этот документ уже делали в 23…"
type textarea "x"
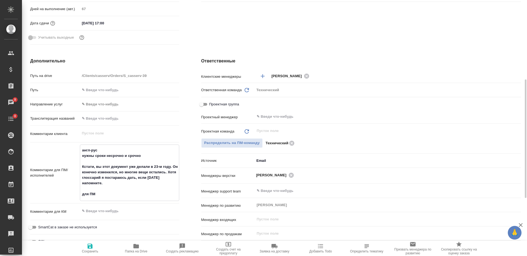
type textarea "англ-рус нужны сроки несрочно и срочно Кстати, вы этот документ уже делали в 23…"
type textarea "x"
type textarea "англ-рус нужны сроки несрочно и срочно Кстати, вы этот документ уже делали в 23…"
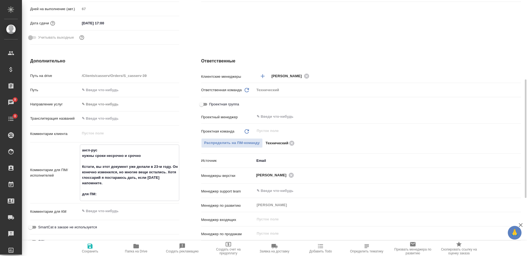
type textarea "x"
type textarea "англ-рус нужны сроки несрочно и срочно Кстати, вы этот документ уже делали в 23…"
type textarea "x"
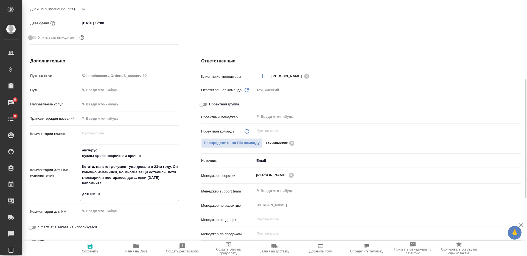
type textarea "x"
type textarea "англ-рус нужны сроки несрочно и срочно Кстати, вы этот документ уже делали в 23…"
type textarea "x"
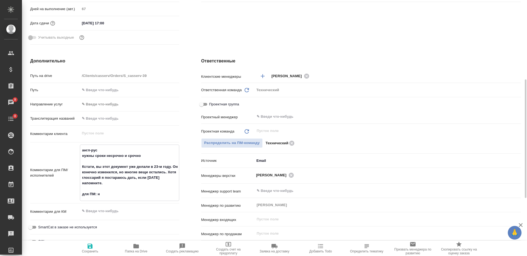
type textarea "x"
type textarea "англ-рус нужны сроки несрочно и срочно Кстати, вы этот документ уже делали в 23…"
type textarea "x"
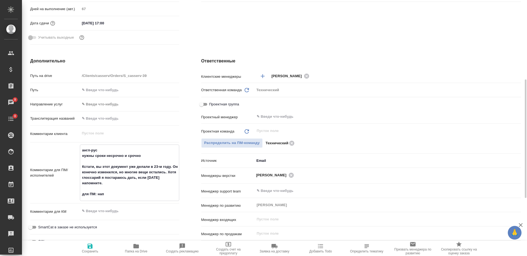
type textarea "x"
type textarea "англ-рус нужны сроки несрочно и срочно Кстати, вы этот документ уже делали в 23…"
type textarea "x"
type textarea "англ-рус нужны сроки несрочно и срочно Кстати, вы этот документ уже делали в 23…"
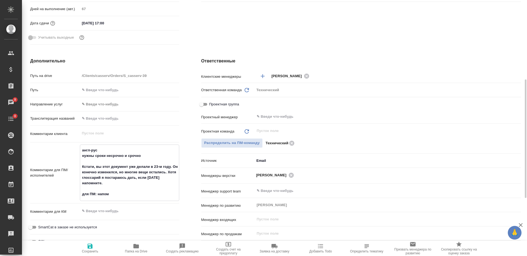
type textarea "x"
type textarea "англ-рус нужны сроки несрочно и срочно Кстати, вы этот документ уже делали в 23…"
type textarea "x"
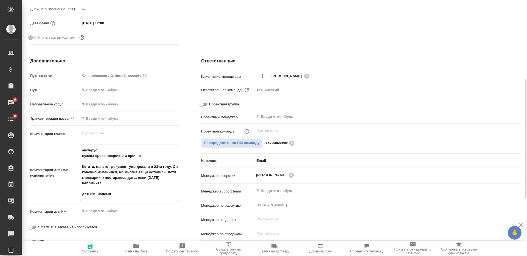
type textarea "x"
type textarea "англ-рус нужны сроки несрочно и срочно Кстати, вы этот документ уже делали в 23…"
type textarea "x"
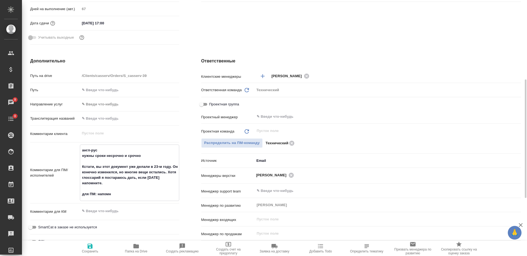
type textarea "x"
type textarea "англ-рус нужны сроки несрочно и срочно Кстати, вы этот документ уже делали в 23…"
type textarea "x"
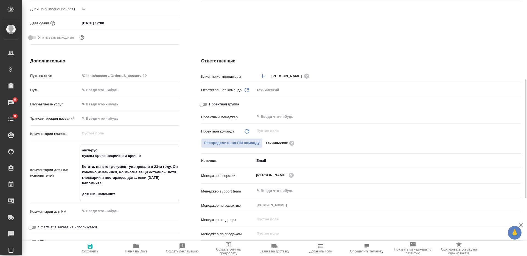
type textarea "x"
type textarea "англ-рус нужны сроки несрочно и срочно Кстати, вы этот документ уже делали в 23…"
type textarea "x"
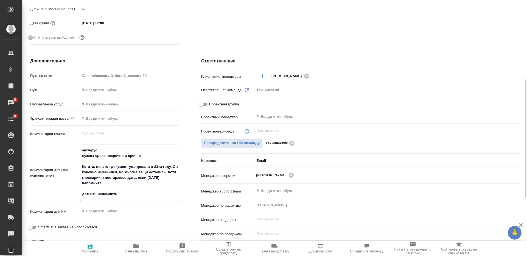
type textarea "англ-рус нужны сроки несрочно и срочно Кстати, вы этот документ уже делали в 23…"
type textarea "x"
click at [92, 205] on icon "button" at bounding box center [90, 246] width 5 height 5
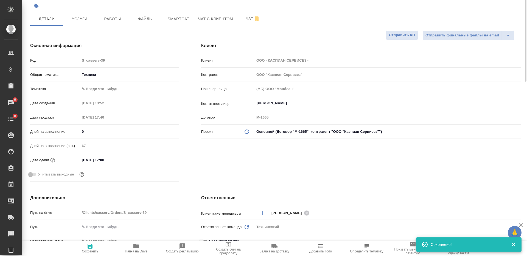
scroll to position [0, 0]
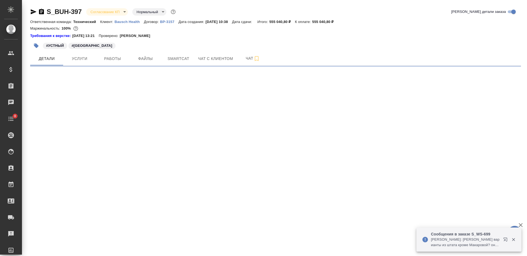
select select "RU"
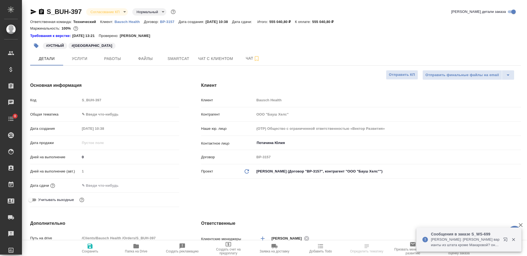
type textarea "x"
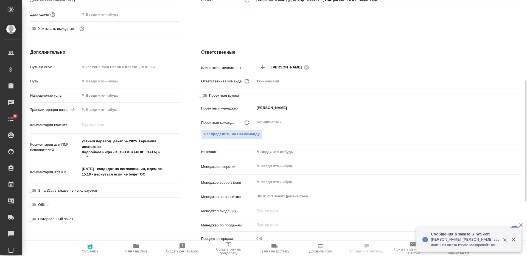
type textarea "x"
click at [152, 175] on textarea "[DATE] - кандидат на согласовании, ждем ос 15.10 - вернуться если не будет ОС" at bounding box center [129, 172] width 99 height 15
click at [82, 176] on textarea "[DATE] - кандидат на согласовании, ждем ос 15.10 - вернуться если не будет ОС" at bounding box center [129, 172] width 99 height 15
click at [162, 174] on textarea "[DATE] - кандидат на согласовании, ждем ос 15.10 - вернуться если не будет ОС" at bounding box center [129, 172] width 99 height 15
click at [104, 168] on textarea "[DATE] - кандидат на согласовании, ждем ос 15.10 - вернуться если не будет ОС" at bounding box center [129, 172] width 99 height 15
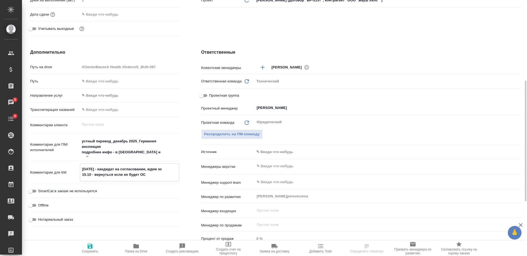
click at [122, 168] on textarea "[DATE] - кандидат на согласовании, ждем ос 15.10 - вернуться если не будет ОС" at bounding box center [129, 172] width 99 height 15
click at [149, 176] on textarea "[DATE] - кандидат на согласовании, ждем ос 15.10 - вернуться если не будет ОС" at bounding box center [129, 172] width 99 height 15
type textarea "[DATE] - кандидат со"
type textarea "x"
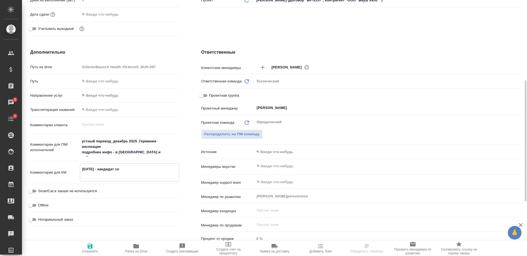
type textarea "x"
type textarea "[DATE] - кандидат [PERSON_NAME]"
type textarea "x"
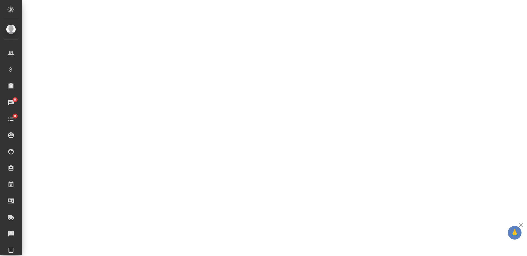
select select "RU"
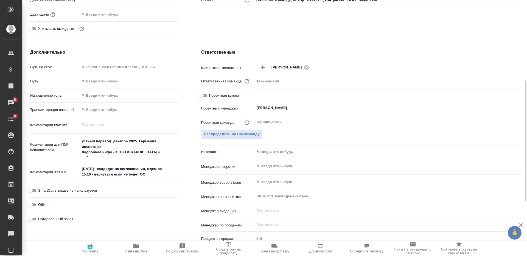
type textarea "x"
click at [153, 173] on textarea "[DATE] - кандидат на согласовании, ждем ос 15.10 - вернуться если не будет ОС" at bounding box center [129, 172] width 99 height 15
click at [121, 170] on textarea "[DATE] - кандидат на согласовании, ждем ос 15.10 - вернуться если не будет ОС" at bounding box center [129, 172] width 99 height 15
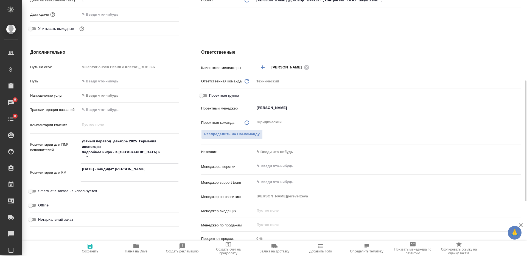
type textarea "[DATE] - кандидат со"
type textarea "x"
type textarea "[DATE] - кандидат сог"
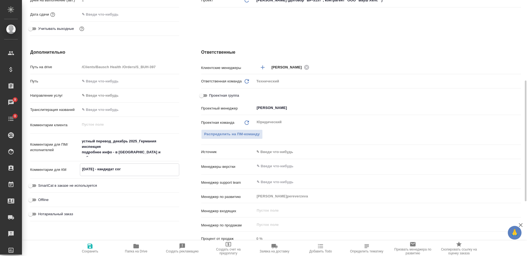
type textarea "x"
type textarea "[DATE] - кандидат согла"
type textarea "x"
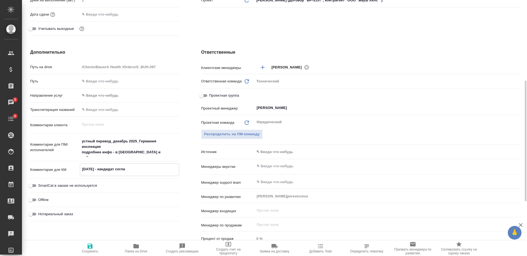
type textarea "x"
type textarea "[DATE] - кандидат соглас"
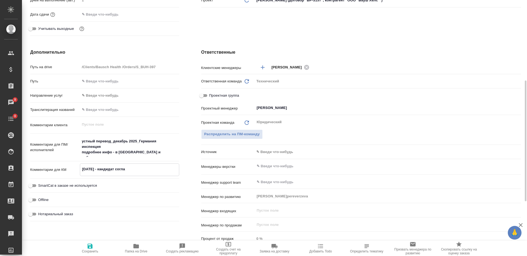
type textarea "x"
type textarea "[DATE] - кандидат согласо"
type textarea "x"
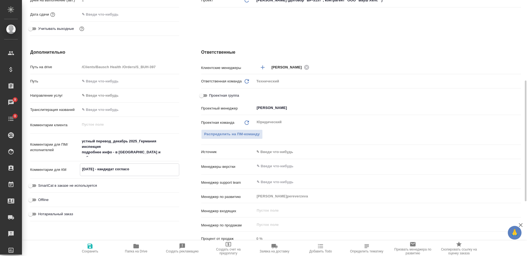
type textarea "x"
type textarea "[DATE] - кандидат согласов"
type textarea "x"
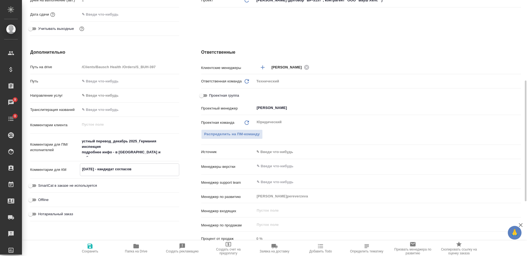
type textarea "x"
type textarea "[DATE] - кандидат [PERSON_NAME]"
type textarea "x"
type textarea "[DATE] - кандидат [PERSON_NAME]"
type textarea "x"
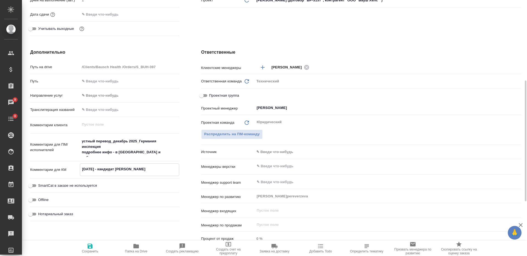
type textarea "x"
type textarea "[DATE] - кандидат [PERSON_NAME]"
type textarea "x"
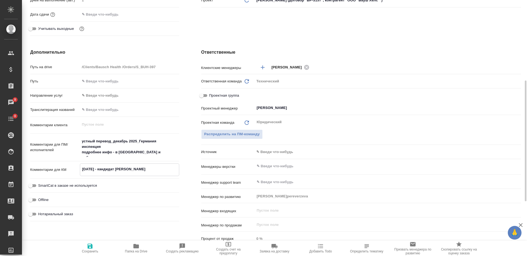
type textarea "x"
type textarea "[DATE] - кандидат [PERSON_NAME] [PERSON_NAME]"
type textarea "x"
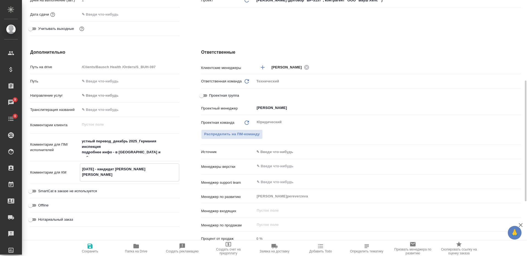
type textarea "x"
type textarea "[DATE] - кандидат согласован де"
type textarea "x"
type textarea "[DATE] - кандидат [PERSON_NAME] дер"
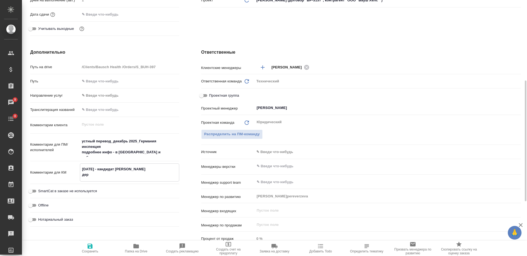
type textarea "x"
type textarea "[DATE] - кандидат [PERSON_NAME]"
type textarea "x"
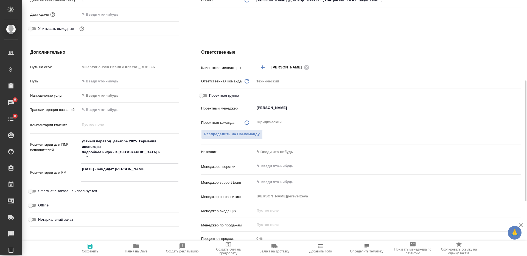
type textarea "x"
type textarea "[DATE] - кандидат [PERSON_NAME]"
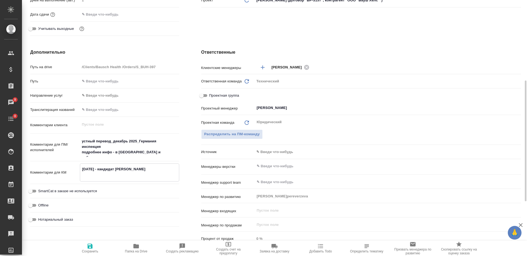
type textarea "x"
type textarea "[DATE] - кандидат [PERSON_NAME]"
type textarea "x"
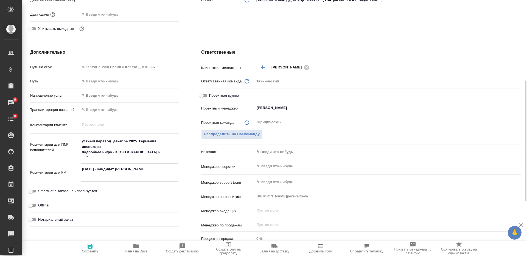
type textarea "x"
type textarea "[DATE] - кандидат [PERSON_NAME]"
type textarea "x"
type textarea "[DATE] - кандидат согласован держим пр"
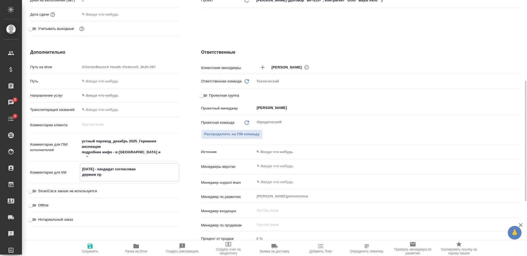
type textarea "x"
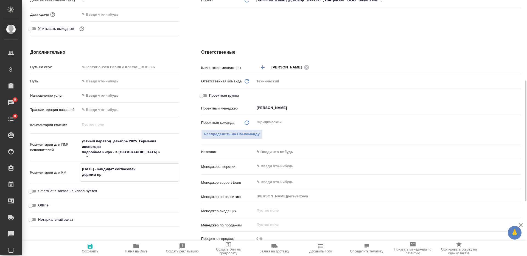
type textarea "[DATE] - кандидат согласован держим про"
type textarea "x"
type textarea "[DATE] - кандидат согласован держим прое"
type textarea "x"
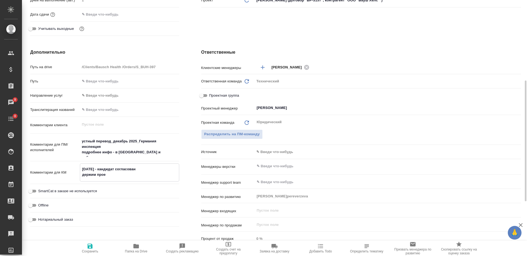
type textarea "x"
type textarea "[DATE] - кандидат согласован держим проек"
type textarea "x"
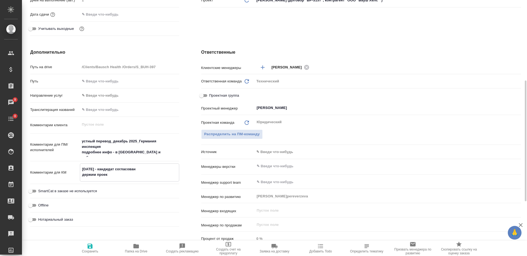
type textarea "[DATE] - кандидат согласован держим проект"
type textarea "x"
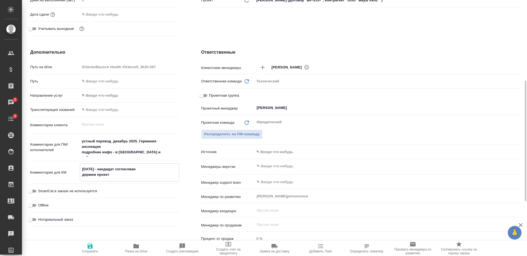
type textarea "x"
type textarea "[DATE] - кандидат согласован держим проект"
type textarea "x"
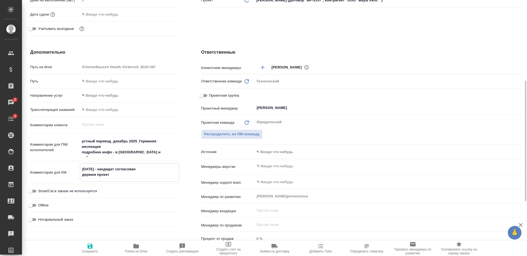
type textarea "[DATE] - кандидат согласован держим проект [PERSON_NAME]"
type textarea "x"
type textarea "[DATE] - кандидат согласован держим проект [PERSON_NAME]"
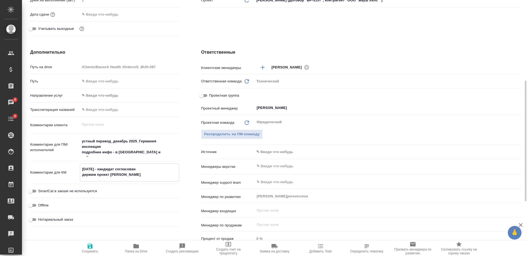
type textarea "x"
type textarea "[DATE] - кандидат согласован держим проект в с"
type textarea "x"
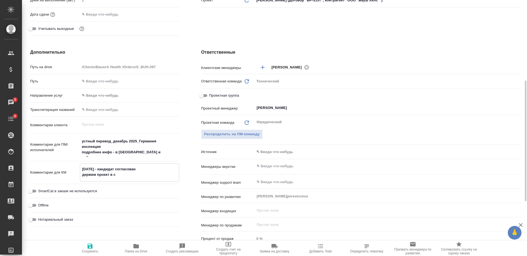
type textarea "[DATE] - кандидат согласован держим проект в со"
type textarea "x"
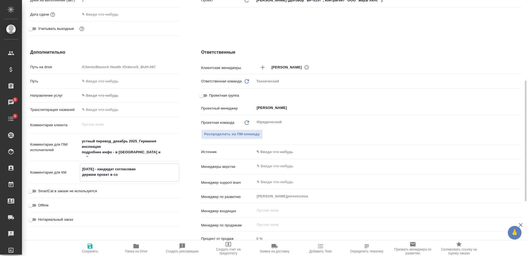
type textarea "x"
type textarea "[DATE] - кандидат согласован держим проект в сог"
type textarea "x"
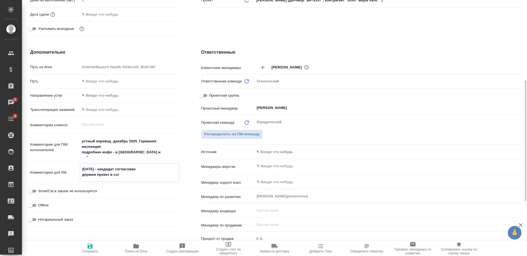
type textarea "[DATE] - кандидат согласован держим проект в согл"
type textarea "x"
type textarea "[DATE] - кандидат согласован держим проект в согла"
type textarea "x"
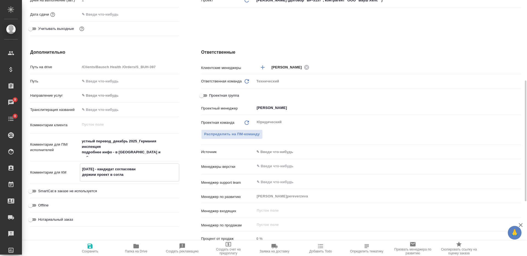
type textarea "x"
type textarea "[DATE] - кандидат согласован держим проект в соглас"
type textarea "x"
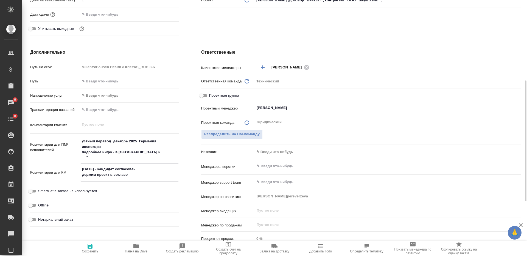
type textarea "[DATE] - кандидат согласован держим проект в согласов"
type textarea "x"
type textarea "[DATE] - кандидат согласован держим проект в согласован"
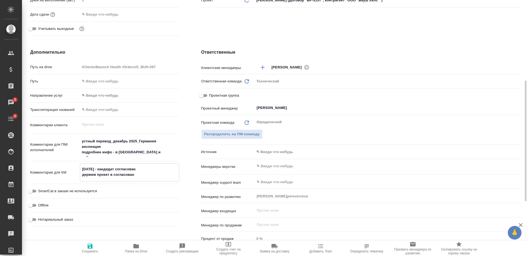
type textarea "x"
type textarea "[DATE] - кандидат согласован держим проект в согласовани"
type textarea "x"
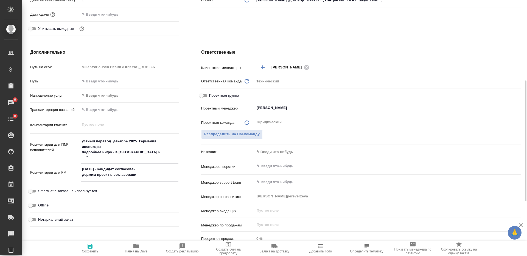
type textarea "x"
type textarea "[DATE] - кандидат согласован держим проект в согласовании"
type textarea "x"
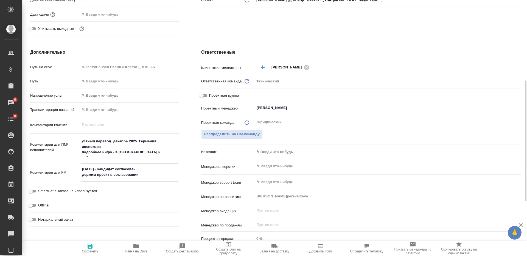
type textarea "x"
type textarea "[DATE] - кандидат согласован держим проект в согласовании,"
type textarea "x"
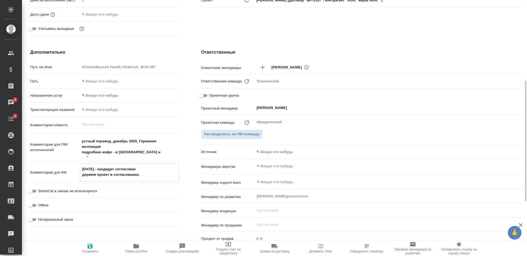
type textarea "x"
type textarea "[DATE] - кандидат согласован держим проект в согласовании,"
type textarea "x"
type textarea "[DATE] - кандидат согласован держим проект в согласовании,"
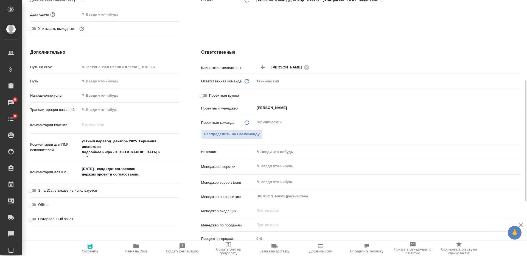
type textarea "x"
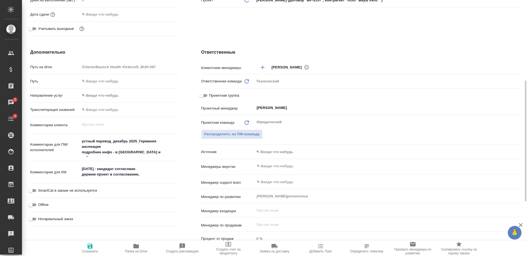
type textarea "x"
click at [163, 178] on textarea "[DATE] - кандидат согласован держим проект в согласовании," at bounding box center [129, 172] width 99 height 15
type textarea "[DATE] - кандидат согласован держим проект в согласовании, чт"
type textarea "x"
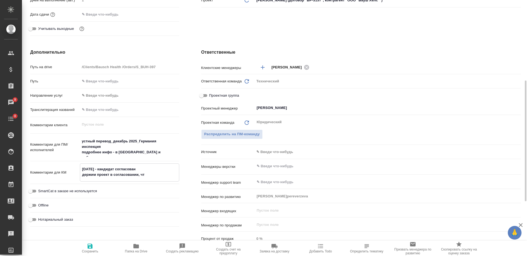
type textarea "x"
type textarea "[DATE] - кандидат согласован держим проект в согласовании, что"
type textarea "x"
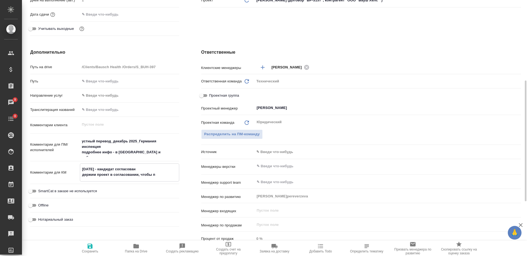
type textarea "[DATE] - кандидат согласован держим проект в согласовании, чтобы по"
type textarea "x"
type textarea "[DATE] - кандидат согласован держим проект в согласовании, чтобы поп"
type textarea "x"
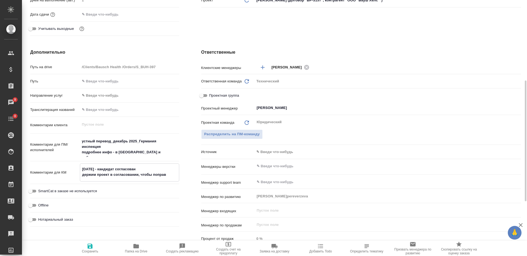
type textarea "[DATE] - кандидат согласован держим проект в согласовании, чтобы поправи"
type textarea "x"
type textarea "[DATE] - кандидат согласован держим проект в согласовании, чтобы поправит"
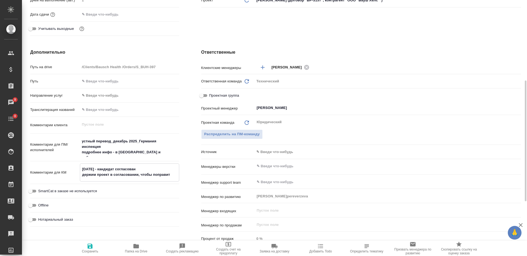
type textarea "x"
type textarea "[DATE] - кандидат согласован держим проект в согласовании, чтобы поправить"
type textarea "x"
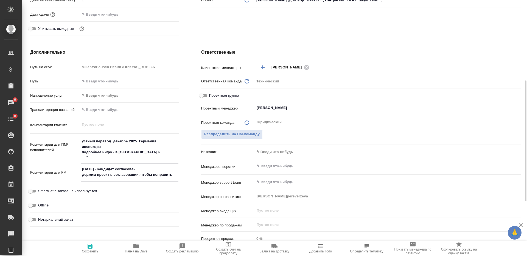
type textarea "x"
type textarea "[DATE] - кандидат согласован держим проект в согласовании, чтобы поправить п"
type textarea "x"
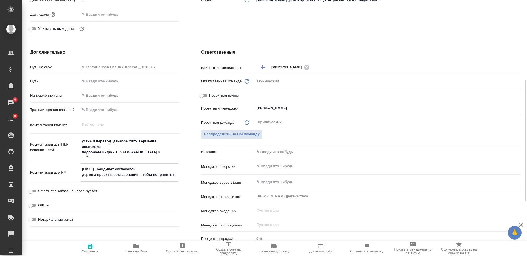
type textarea "x"
type textarea "[DATE] - кандидат согласован держим проект в согласовании, чтобы поправить пр"
type textarea "x"
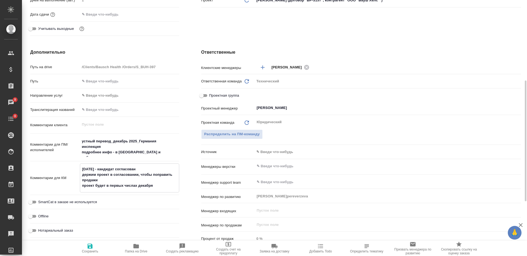
click at [96, 249] on span "Сохранить" at bounding box center [90, 248] width 40 height 10
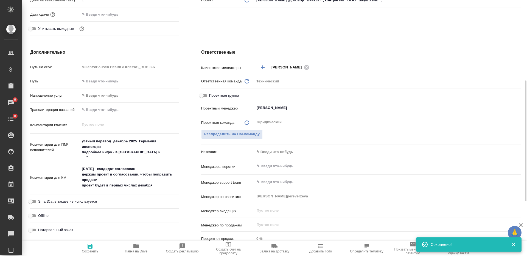
scroll to position [0, 0]
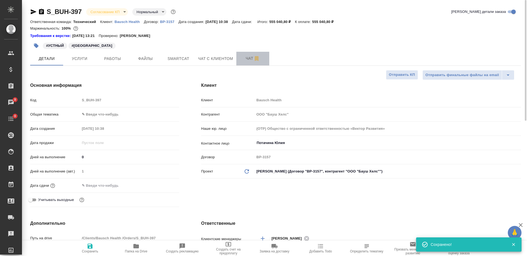
click at [246, 62] on span "Чат" at bounding box center [252, 58] width 26 height 7
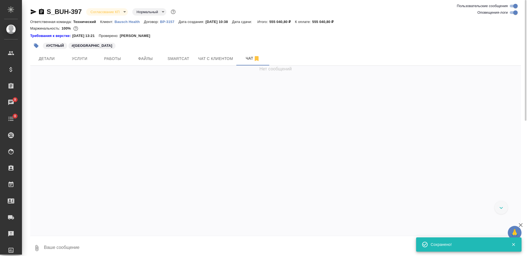
click at [160, 243] on textarea at bounding box center [281, 248] width 477 height 19
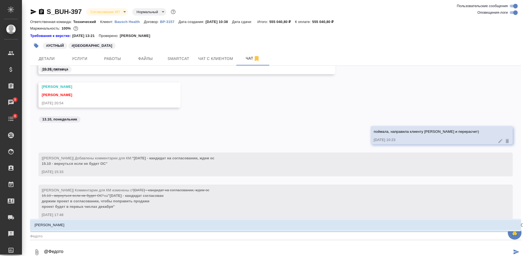
click at [160, 228] on li "[PERSON_NAME]" at bounding box center [275, 226] width 490 height 10
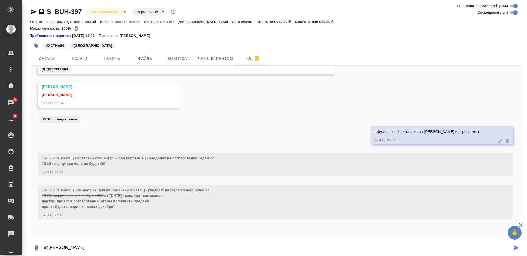
paste textarea "Переводчик [PERSON_NAME]. Материалы для подготовки, контакты и прочее направлю …"
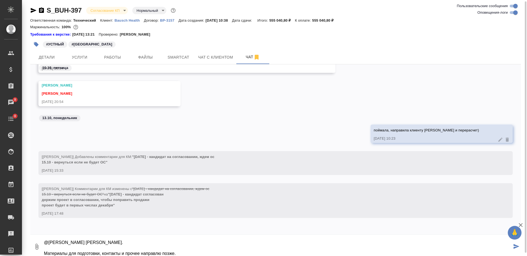
click at [157, 240] on textarea "@Федотова Ирина Переводчик Артур согласован. Материалы для подготовки, контакты…" at bounding box center [277, 247] width 468 height 19
drag, startPoint x: 177, startPoint y: 254, endPoint x: 155, endPoint y: 254, distance: 22.8
click at [155, 254] on textarea "@Федотова Ирина Переводчик Артур согласован))) Материалы для подготовки, контак…" at bounding box center [277, 247] width 468 height 19
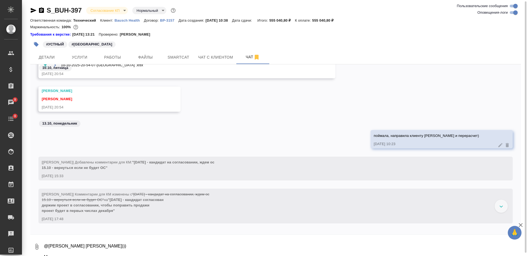
scroll to position [3290, 0]
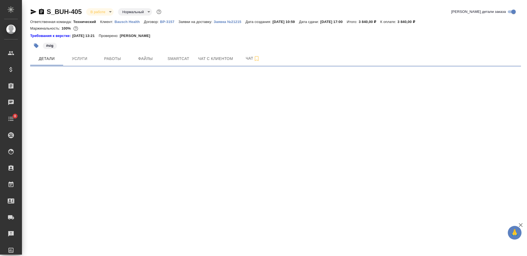
select select "RU"
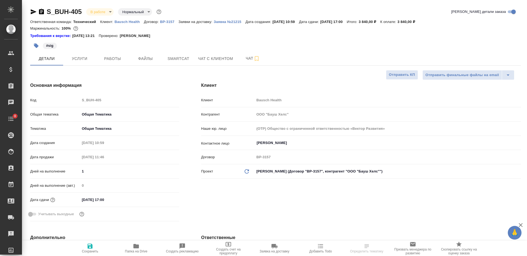
type textarea "x"
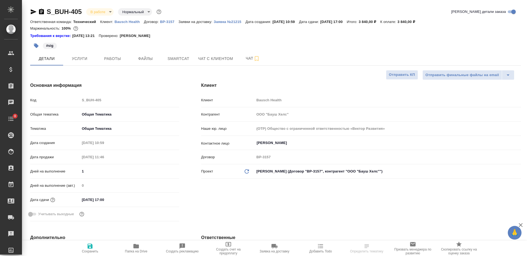
type textarea "x"
click at [137, 249] on icon "button" at bounding box center [135, 246] width 5 height 4
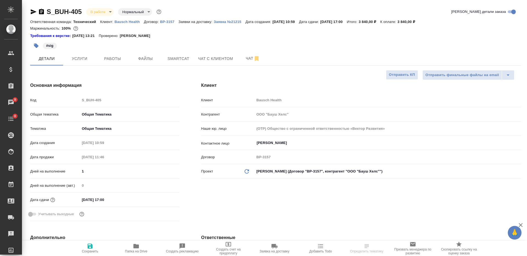
type textarea "x"
select select "RU"
type textarea "x"
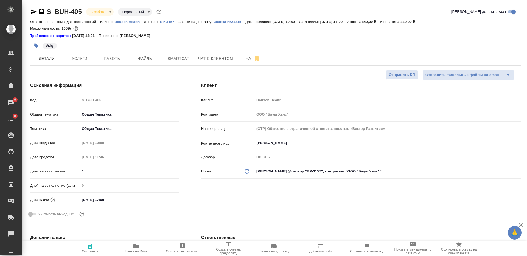
type textarea "x"
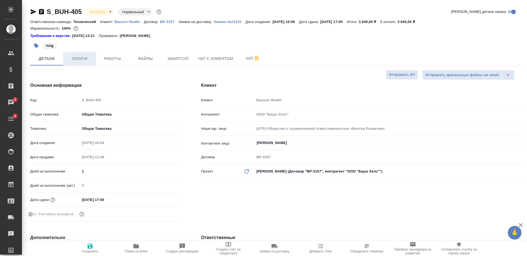
click at [78, 62] on span "Услуги" at bounding box center [79, 58] width 26 height 7
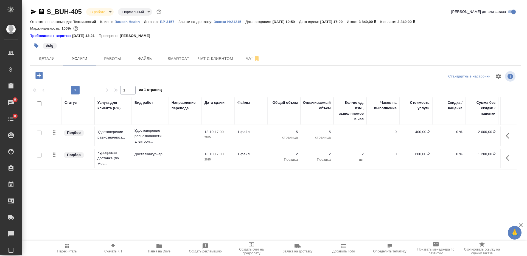
click at [295, 248] on icon "button" at bounding box center [297, 246] width 7 height 7
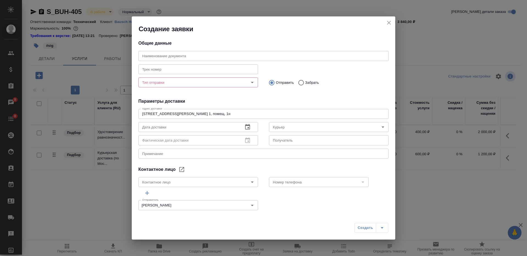
type input "Деева Юлия"
click at [278, 182] on input "Номер телефона" at bounding box center [309, 182] width 78 height 7
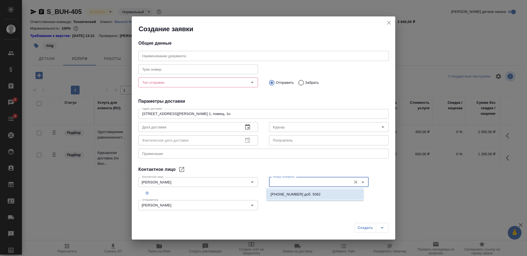
click at [278, 197] on p "+7 (495) 510-28-79 доб. 5062" at bounding box center [295, 194] width 50 height 5
type input "+7 (495) 510-28-79 доб. 5062"
click at [203, 189] on div at bounding box center [263, 193] width 250 height 10
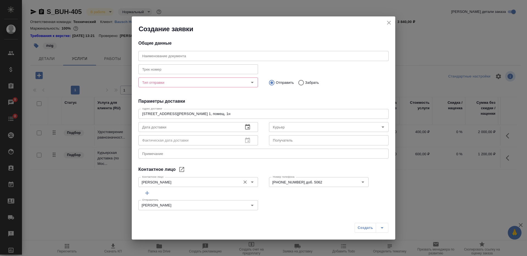
click at [198, 185] on input "Деева Юлия" at bounding box center [189, 182] width 98 height 7
click at [307, 139] on input "text" at bounding box center [329, 141] width 120 height 10
paste input "Деева Юлия"
click at [302, 184] on input "+7 (495) 510-28-79 доб. 5062" at bounding box center [309, 182] width 78 height 7
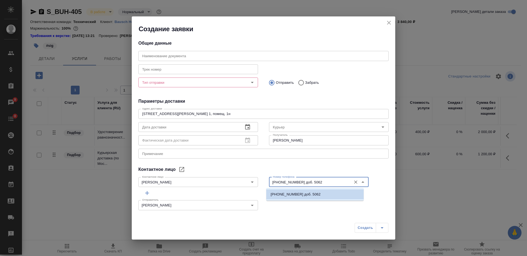
click at [301, 141] on input "Деева Юлия" at bounding box center [329, 141] width 120 height 10
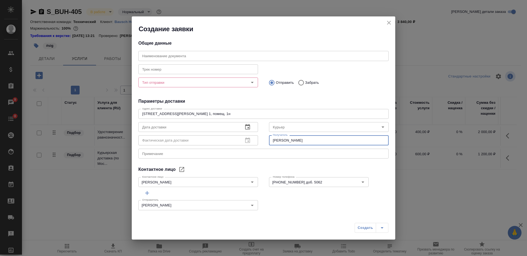
paste input "+7 (495) 510-28-79 доб. 5062"
type input "Деева Юлия +7 (495) 510-28-79 доб. 5062"
click at [218, 81] on input "Тип отправки" at bounding box center [189, 82] width 98 height 7
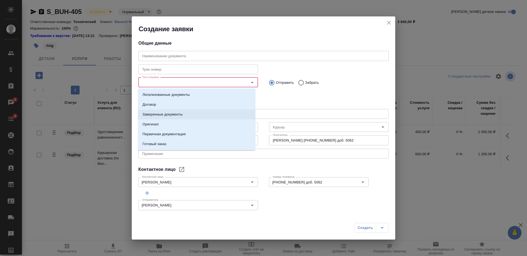
click at [215, 111] on li "Заверенные документы" at bounding box center [196, 115] width 117 height 10
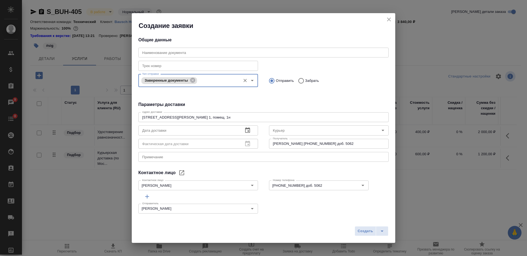
click at [210, 156] on textarea at bounding box center [263, 157] width 242 height 4
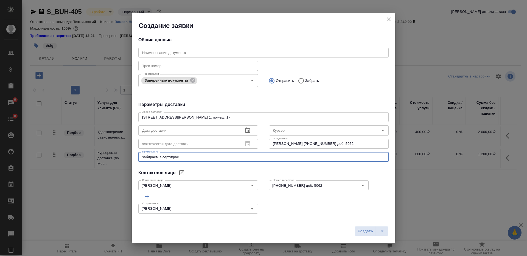
type textarea "забираем в сертифае"
click at [368, 233] on span "Создать" at bounding box center [364, 231] width 15 height 6
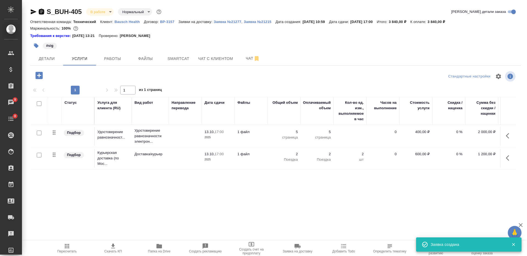
click at [40, 11] on icon "button" at bounding box center [41, 11] width 5 height 5
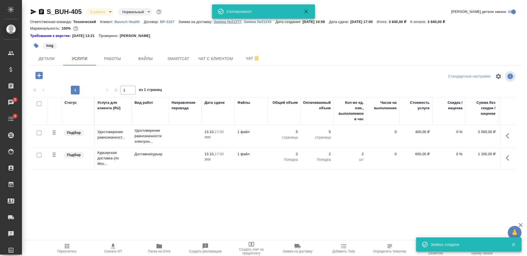
click at [227, 23] on p "Заявка №21277" at bounding box center [227, 22] width 28 height 4
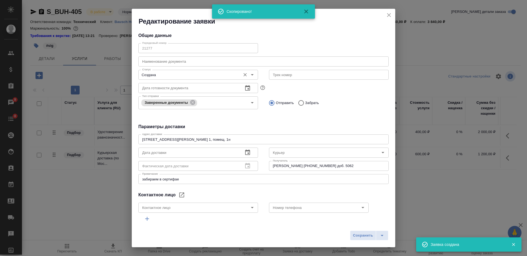
type input "Деева Юлия"
type input "+7 (495) 510-28-79 доб. 5062"
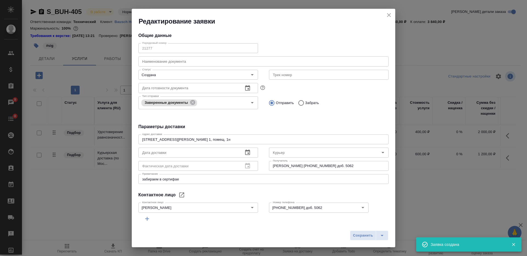
click at [207, 58] on input "text" at bounding box center [263, 62] width 250 height 10
paste input "S_BUH-405"
type input "S_BUH-405"
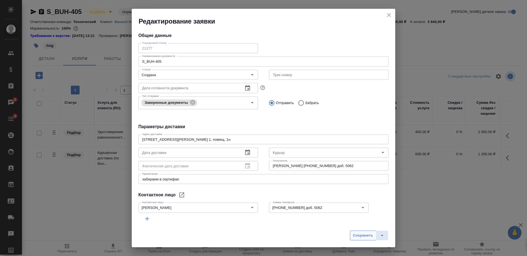
click at [360, 236] on span "Сохранить" at bounding box center [363, 236] width 20 height 6
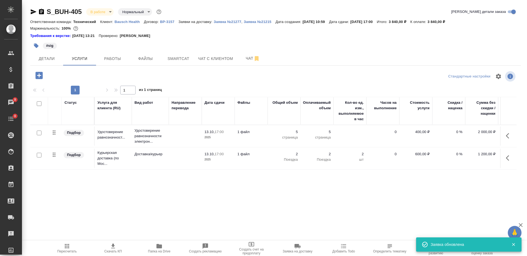
click at [41, 11] on icon "button" at bounding box center [41, 11] width 5 height 5
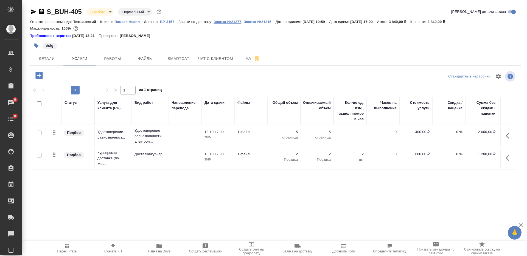
click at [222, 22] on p "Заявка №21277" at bounding box center [227, 22] width 28 height 4
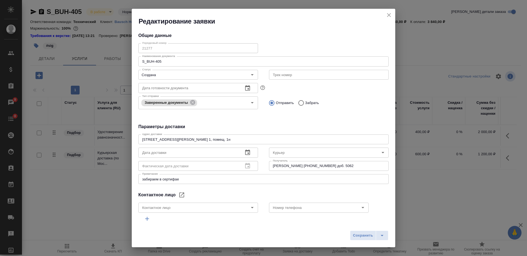
type input "Деева Юлия"
type input "+7 (495) 510-28-79 доб. 5062"
click at [385, 17] on icon "close" at bounding box center [388, 15] width 7 height 7
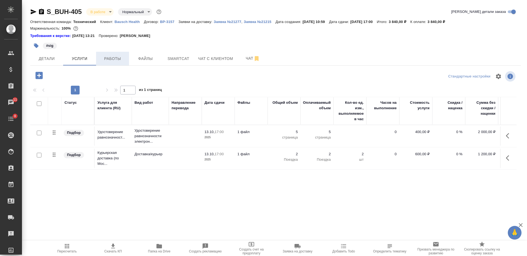
click at [117, 63] on button "Работы" at bounding box center [112, 59] width 33 height 14
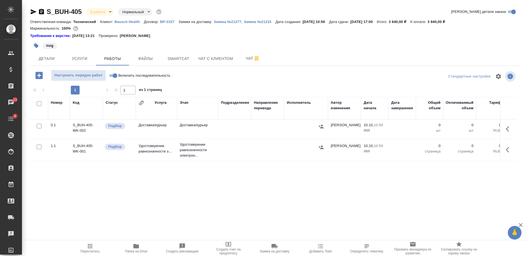
click at [476, 190] on div "Номер Код Статус Услуга Этап Подразделение Направление перевода Исполнитель Авт…" at bounding box center [273, 158] width 486 height 123
click at [508, 148] on icon "button" at bounding box center [507, 149] width 3 height 5
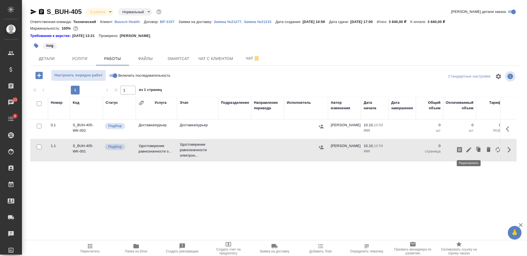
click at [469, 150] on icon "button" at bounding box center [468, 150] width 5 height 5
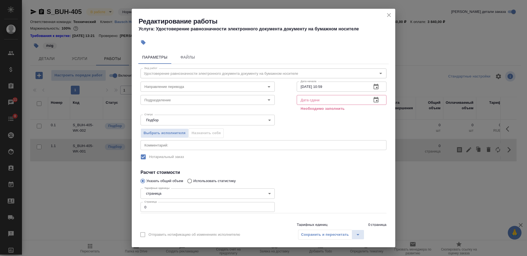
drag, startPoint x: 160, startPoint y: 207, endPoint x: 135, endPoint y: 207, distance: 24.4
click at [135, 207] on div "Параметры Файлы Вид работ Удостоверение равнозначности электронного документа д…" at bounding box center [263, 138] width 263 height 178
type input "5"
click at [304, 100] on input "text" at bounding box center [332, 100] width 70 height 10
click at [310, 85] on input "10.10.2025 10:59" at bounding box center [332, 87] width 70 height 10
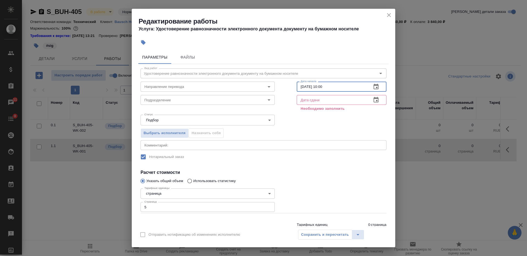
type input "13.10.2025 10:00"
click at [313, 100] on input "text" at bounding box center [332, 100] width 70 height 10
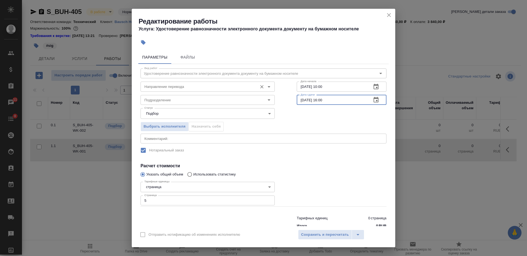
type input "13.10.2025 16:00"
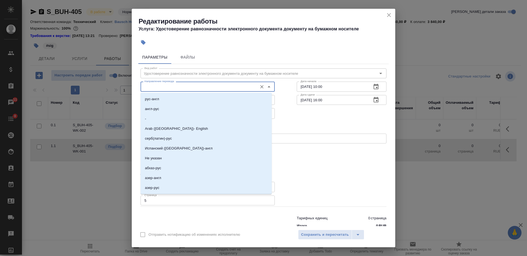
click at [176, 89] on input "Направление перевода" at bounding box center [198, 86] width 112 height 7
click at [296, 113] on div "Выбрать исполнителя Назначить себя" at bounding box center [263, 125] width 268 height 33
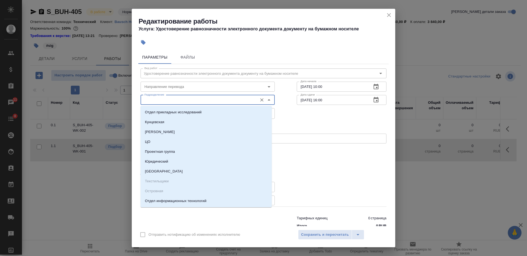
click at [205, 102] on input "Подразделение" at bounding box center [198, 100] width 112 height 7
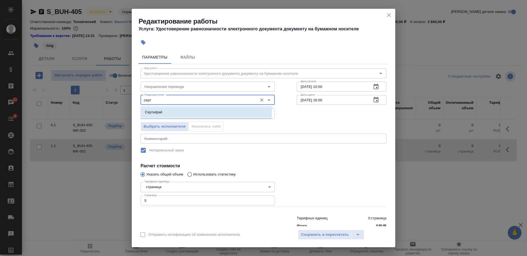
drag, startPoint x: 202, startPoint y: 112, endPoint x: 188, endPoint y: 140, distance: 31.4
click at [201, 112] on li "Сертифай" at bounding box center [205, 113] width 131 height 10
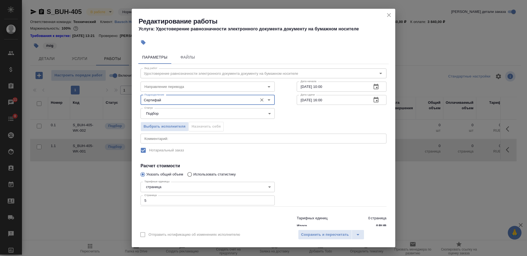
type input "Сертифай"
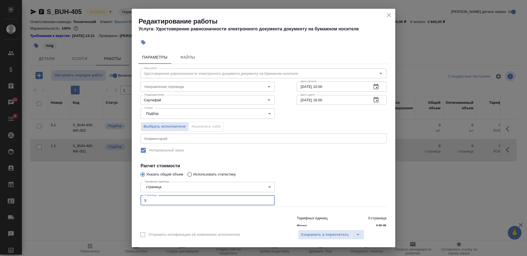
drag, startPoint x: 166, startPoint y: 194, endPoint x: 123, endPoint y: 196, distance: 43.1
click at [123, 196] on div "Редактирование работы Услуга: Удостоверение равнозначности электронного докумен…" at bounding box center [263, 128] width 527 height 256
type input "6"
click at [312, 235] on span "Сохранить и пересчитать" at bounding box center [325, 235] width 48 height 6
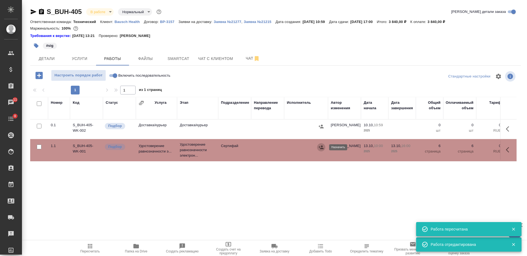
click at [321, 148] on icon "button" at bounding box center [320, 147] width 5 height 5
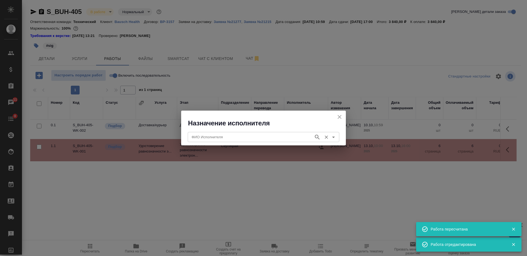
click at [256, 134] on input "ФИО Исполнителя" at bounding box center [250, 137] width 122 height 7
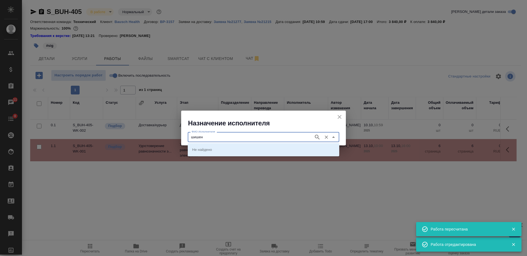
type input "шишен"
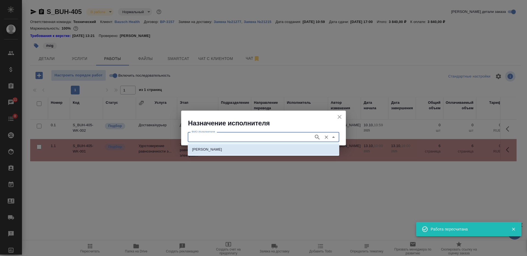
click at [276, 148] on li "НОТАРИУС Шишенков Леонид Васильевич" at bounding box center [263, 150] width 151 height 10
type input "НОТАРИУС Шишенков Леонид Васильевич"
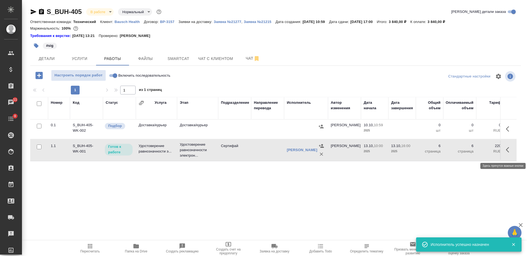
click at [508, 149] on icon "button" at bounding box center [509, 150] width 7 height 7
click at [467, 152] on icon "button" at bounding box center [468, 150] width 7 height 7
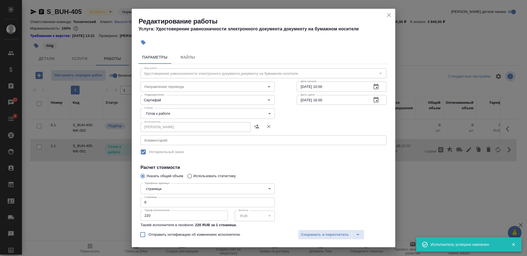
click at [182, 115] on body "🙏 .cls-1 fill:#fff; AWATERA Nikiforova Valeria Клиенты Спецификации Заказы 11 Ч…" at bounding box center [263, 128] width 527 height 256
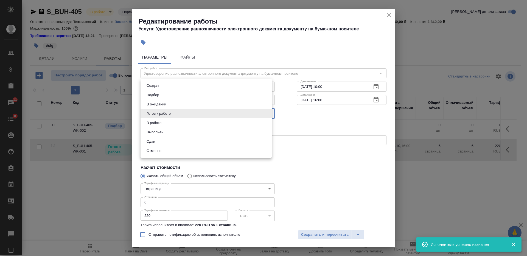
click at [168, 140] on li "Сдан" at bounding box center [205, 141] width 131 height 9
type input "closed"
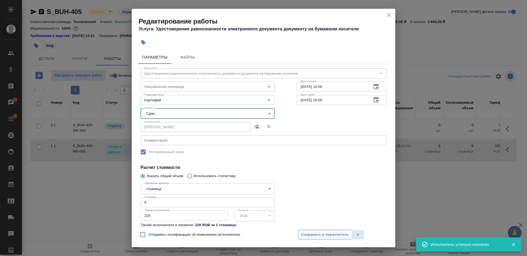
click at [320, 238] on span "Сохранить и пересчитать" at bounding box center [325, 235] width 48 height 6
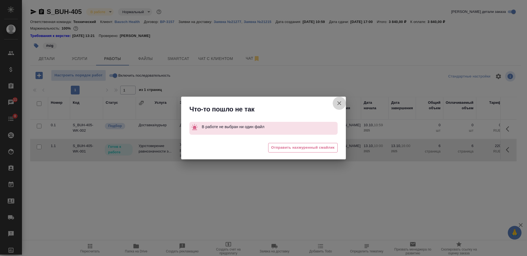
drag, startPoint x: 342, startPoint y: 101, endPoint x: 272, endPoint y: 91, distance: 70.2
click at [341, 102] on icon "button" at bounding box center [339, 103] width 7 height 7
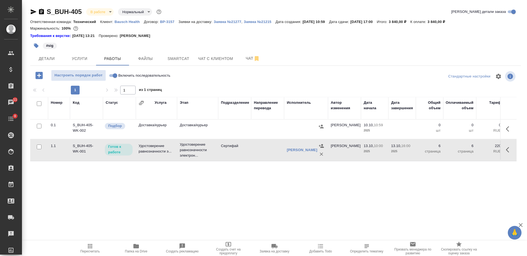
click at [117, 75] on input "Включить последовательность" at bounding box center [115, 75] width 20 height 7
checkbox input "true"
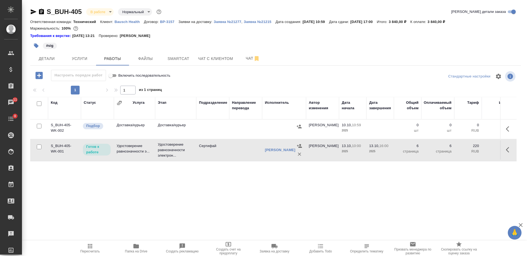
click at [506, 153] on icon "button" at bounding box center [509, 150] width 7 height 7
click at [468, 152] on icon "button" at bounding box center [468, 150] width 7 height 7
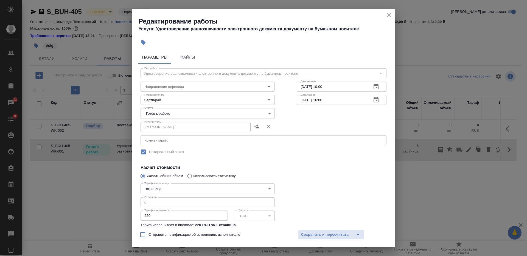
click at [193, 112] on body "🙏 .cls-1 fill:#fff; AWATERA Nikiforova Valeria Клиенты Спецификации Заказы 11 Ч…" at bounding box center [263, 128] width 527 height 256
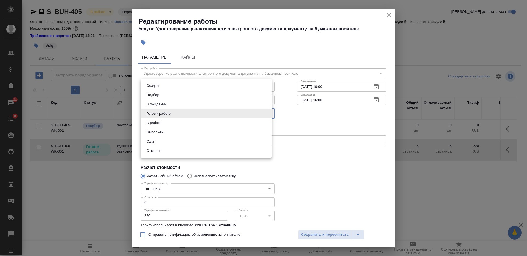
drag, startPoint x: 184, startPoint y: 139, endPoint x: 198, endPoint y: 148, distance: 16.9
click at [184, 139] on li "Сдан" at bounding box center [205, 141] width 131 height 9
type input "closed"
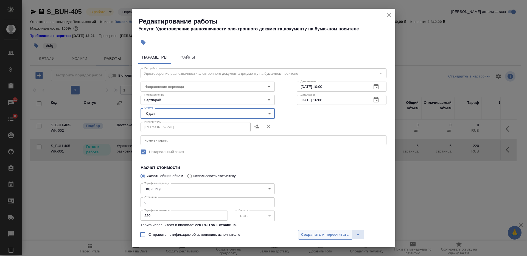
click at [333, 239] on button "Сохранить и пересчитать" at bounding box center [325, 235] width 54 height 10
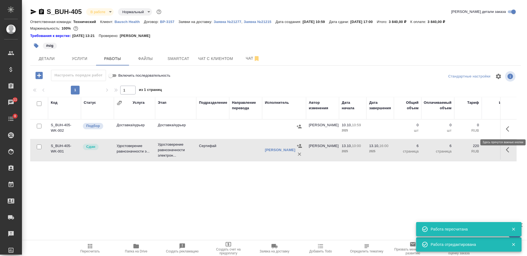
click at [509, 129] on icon "button" at bounding box center [509, 129] width 7 height 7
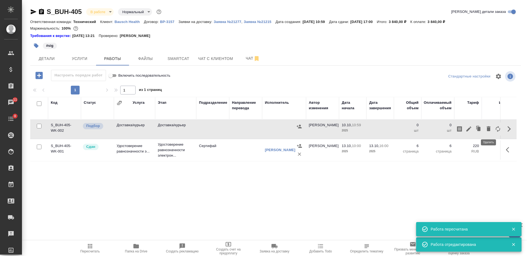
click at [489, 129] on icon "button" at bounding box center [488, 128] width 4 height 5
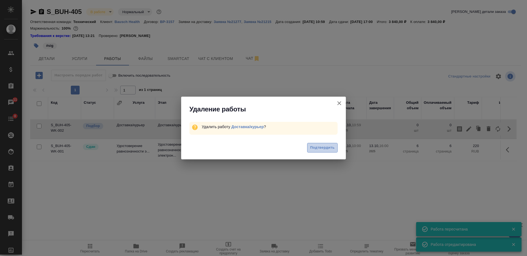
click at [317, 147] on span "Подтвердить" at bounding box center [322, 148] width 24 height 6
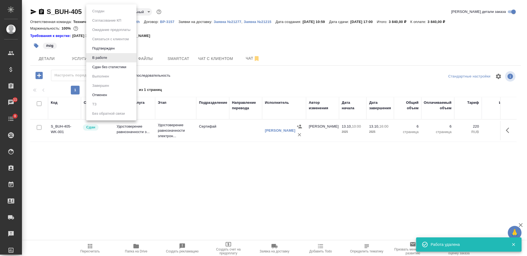
click at [100, 9] on body "🙏 .cls-1 fill:#fff; AWATERA Nikiforova Valeria Клиенты Спецификации Заказы 11 Ч…" at bounding box center [263, 128] width 527 height 256
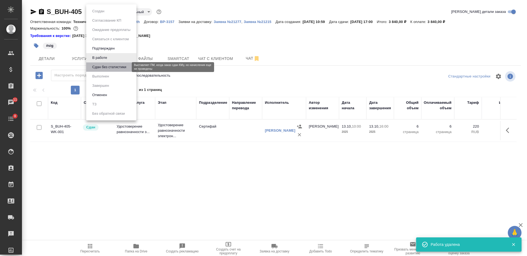
click at [107, 67] on button "Сдан без статистики" at bounding box center [109, 67] width 37 height 6
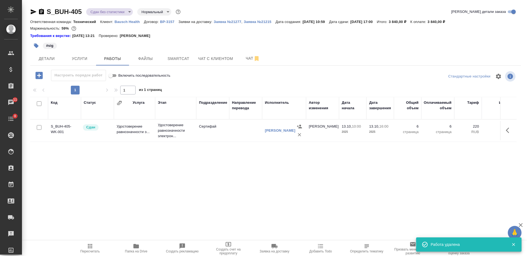
drag, startPoint x: 111, startPoint y: 172, endPoint x: 107, endPoint y: 195, distance: 23.6
click at [107, 195] on div "Код Статус Услуга Этап Подразделение Направление перевода Исполнитель Автор изм…" at bounding box center [273, 158] width 486 height 123
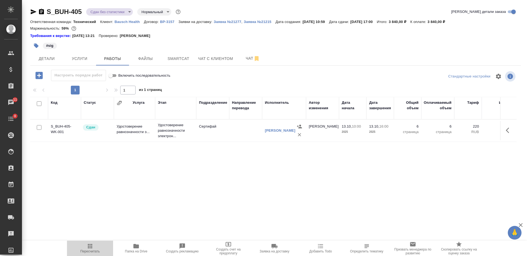
click at [93, 244] on icon "button" at bounding box center [90, 246] width 7 height 7
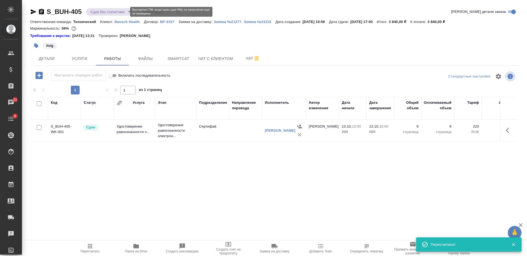
click at [117, 13] on body "🙏 .cls-1 fill:#fff; AWATERA Nikiforova Valeria Клиенты Спецификации Заказы 11 Ч…" at bounding box center [263, 128] width 527 height 256
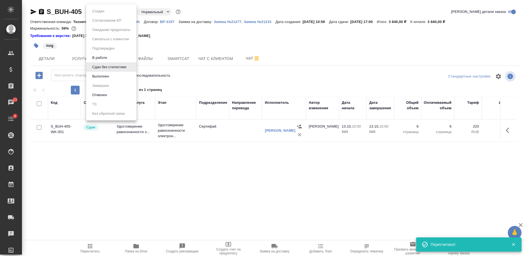
click at [111, 78] on li "Выполнен" at bounding box center [111, 76] width 50 height 9
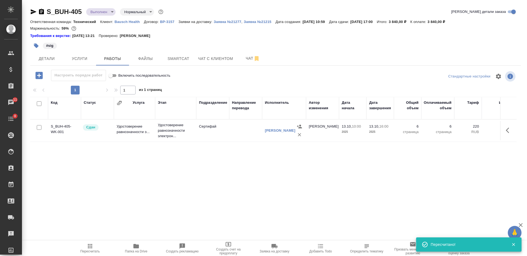
click at [105, 12] on body "🙏 .cls-1 fill:#fff; AWATERA Nikiforova Valeria Клиенты Спецификации Заказы 11 Ч…" at bounding box center [263, 128] width 527 height 256
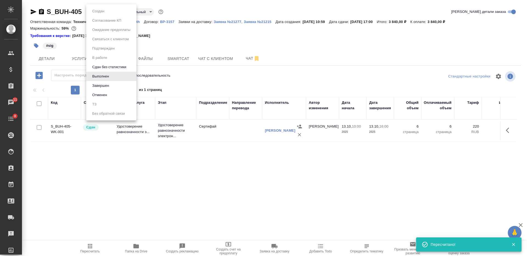
click at [111, 83] on li "Завершен" at bounding box center [111, 85] width 50 height 9
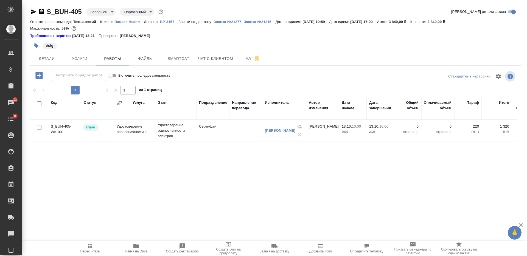
click at [395, 52] on div "#sig" at bounding box center [275, 46] width 490 height 12
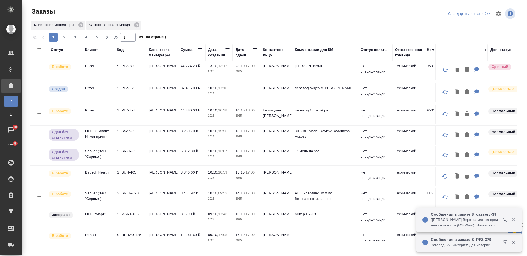
scroll to position [69, 0]
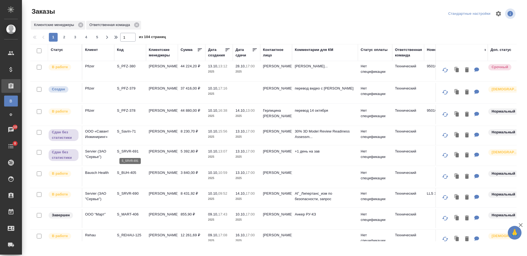
click at [120, 153] on p "S_SRVR-691" at bounding box center [130, 151] width 26 height 5
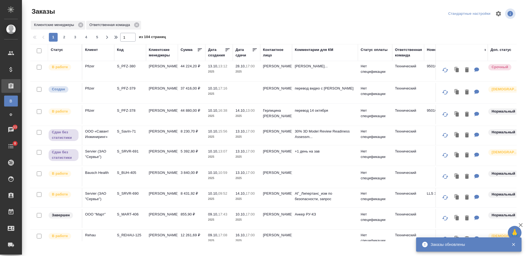
click at [57, 50] on div "Статус" at bounding box center [57, 49] width 12 height 5
click at [65, 51] on div "Статус" at bounding box center [65, 49] width 28 height 5
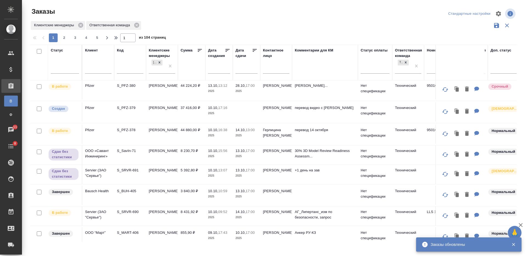
scroll to position [88, 0]
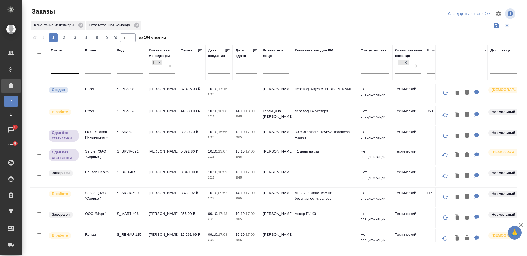
click at [65, 70] on div at bounding box center [65, 68] width 28 height 8
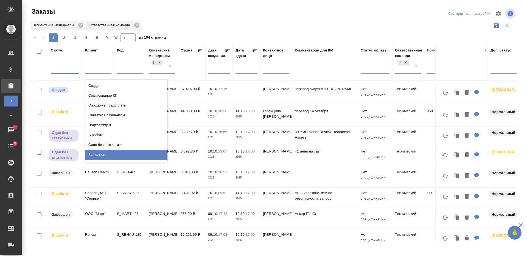
click at [137, 153] on div "Выполнен" at bounding box center [126, 155] width 82 height 10
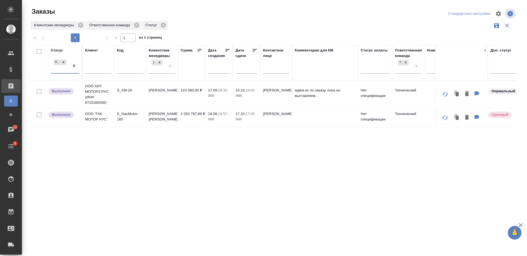
scroll to position [0, 0]
click at [243, 22] on div "Клиентские менеджеры Ответственная команда Статус" at bounding box center [273, 25] width 486 height 10
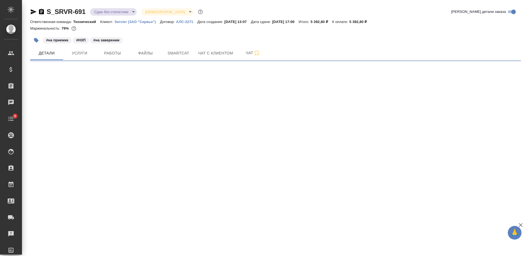
select select "RU"
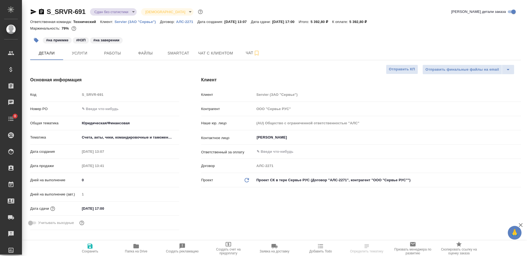
type textarea "x"
click at [272, 247] on icon "button" at bounding box center [274, 246] width 6 height 4
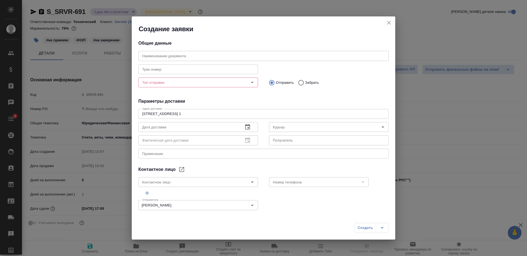
type input "[PERSON_NAME]"
click at [240, 117] on div "[STREET_ADDRESS] 1 x Адрес доставки" at bounding box center [263, 114] width 250 height 10
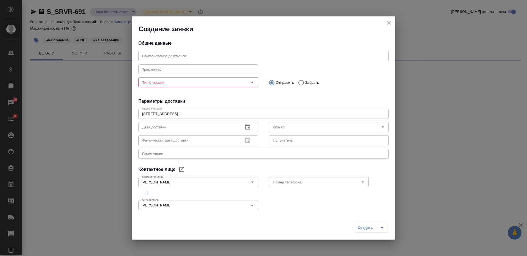
select select "RU"
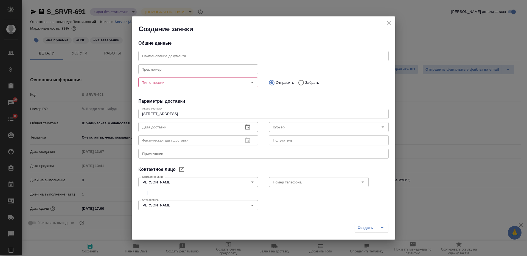
type textarea "x"
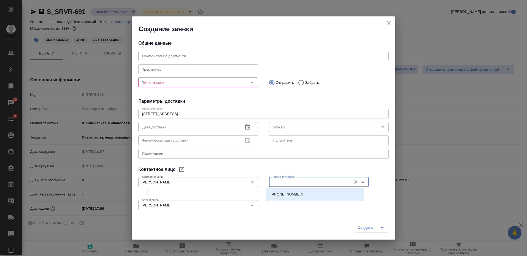
click at [287, 181] on input "Номер телефона" at bounding box center [309, 182] width 78 height 7
click at [287, 196] on p "[PHONE_NUMBER]" at bounding box center [286, 194] width 33 height 5
type input "[PHONE_NUMBER]"
click at [193, 184] on input "[PERSON_NAME]" at bounding box center [189, 182] width 98 height 7
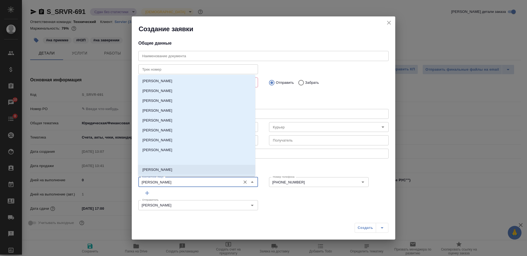
click at [279, 143] on input "text" at bounding box center [329, 141] width 120 height 10
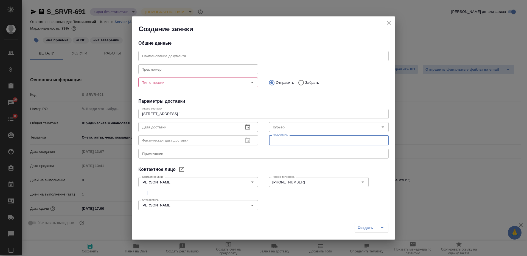
paste input "[PERSON_NAME]"
click at [288, 185] on input "[PHONE_NUMBER]" at bounding box center [309, 182] width 78 height 7
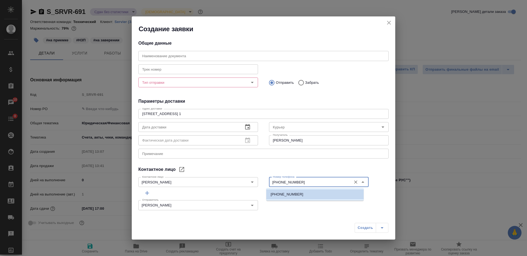
click at [306, 143] on input "[PERSON_NAME]" at bounding box center [329, 141] width 120 height 10
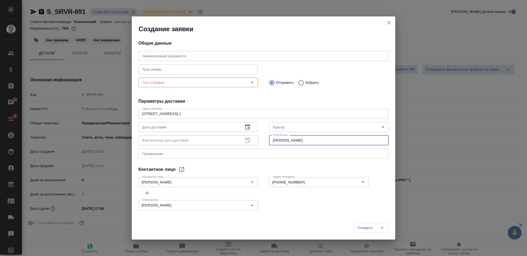
paste input "[PHONE_NUMBER]"
type input "[PERSON_NAME] [PHONE_NUMBER]"
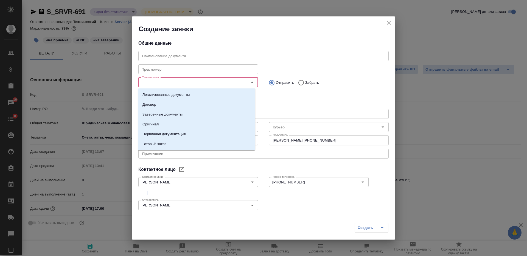
click at [187, 86] on input "Тип отправки" at bounding box center [189, 82] width 98 height 7
click at [187, 112] on li "Заверенные документы" at bounding box center [196, 115] width 117 height 10
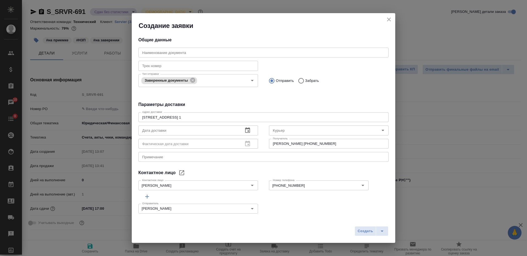
click at [277, 160] on div "x Примечание" at bounding box center [263, 157] width 250 height 10
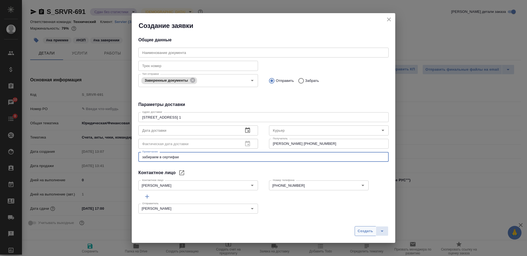
type textarea "забираем в сертифае"
click at [358, 231] on span "Создать" at bounding box center [364, 231] width 15 height 6
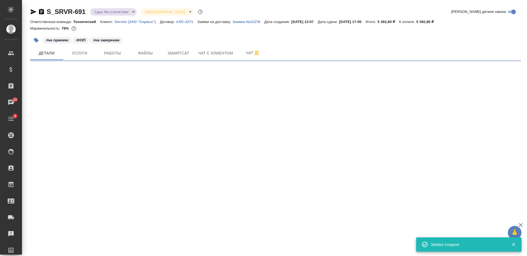
select select "RU"
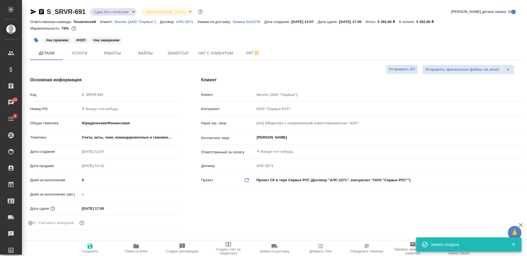
type textarea "x"
click at [124, 54] on span "Работы" at bounding box center [112, 53] width 26 height 7
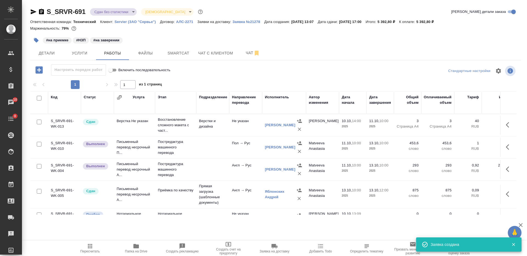
click at [143, 245] on span "Папка на Drive" at bounding box center [136, 248] width 40 height 10
click at [33, 38] on button "button" at bounding box center [36, 40] width 12 height 12
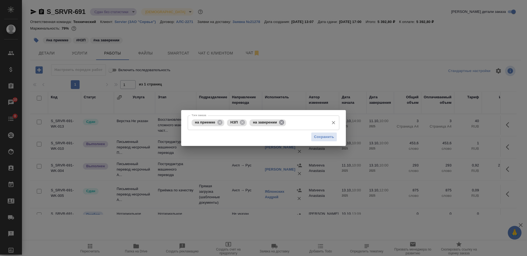
click at [280, 122] on icon at bounding box center [281, 122] width 5 height 5
click at [280, 123] on input "Тэги заказа" at bounding box center [287, 122] width 78 height 9
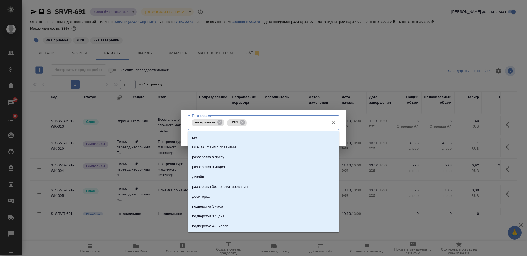
type input "д"
type input "сдан"
click at [291, 166] on li "сдан" at bounding box center [263, 167] width 151 height 10
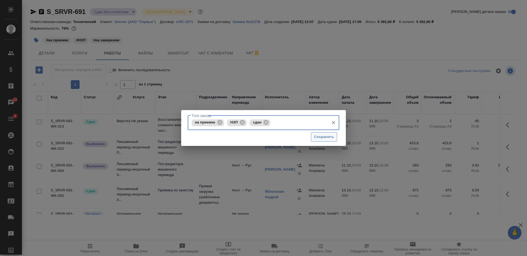
click at [322, 138] on span "Сохранить" at bounding box center [324, 137] width 20 height 6
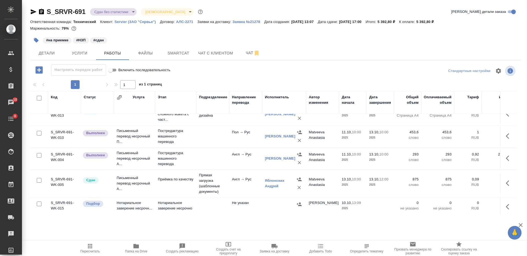
scroll to position [18, 0]
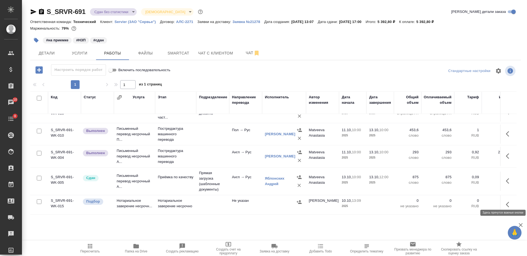
click at [502, 198] on button "button" at bounding box center [508, 204] width 13 height 13
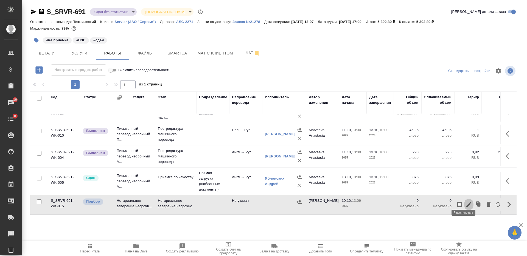
click at [465, 202] on icon "button" at bounding box center [468, 205] width 7 height 7
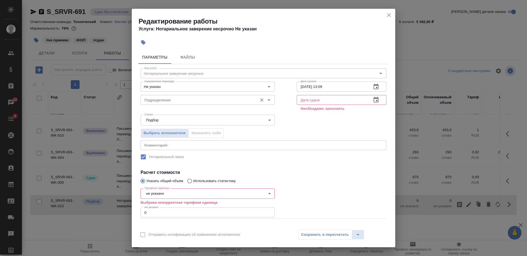
click at [179, 98] on input "Подразделение" at bounding box center [198, 100] width 112 height 7
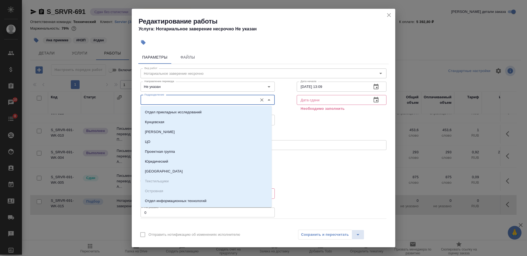
click at [387, 13] on icon "close" at bounding box center [388, 15] width 7 height 7
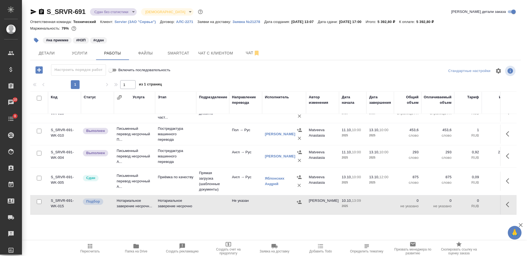
click at [506, 202] on icon "button" at bounding box center [509, 205] width 7 height 7
click at [473, 201] on button "button" at bounding box center [478, 204] width 10 height 13
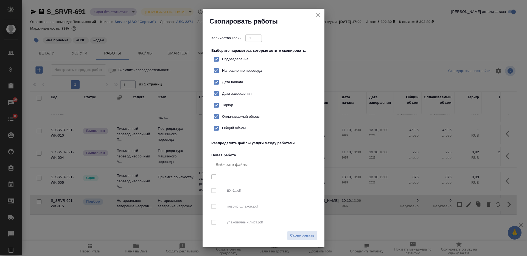
checkbox input "true"
click at [318, 15] on icon "close" at bounding box center [318, 15] width 7 height 7
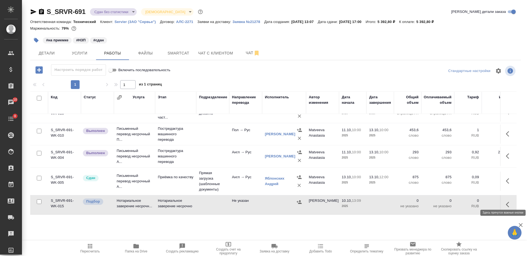
click at [506, 202] on icon "button" at bounding box center [509, 205] width 7 height 7
click at [464, 198] on button "button" at bounding box center [468, 204] width 9 height 13
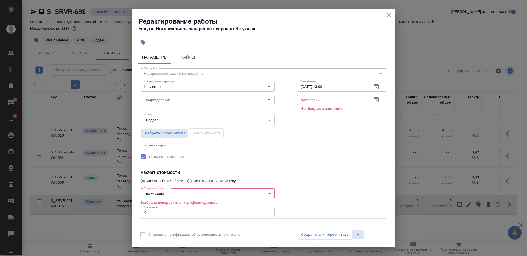
click at [320, 88] on input "10.10.2025 13:09" at bounding box center [332, 87] width 70 height 10
type input "13.10.2025 10:00"
click at [326, 102] on input "text" at bounding box center [332, 100] width 70 height 10
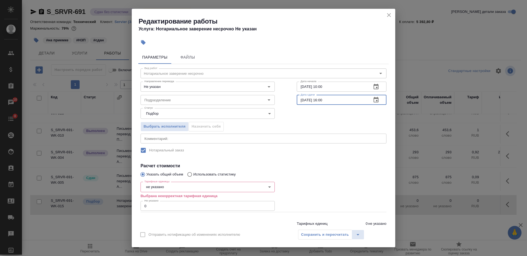
type input "13.10.2025 16:00"
click at [219, 92] on div "Подразделение Подразделение" at bounding box center [207, 99] width 156 height 35
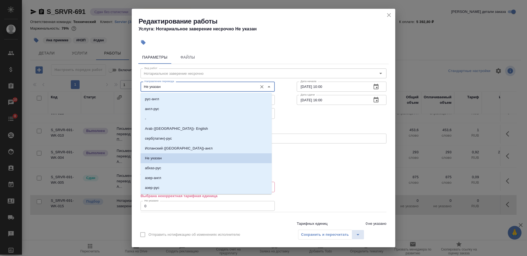
click at [215, 87] on input "Не указан" at bounding box center [198, 86] width 112 height 7
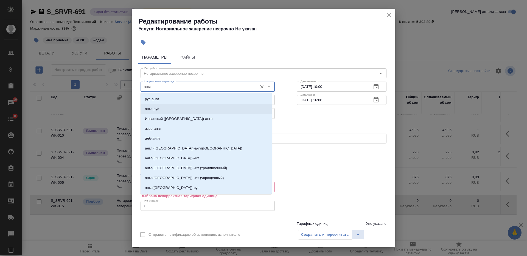
click at [212, 109] on li "англ-рус" at bounding box center [205, 109] width 131 height 10
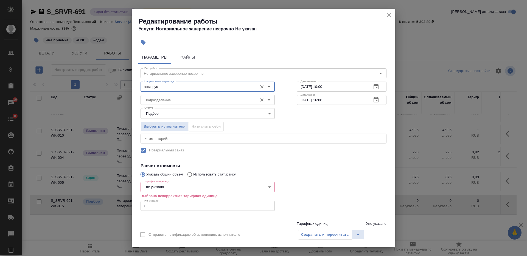
type input "англ-рус"
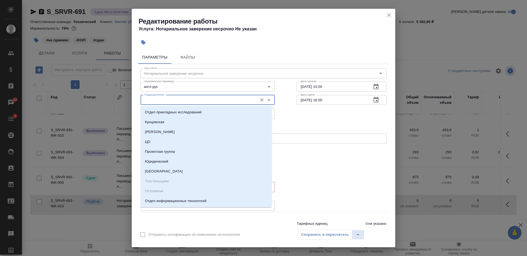
click at [199, 98] on input "Подразделение" at bounding box center [198, 100] width 112 height 7
type input "е"
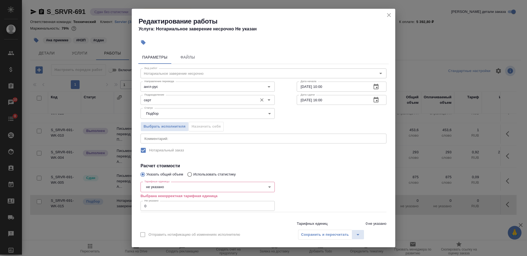
click at [198, 101] on input "серт" at bounding box center [198, 100] width 112 height 7
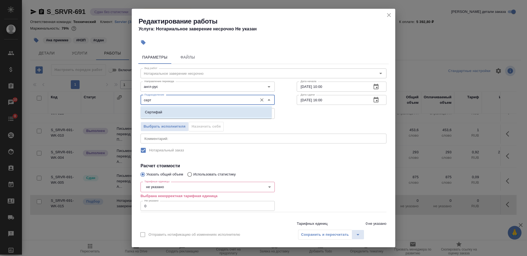
click at [191, 114] on li "Сертифай" at bounding box center [205, 113] width 131 height 10
type input "Сертифай"
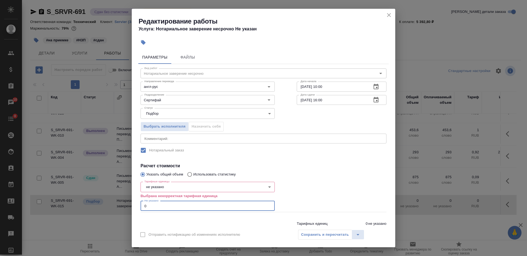
drag, startPoint x: 145, startPoint y: 204, endPoint x: 136, endPoint y: 204, distance: 9.9
click at [136, 204] on div "Параметры Файлы Вид работ Нотариальное заверение несрочно Вид работ Направление…" at bounding box center [263, 138] width 263 height 178
type input "2"
type input "3"
click at [171, 187] on body "🙏 .cls-1 fill:#fff; AWATERA Nikiforova Valeria Клиенты Спецификации Заказы 10 Ч…" at bounding box center [263, 128] width 527 height 256
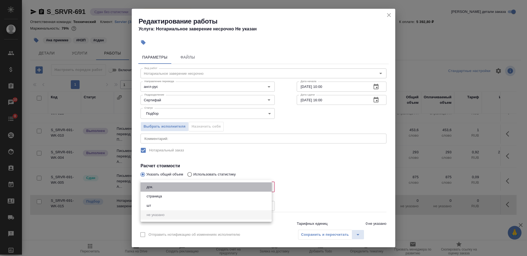
click at [173, 190] on li "док." at bounding box center [205, 187] width 131 height 9
type input "5a8b1489cc6b4906c91bfd8b"
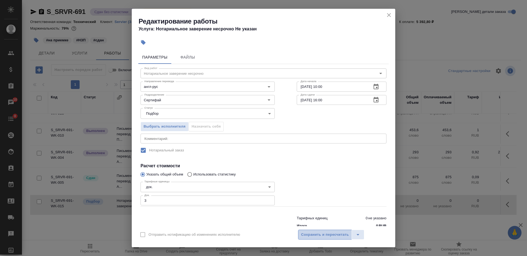
click at [320, 232] on span "Сохранить и пересчитать" at bounding box center [325, 235] width 48 height 6
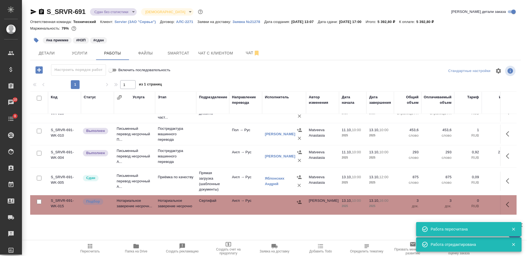
click at [297, 201] on icon "button" at bounding box center [299, 203] width 5 height 4
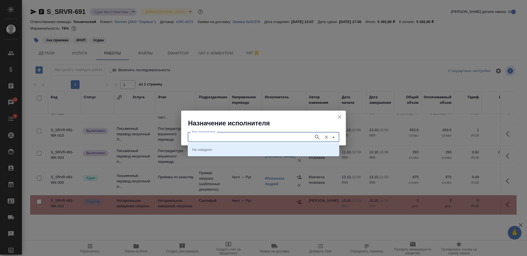
click at [258, 136] on input "ФИО Исполнителя" at bounding box center [250, 137] width 122 height 7
type input "шишен"
click at [258, 146] on li "НОТАРИУС Шишенков Леонид Васильевич" at bounding box center [263, 150] width 151 height 10
type input "НОТАРИУС Шишенков Леонид Васильевич"
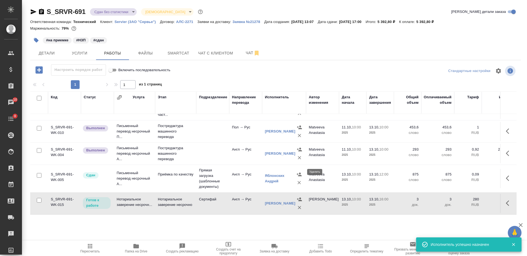
scroll to position [27, 0]
click at [508, 197] on button "button" at bounding box center [508, 203] width 13 height 13
click at [466, 201] on icon "button" at bounding box center [468, 203] width 5 height 5
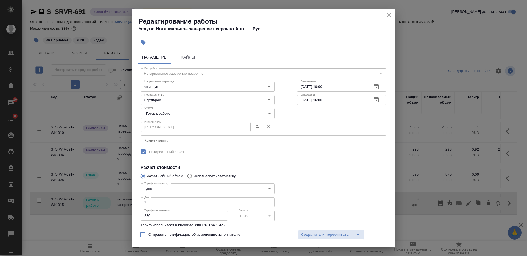
click at [191, 114] on body "🙏 .cls-1 fill:#fff; AWATERA Nikiforova Valeria Клиенты Спецификации Заказы 10 Ч…" at bounding box center [263, 128] width 527 height 256
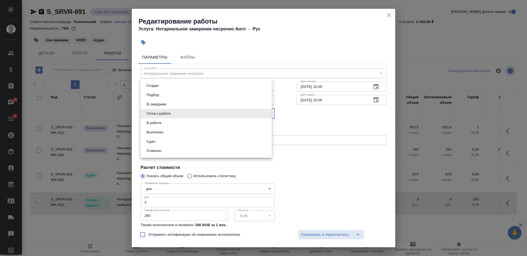
click at [181, 142] on li "Сдан" at bounding box center [205, 141] width 131 height 9
type input "closed"
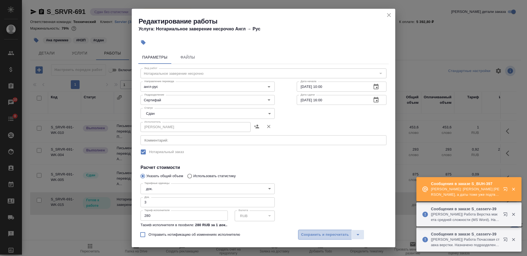
click at [315, 236] on span "Сохранить и пересчитать" at bounding box center [325, 235] width 48 height 6
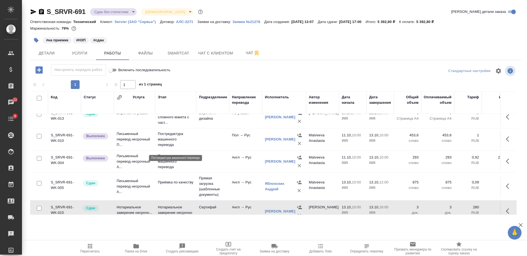
scroll to position [0, 0]
